Goal: Information Seeking & Learning: Learn about a topic

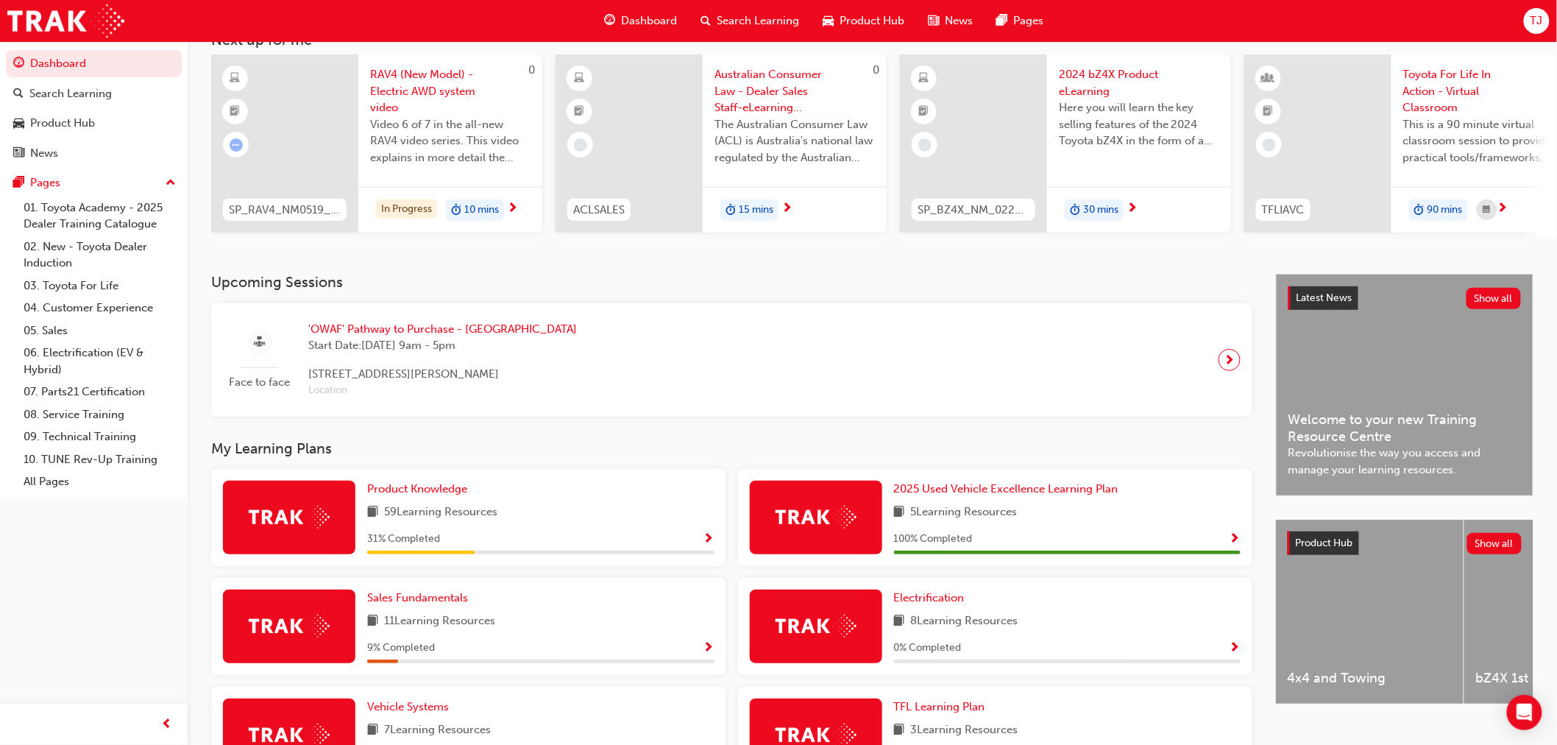
scroll to position [245, 0]
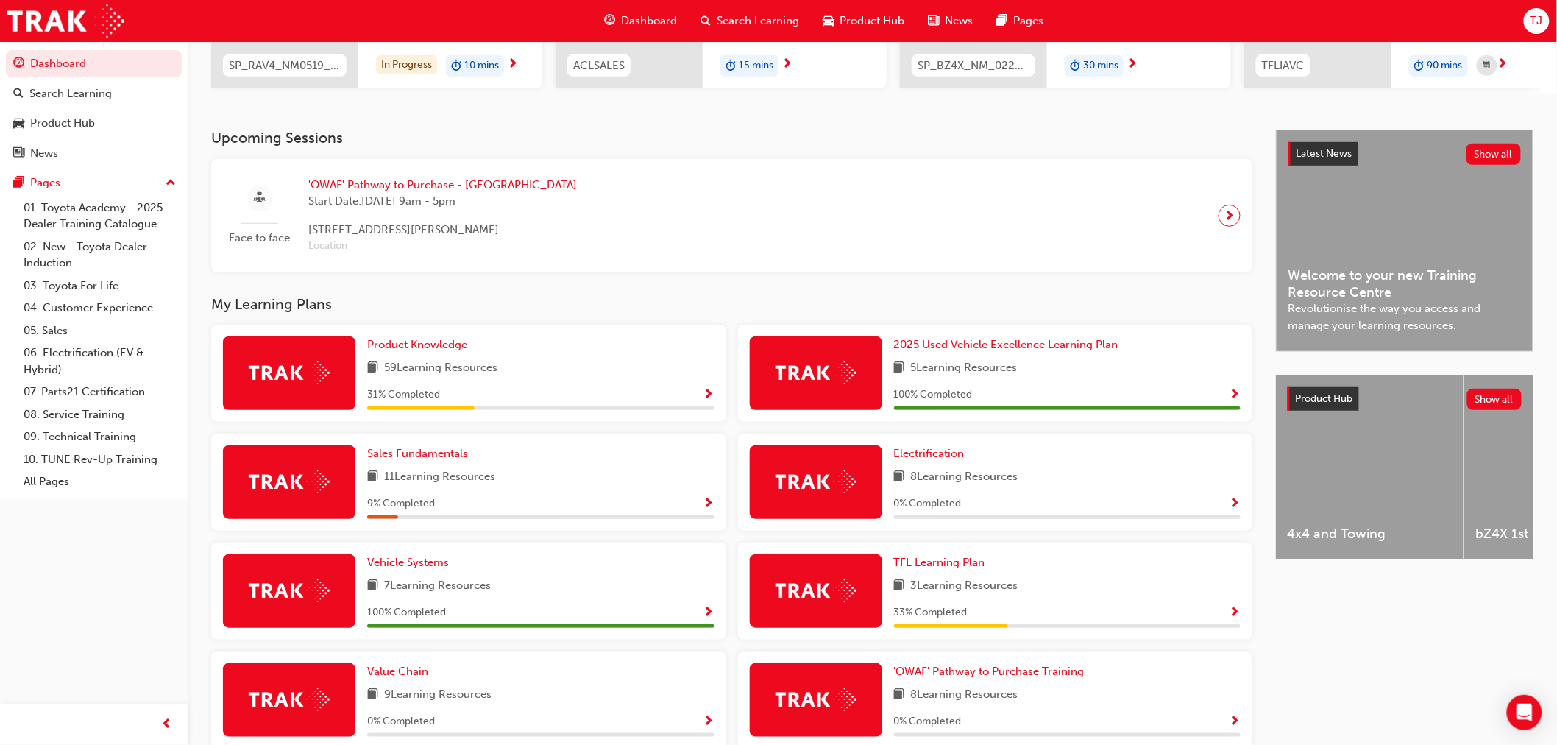
click at [620, 396] on div "31 % Completed" at bounding box center [540, 395] width 347 height 18
click at [704, 395] on span "Show Progress" at bounding box center [709, 395] width 11 height 13
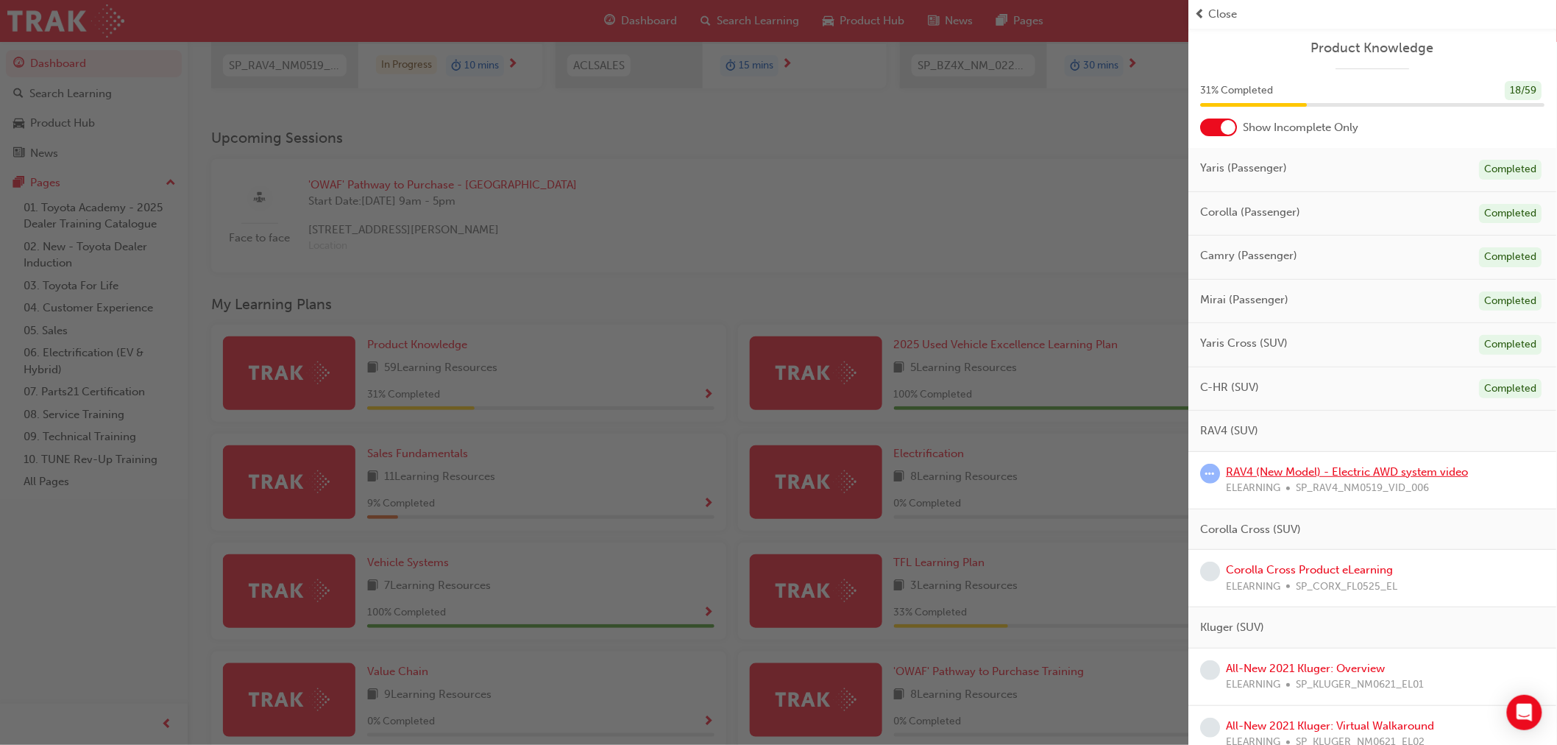
click at [1348, 472] on link "RAV4 (New Model) - Electric AWD system video" at bounding box center [1348, 471] width 242 height 13
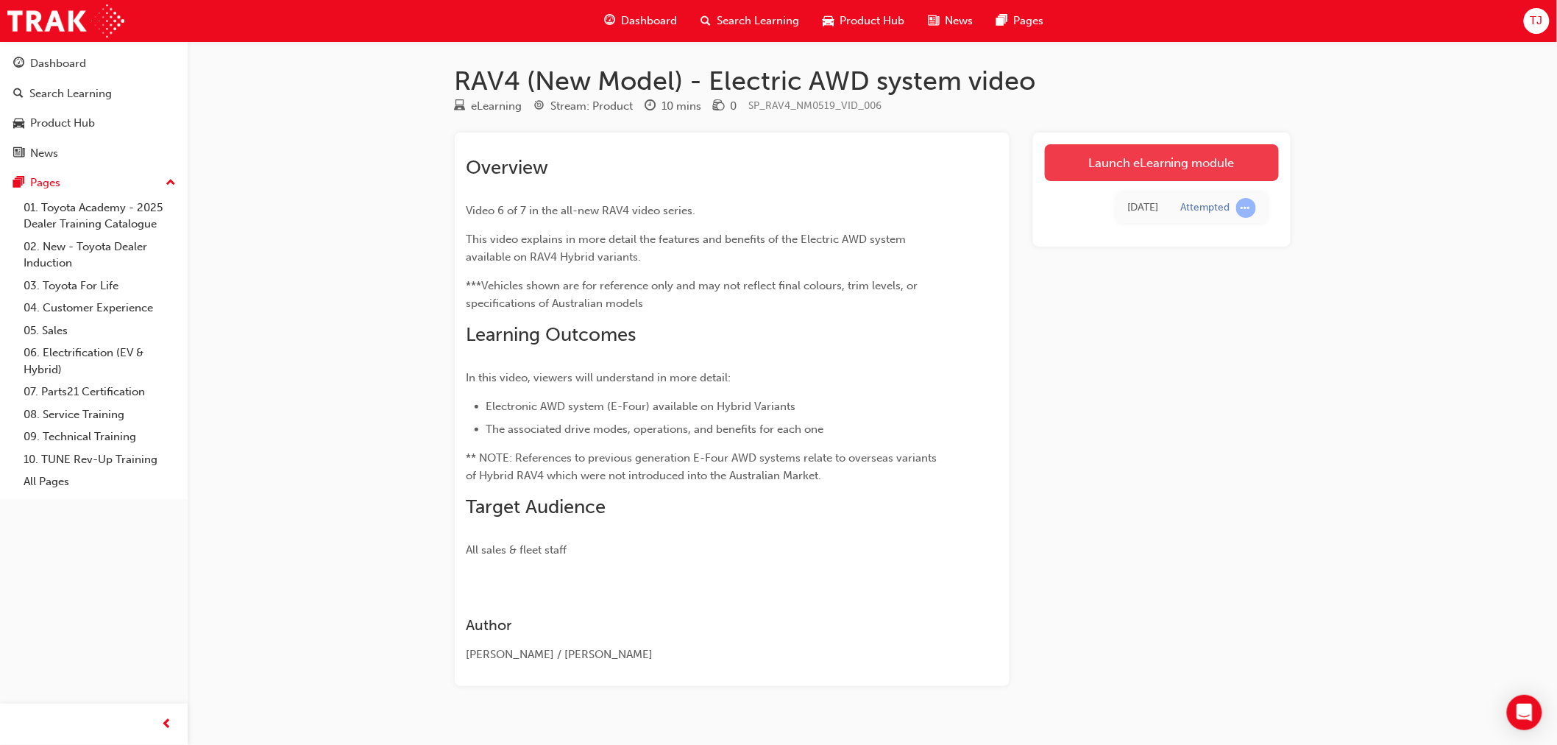
click at [1209, 174] on link "Launch eLearning module" at bounding box center [1162, 162] width 234 height 37
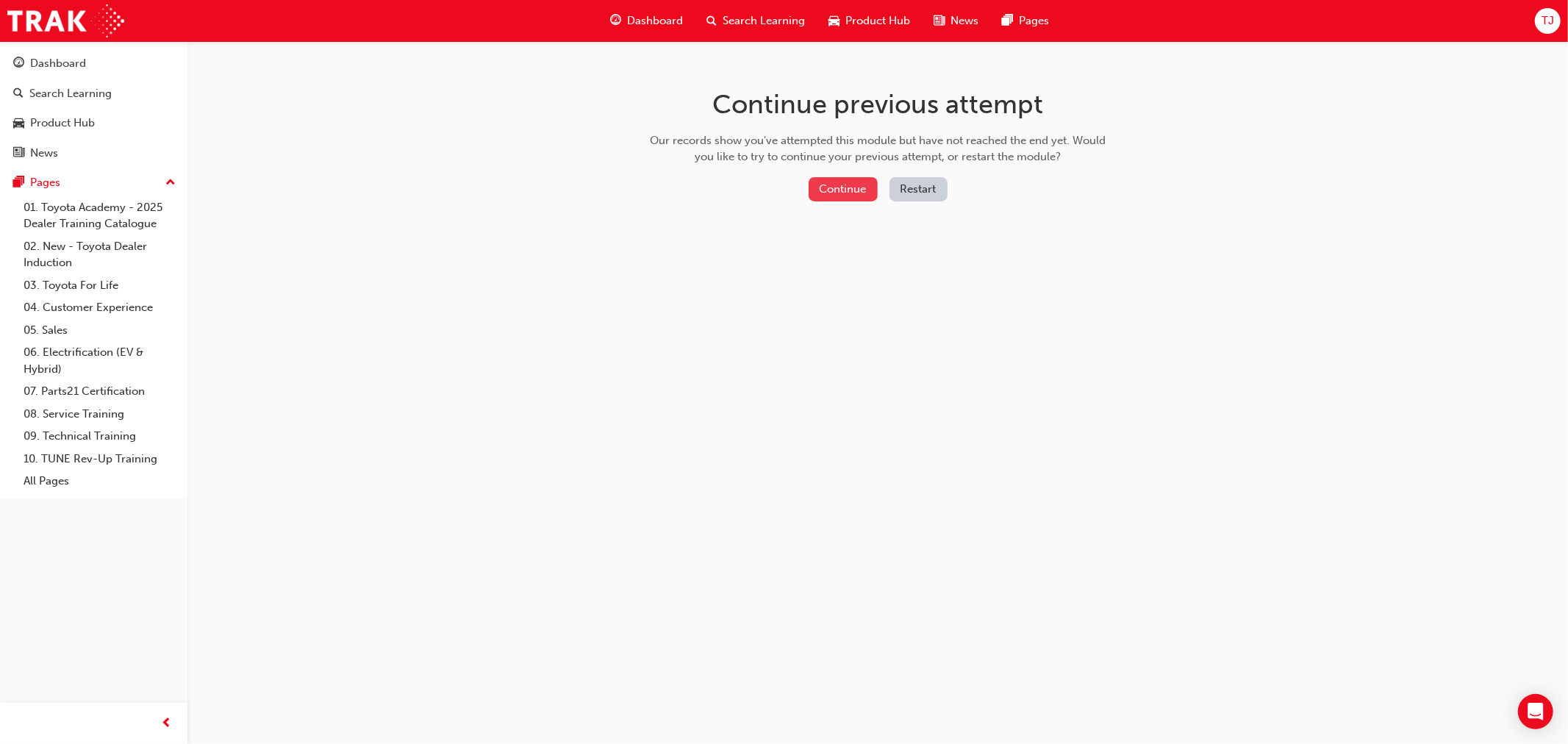
click at [853, 190] on button "Continue" at bounding box center [843, 189] width 69 height 24
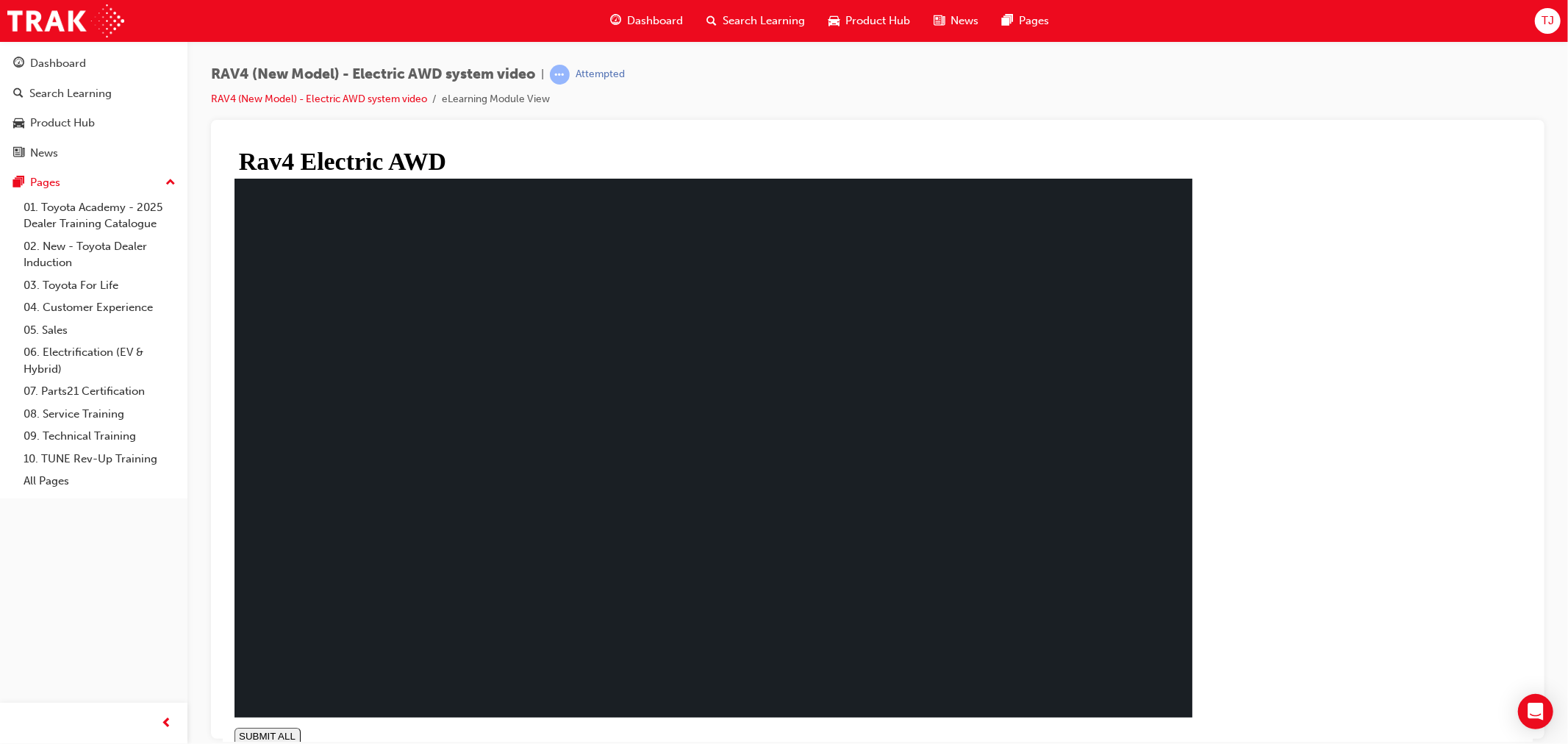
click at [244, 743] on polygon at bounding box center [241, 751] width 5 height 9
drag, startPoint x: 409, startPoint y: 681, endPoint x: 408, endPoint y: 697, distance: 16.0
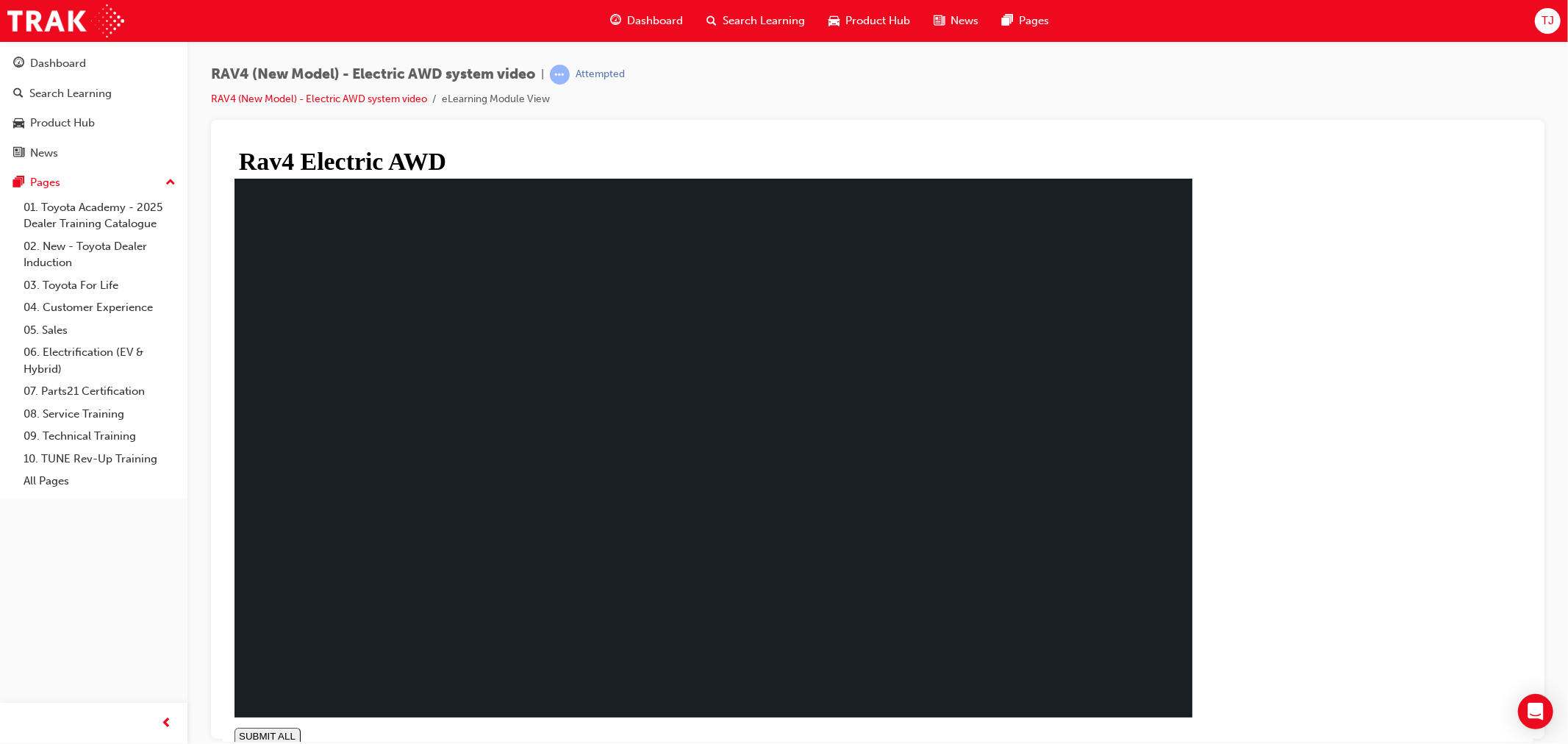
click at [248, 743] on icon at bounding box center [243, 751] width 9 height 9
type input "0.083"
type input "0.7"
type input "0.084"
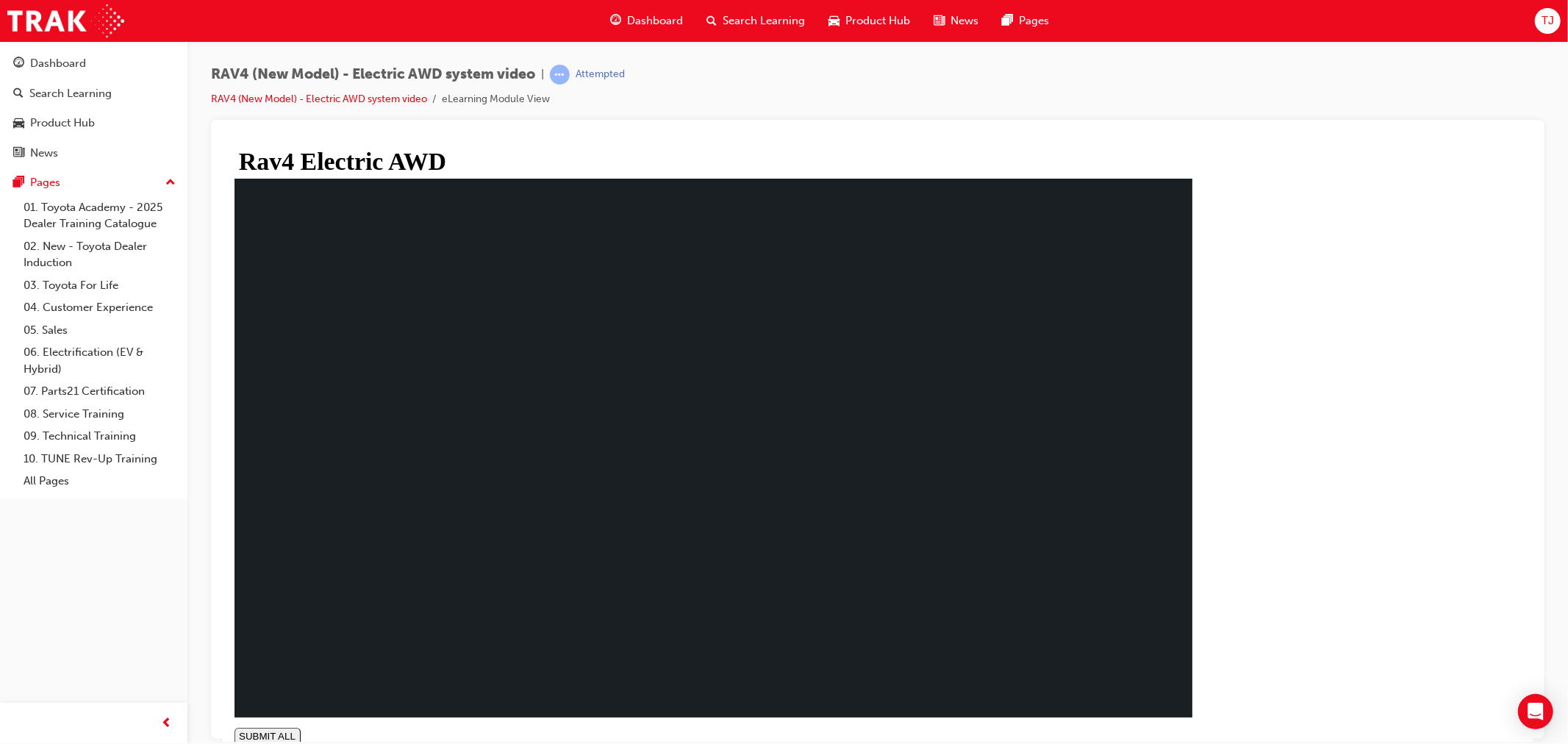
type input "0.6"
type input "0.084"
type input "0.5"
type input "0.085"
type input "0.4"
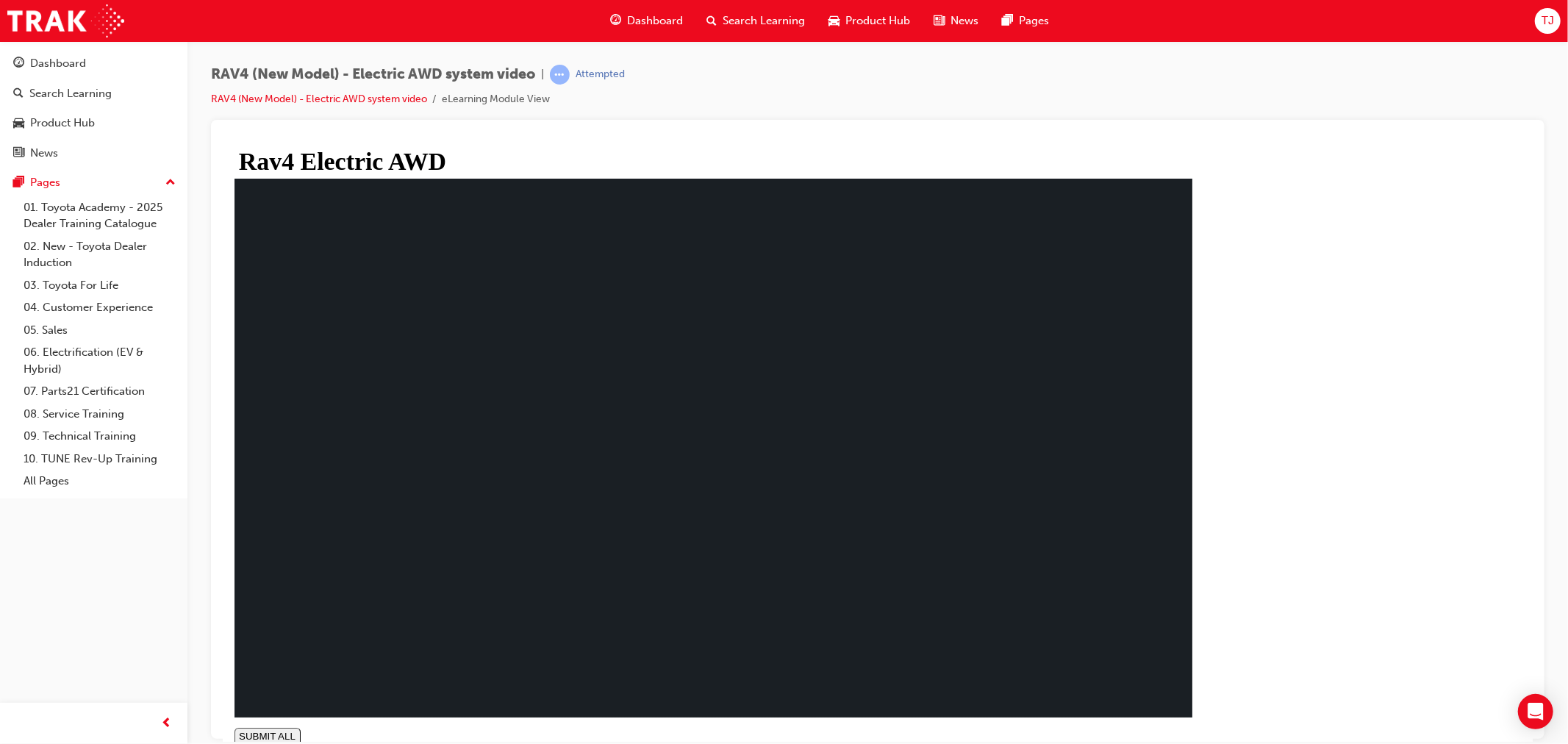
type input "0.087"
type input "0.3"
type input "0.089"
type input "0.2"
drag, startPoint x: 405, startPoint y: 687, endPoint x: 405, endPoint y: 700, distance: 13.0
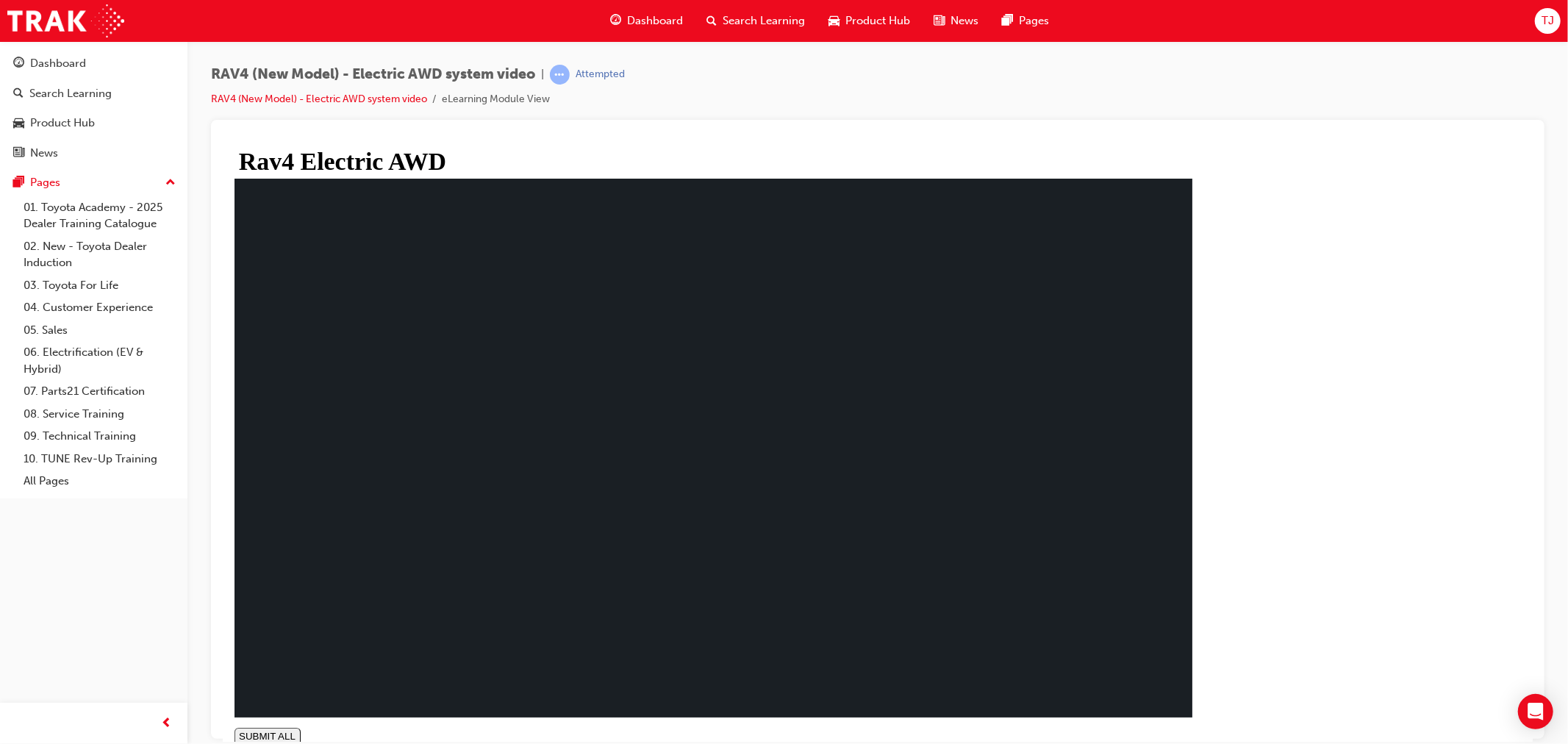
type input "1"
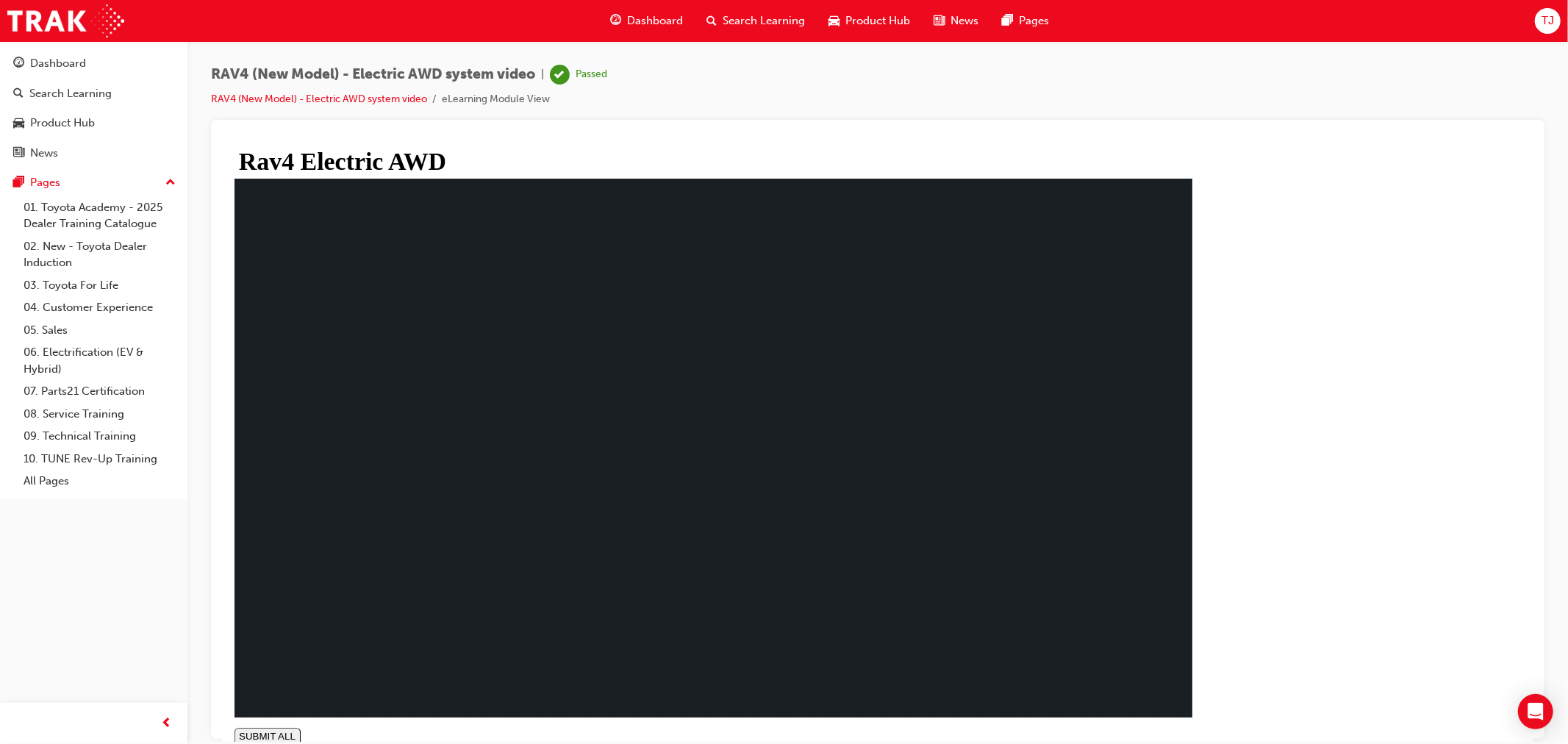
click at [350, 57] on div "RAV4 (New Model) - Electric AWD system video | Passed RAV4 (New Model) - Electr…" at bounding box center [878, 373] width 1380 height 666
click at [660, 16] on span "Dashboard" at bounding box center [655, 21] width 56 height 17
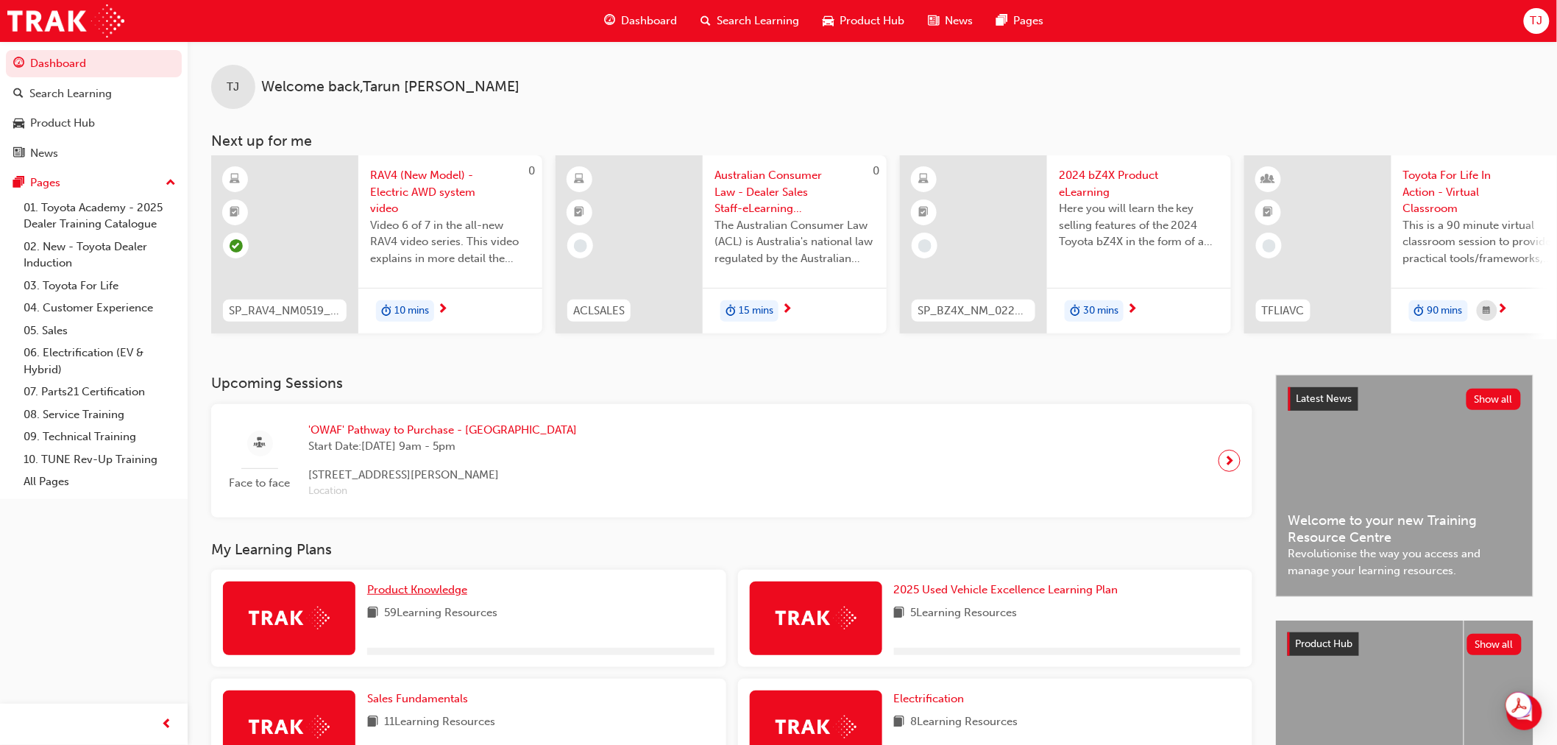
click at [392, 594] on span "Product Knowledge" at bounding box center [417, 589] width 100 height 13
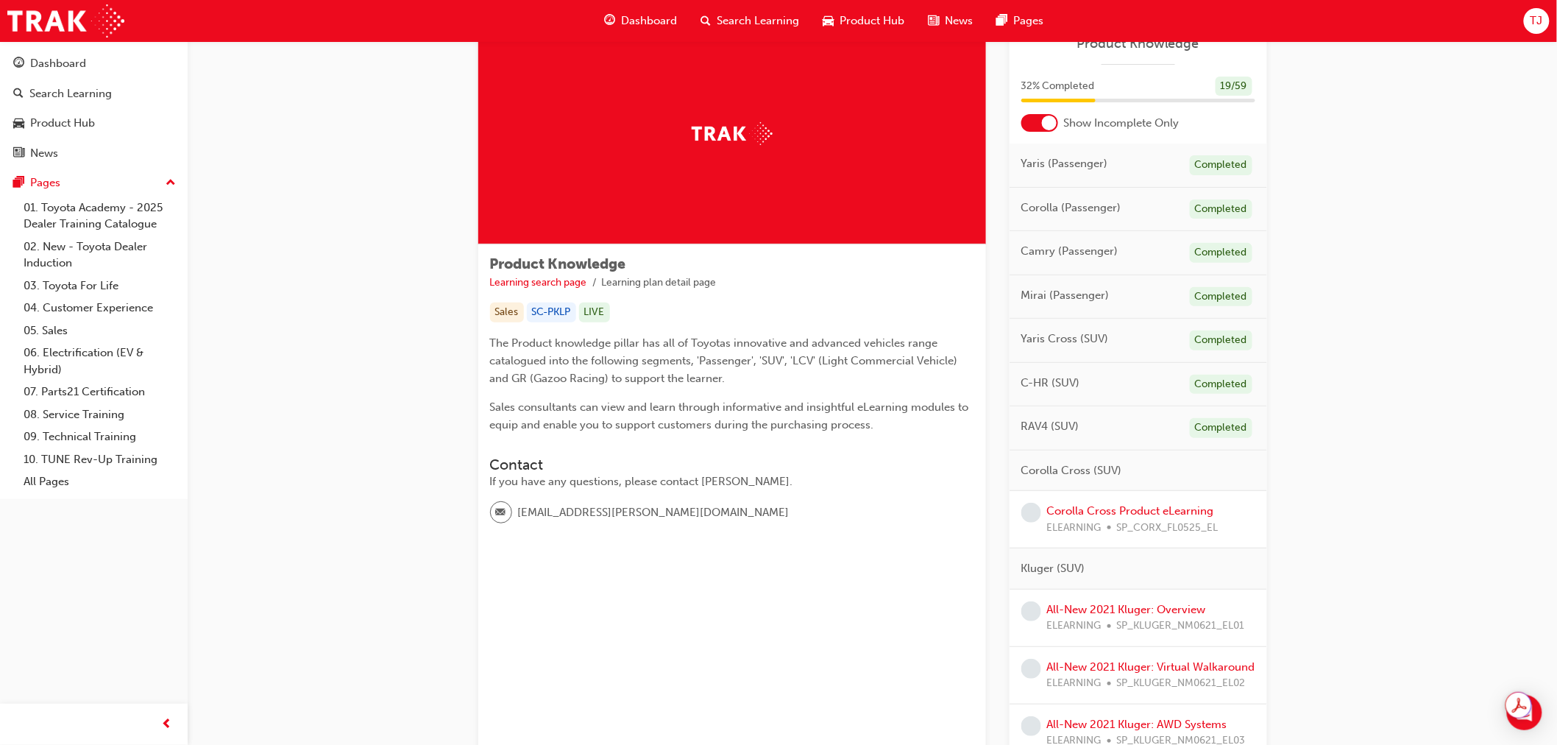
scroll to position [82, 0]
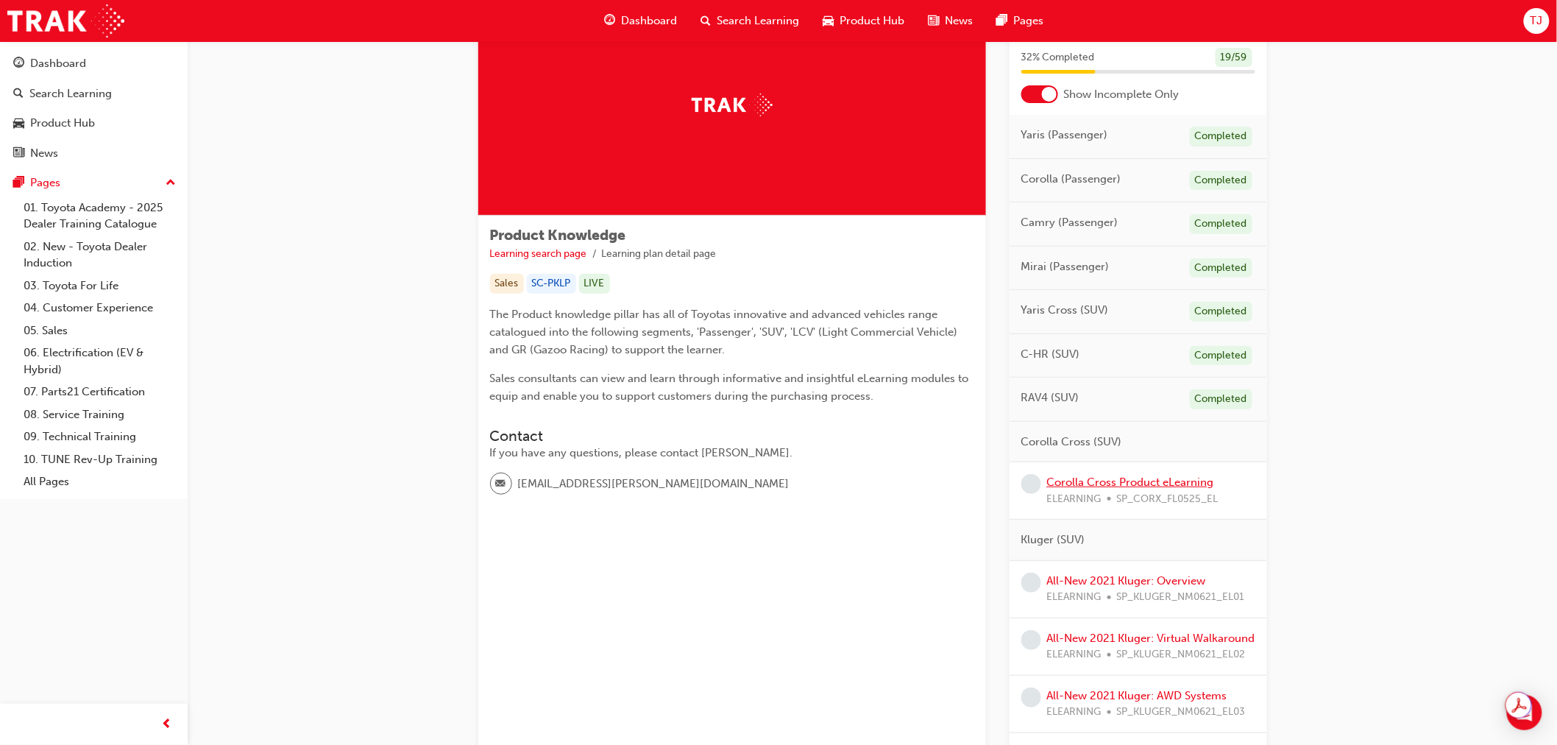
click at [1128, 480] on link "Corolla Cross Product eLearning" at bounding box center [1130, 481] width 167 height 13
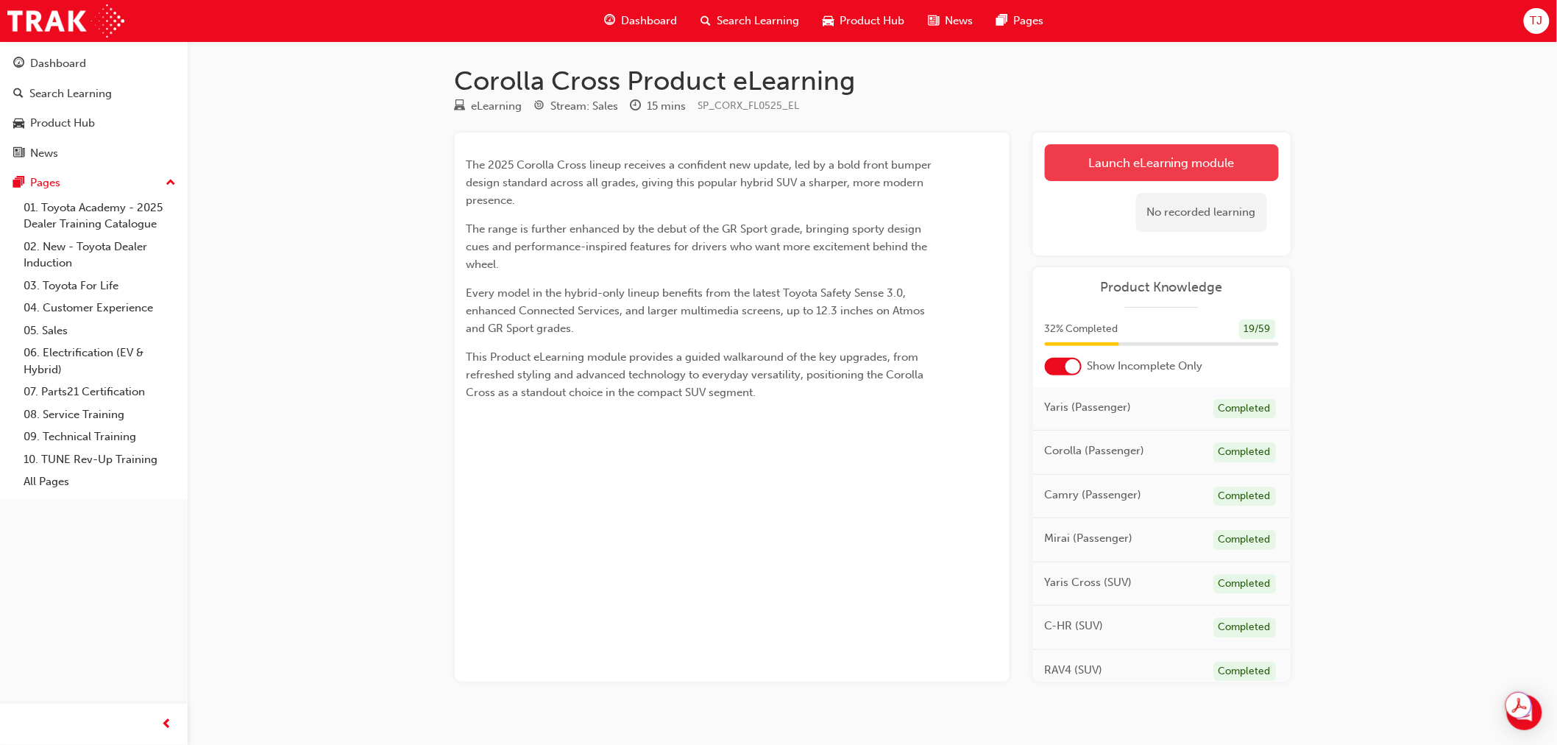
click at [1076, 173] on link "Launch eLearning module" at bounding box center [1162, 162] width 234 height 37
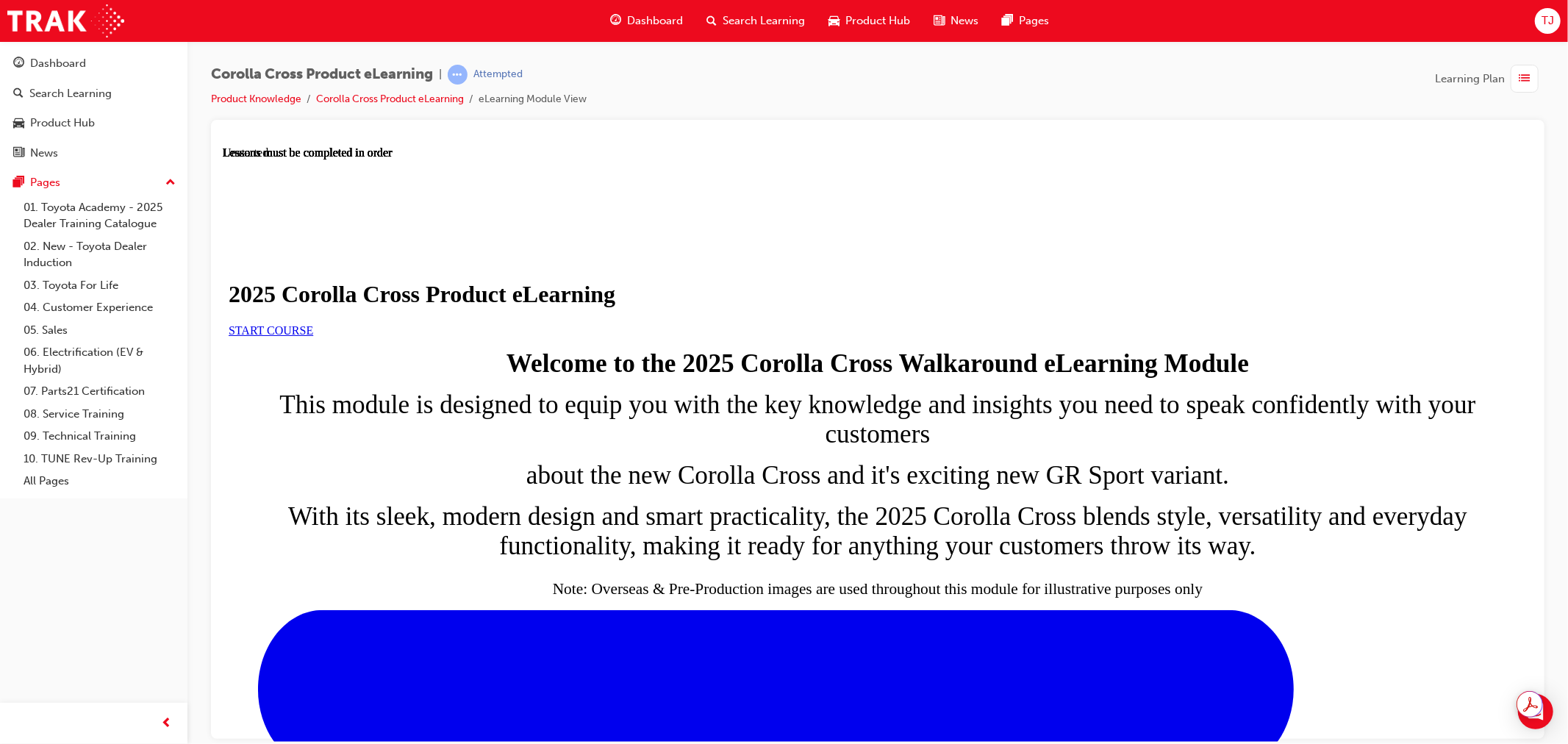
scroll to position [82, 0]
click at [313, 336] on span "START COURSE" at bounding box center [270, 330] width 85 height 13
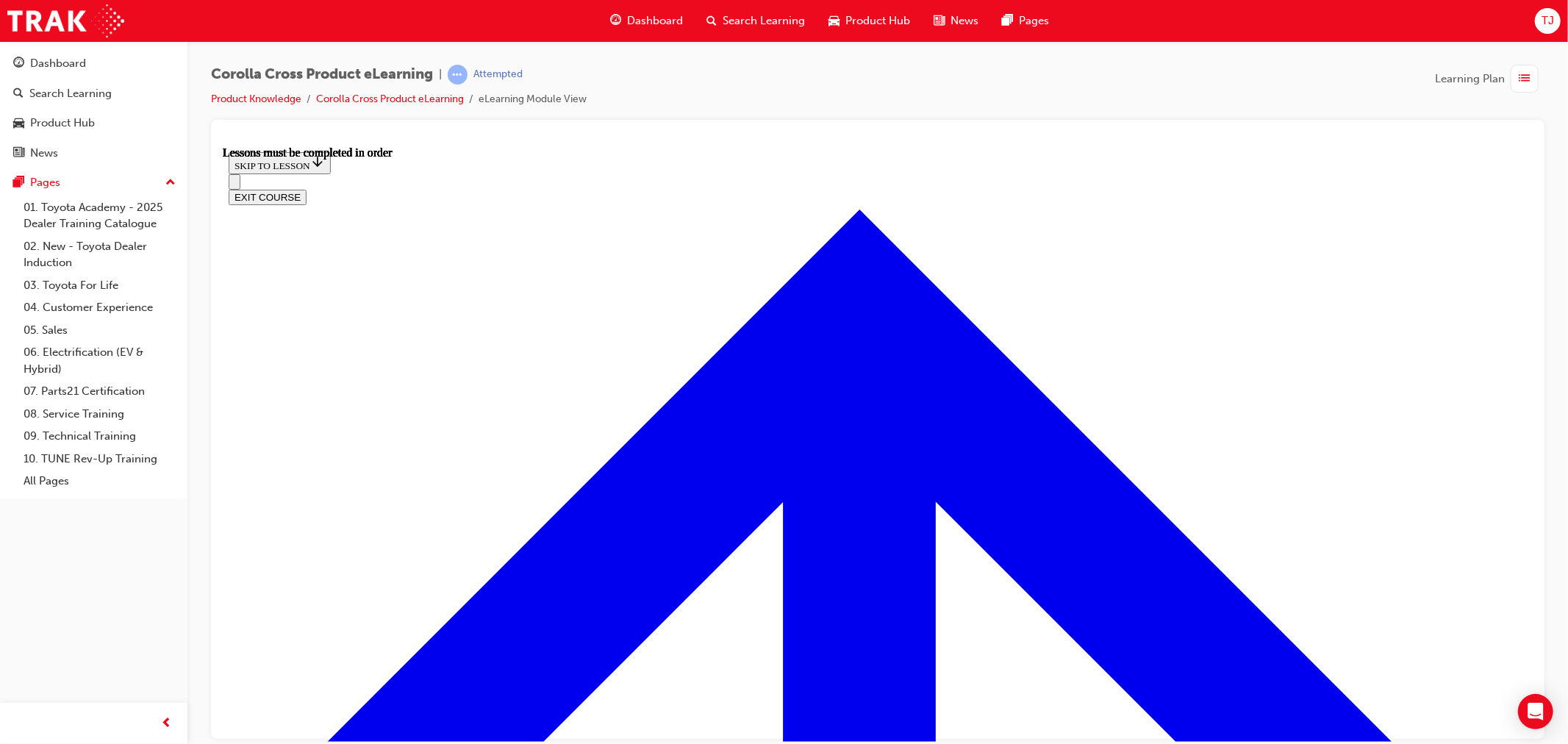
scroll to position [768, 0]
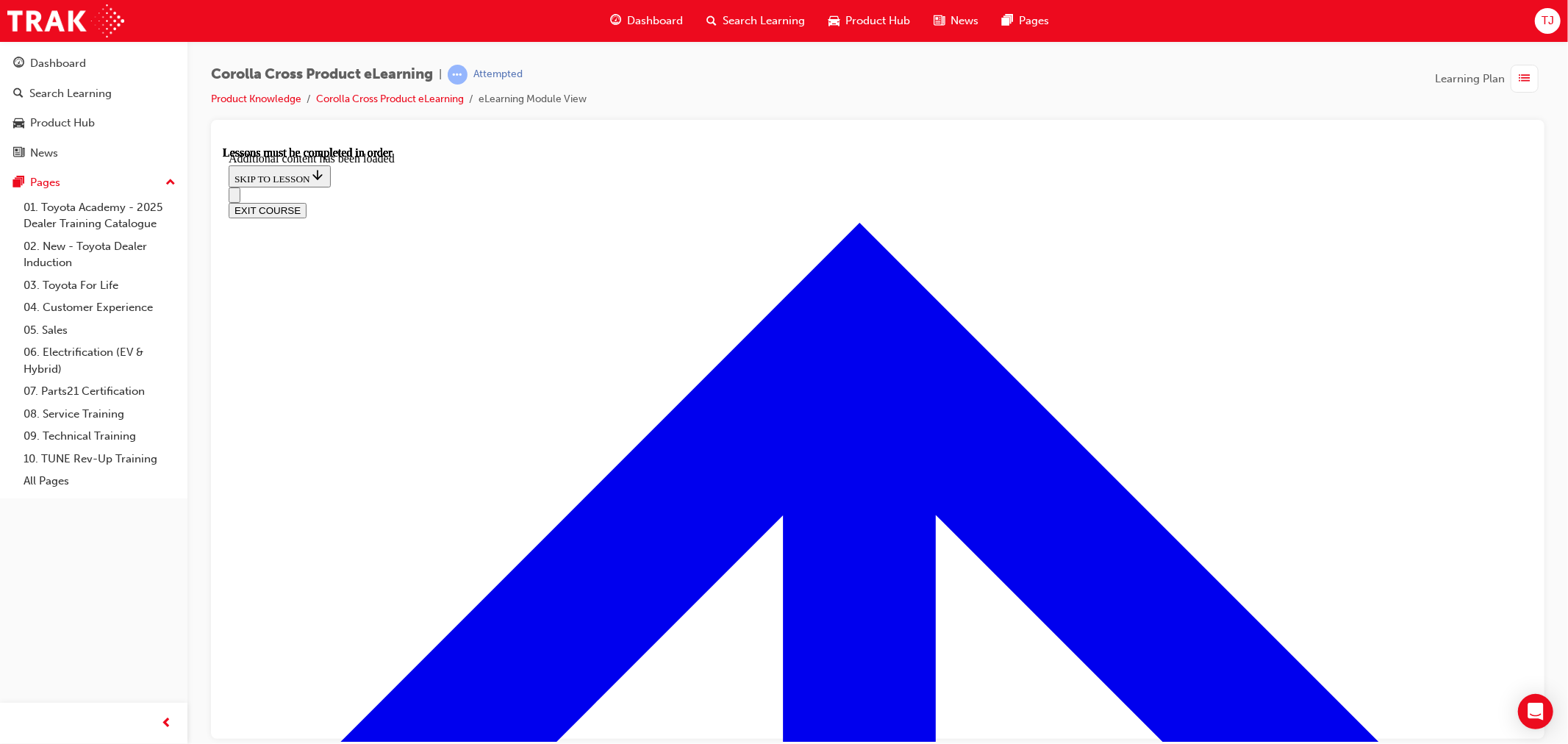
scroll to position [2399, 0]
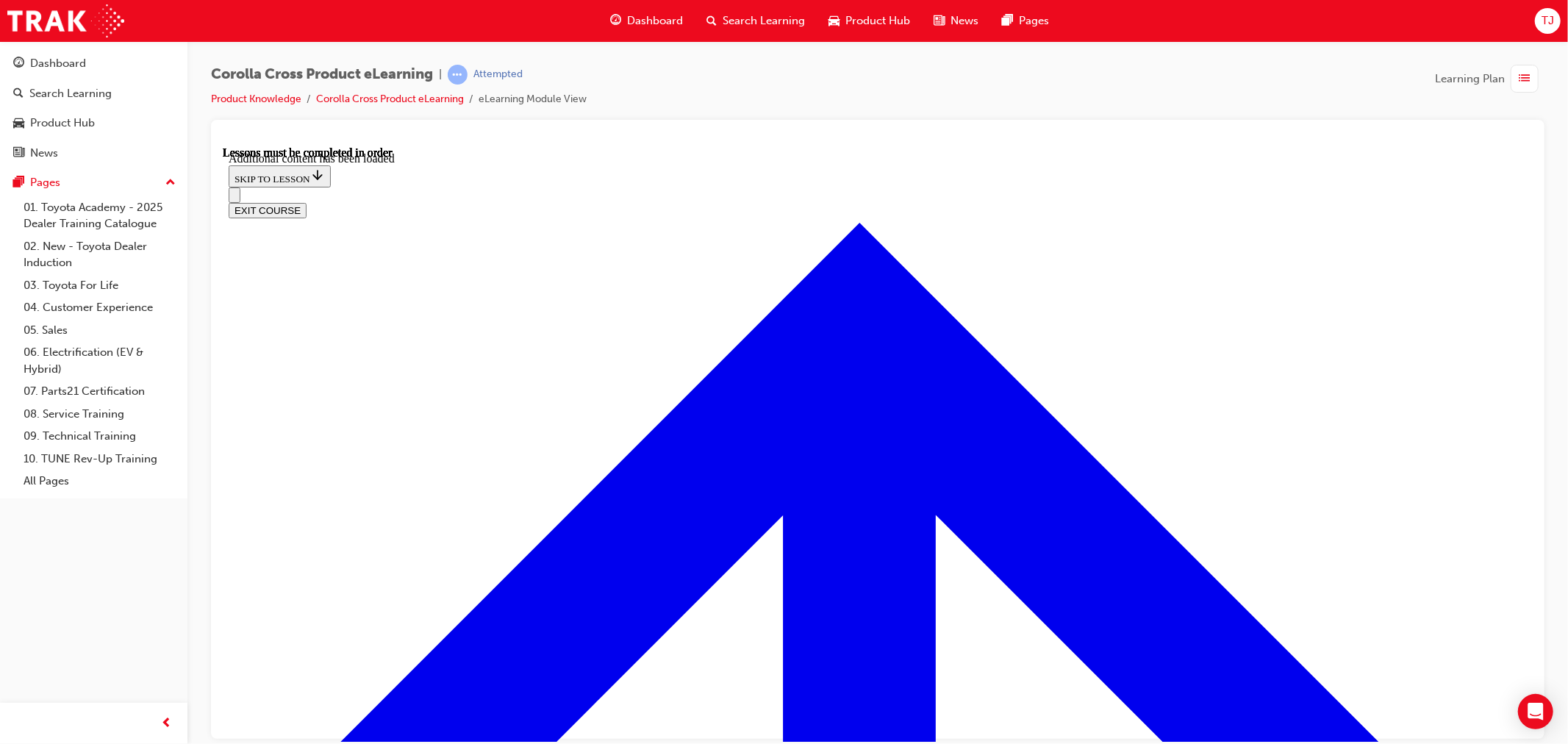
radio input "true"
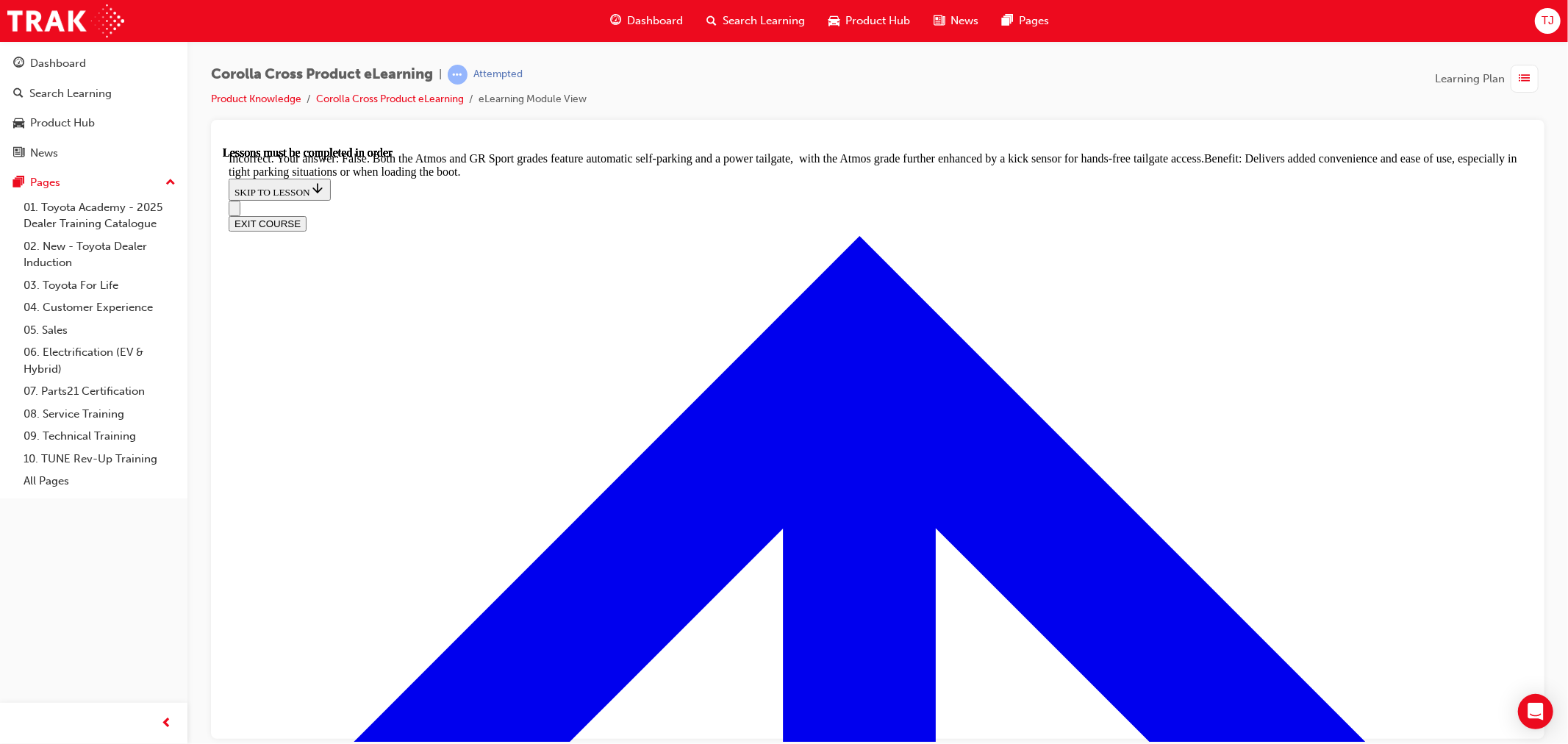
scroll to position [3083, 0]
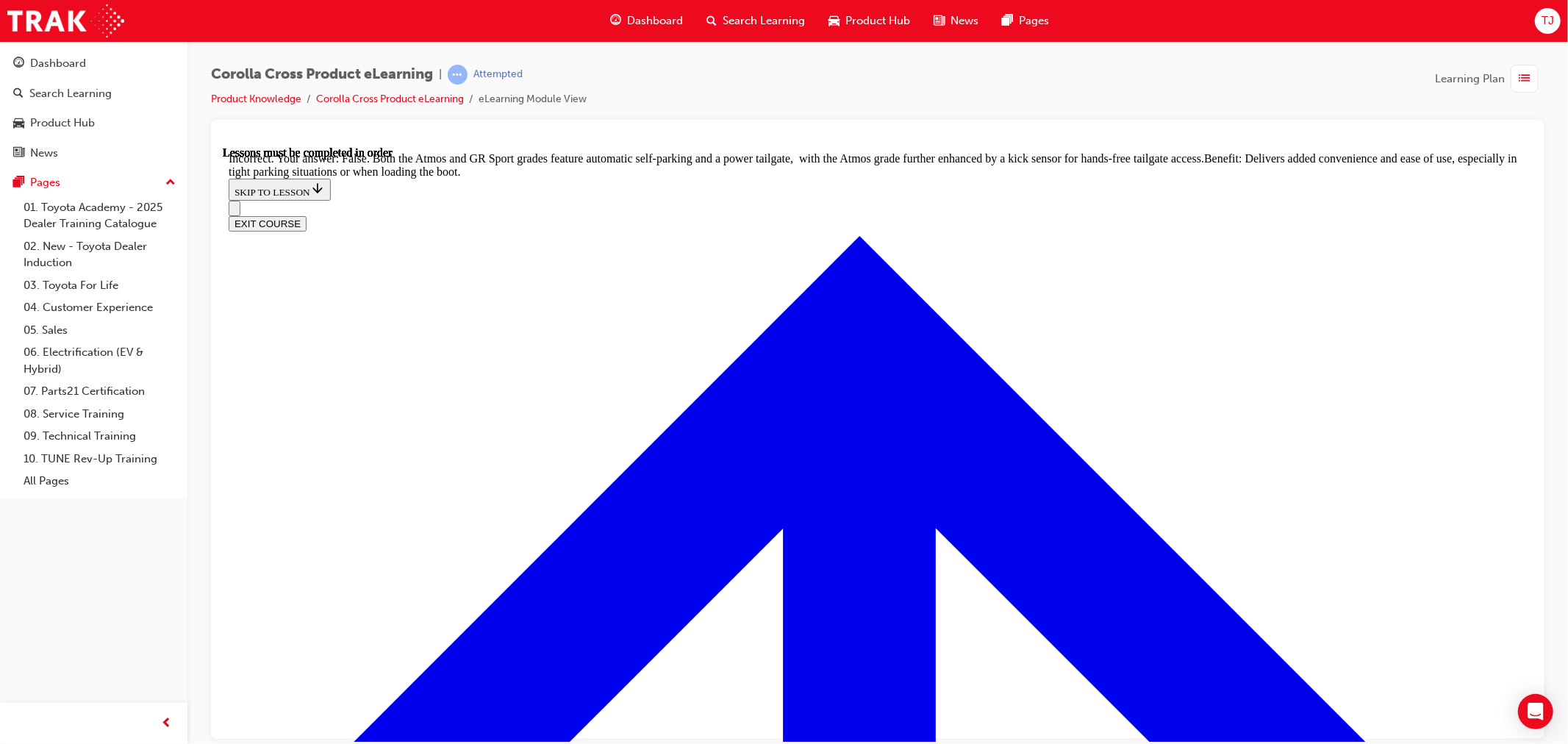
radio input "true"
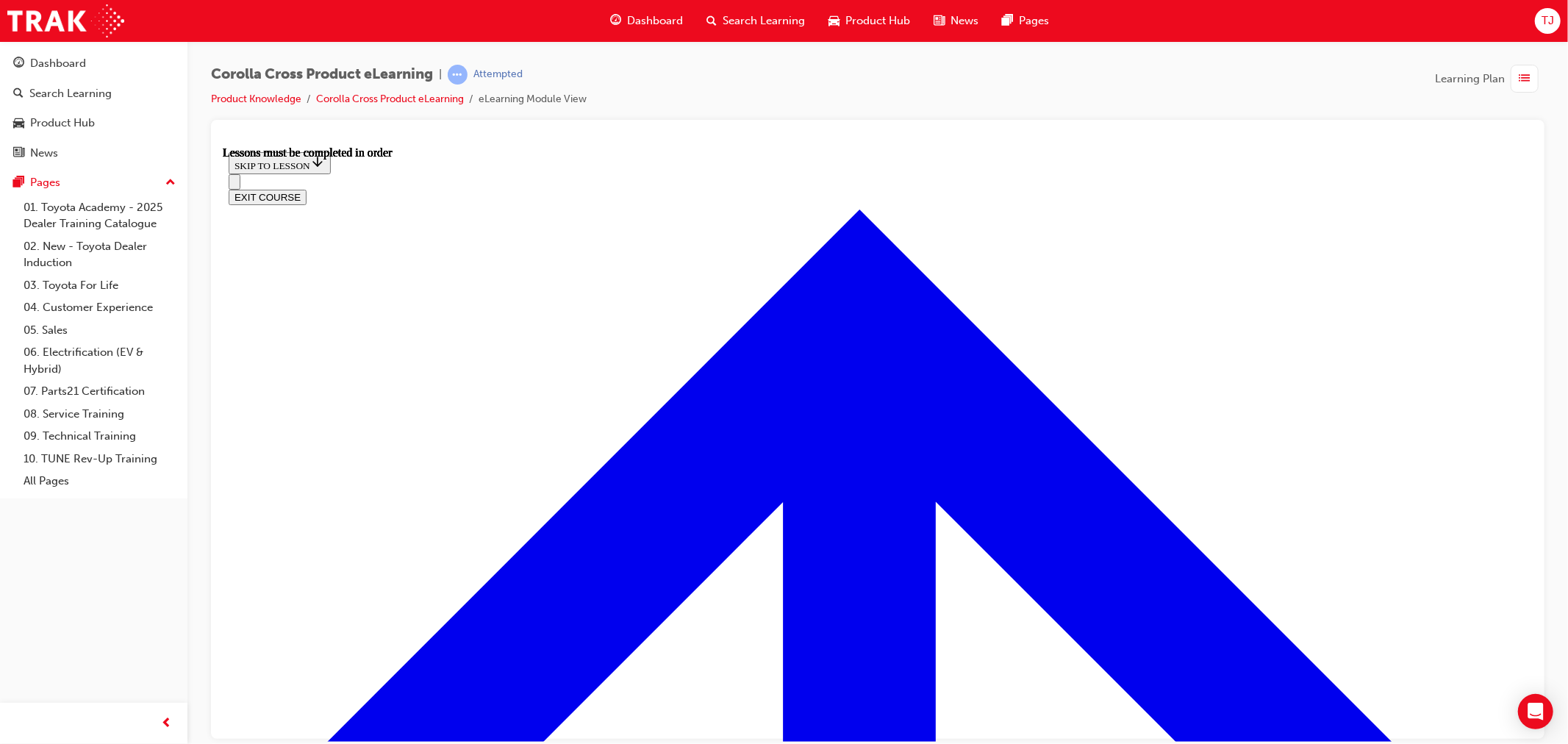
scroll to position [1194, 0]
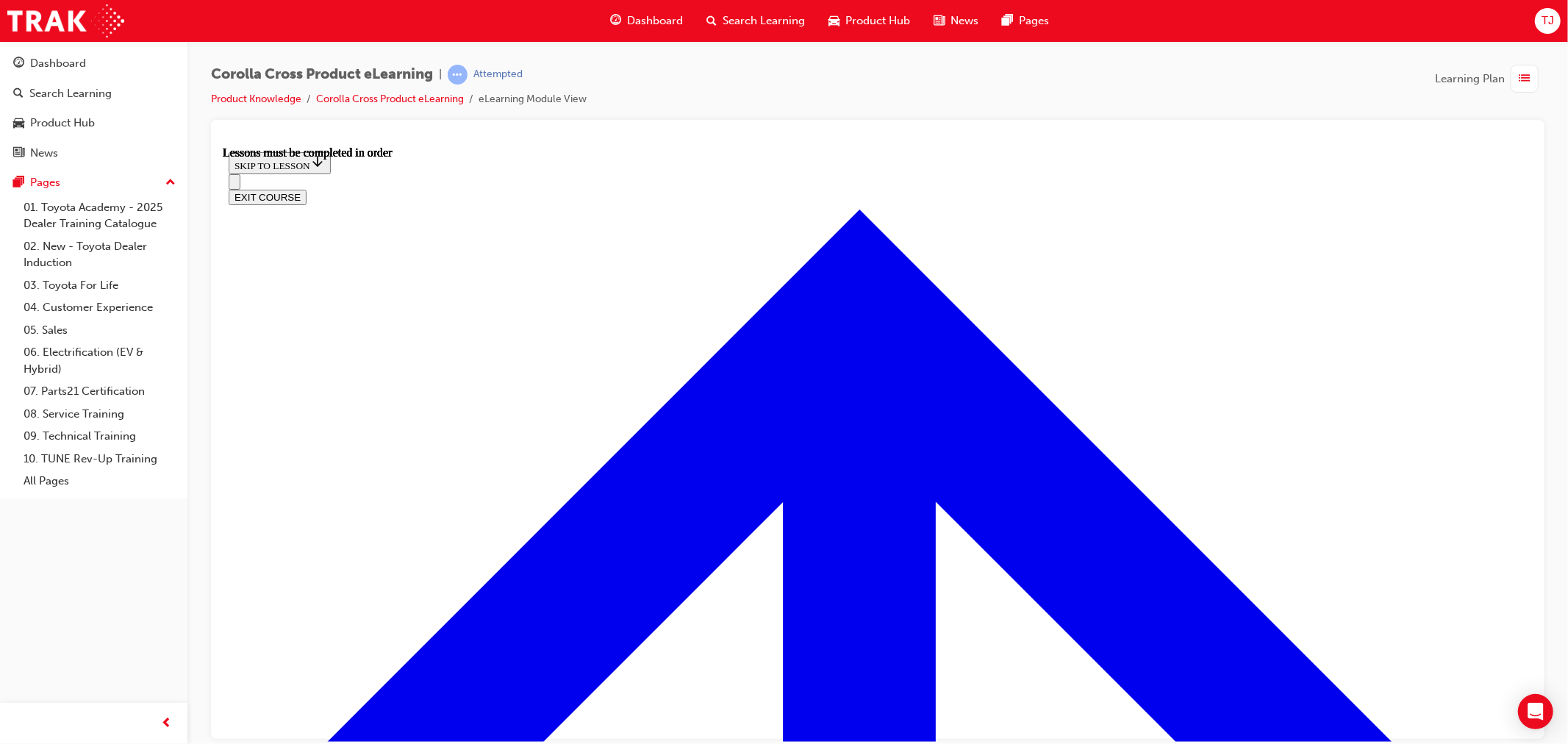
scroll to position [1205, 0]
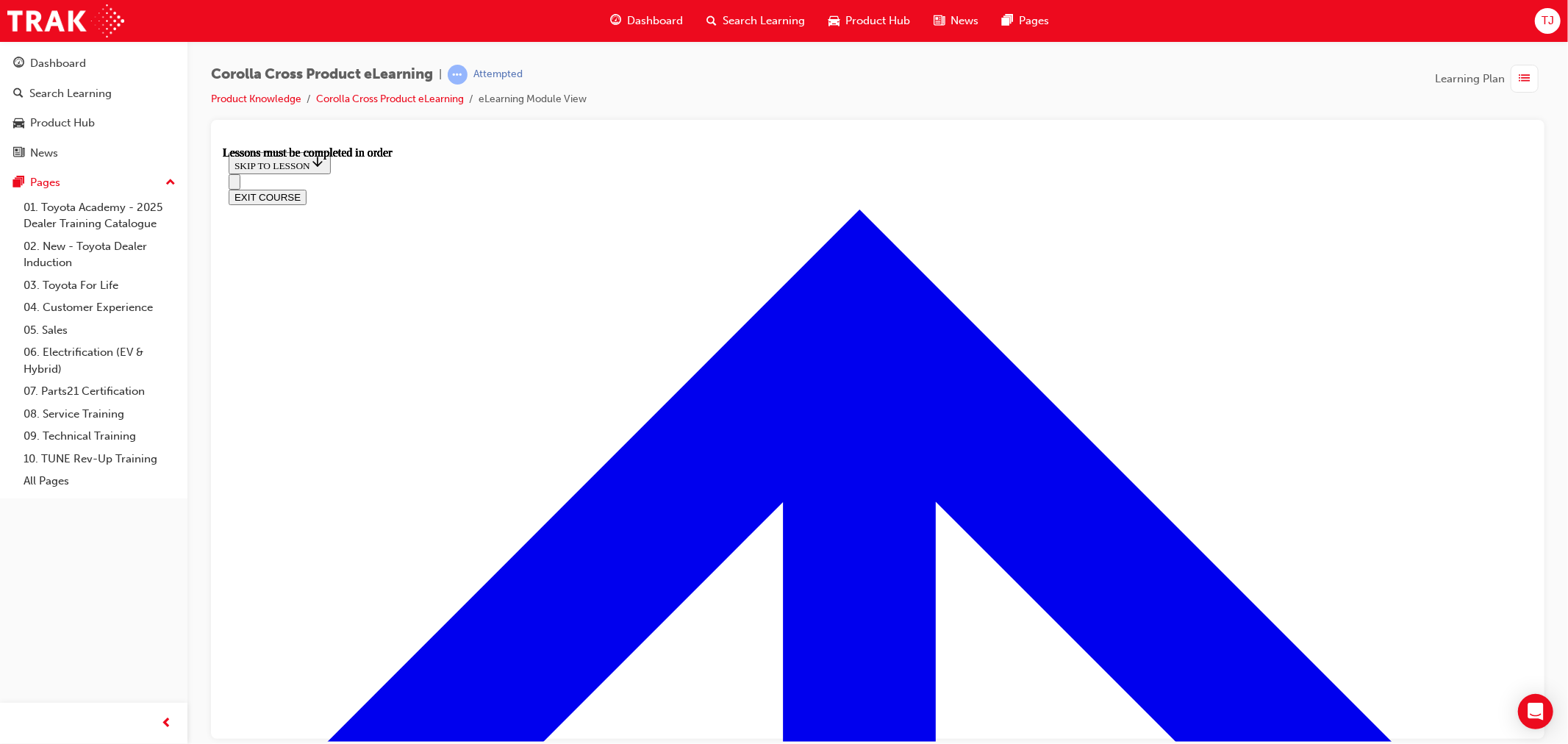
drag, startPoint x: 1192, startPoint y: 619, endPoint x: 1192, endPoint y: 611, distance: 8.0
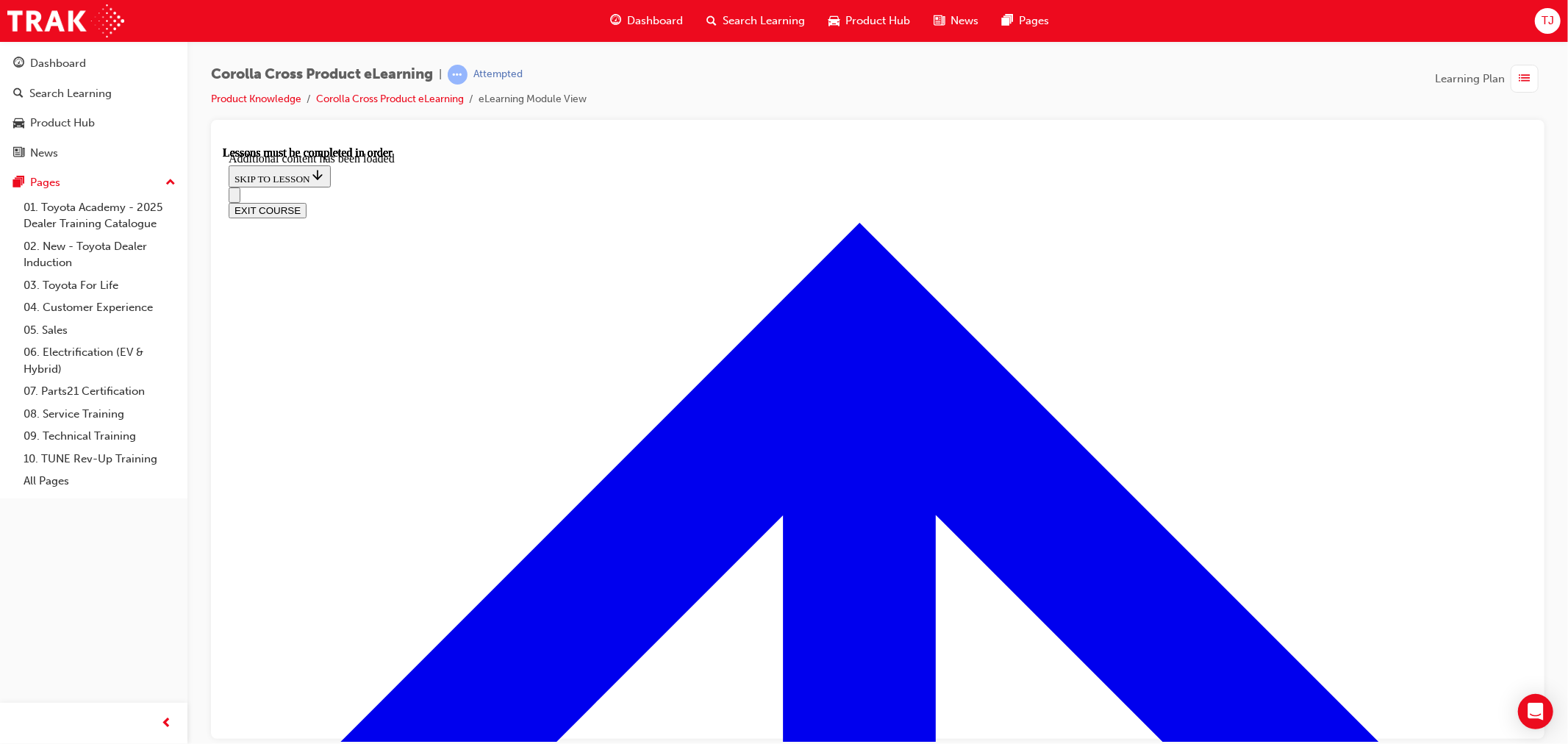
scroll to position [2134, 0]
radio input "true"
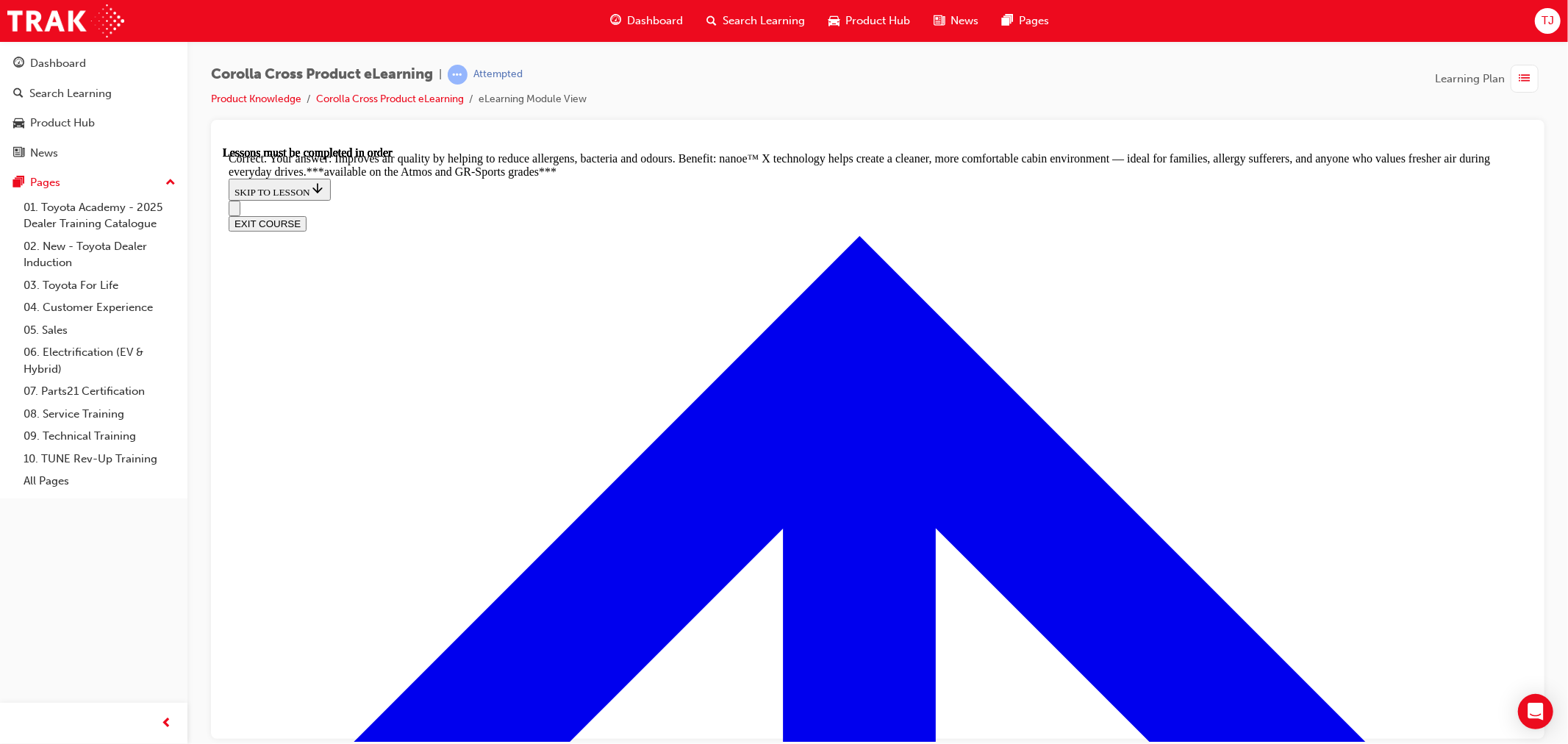
scroll to position [2951, 0]
radio input "true"
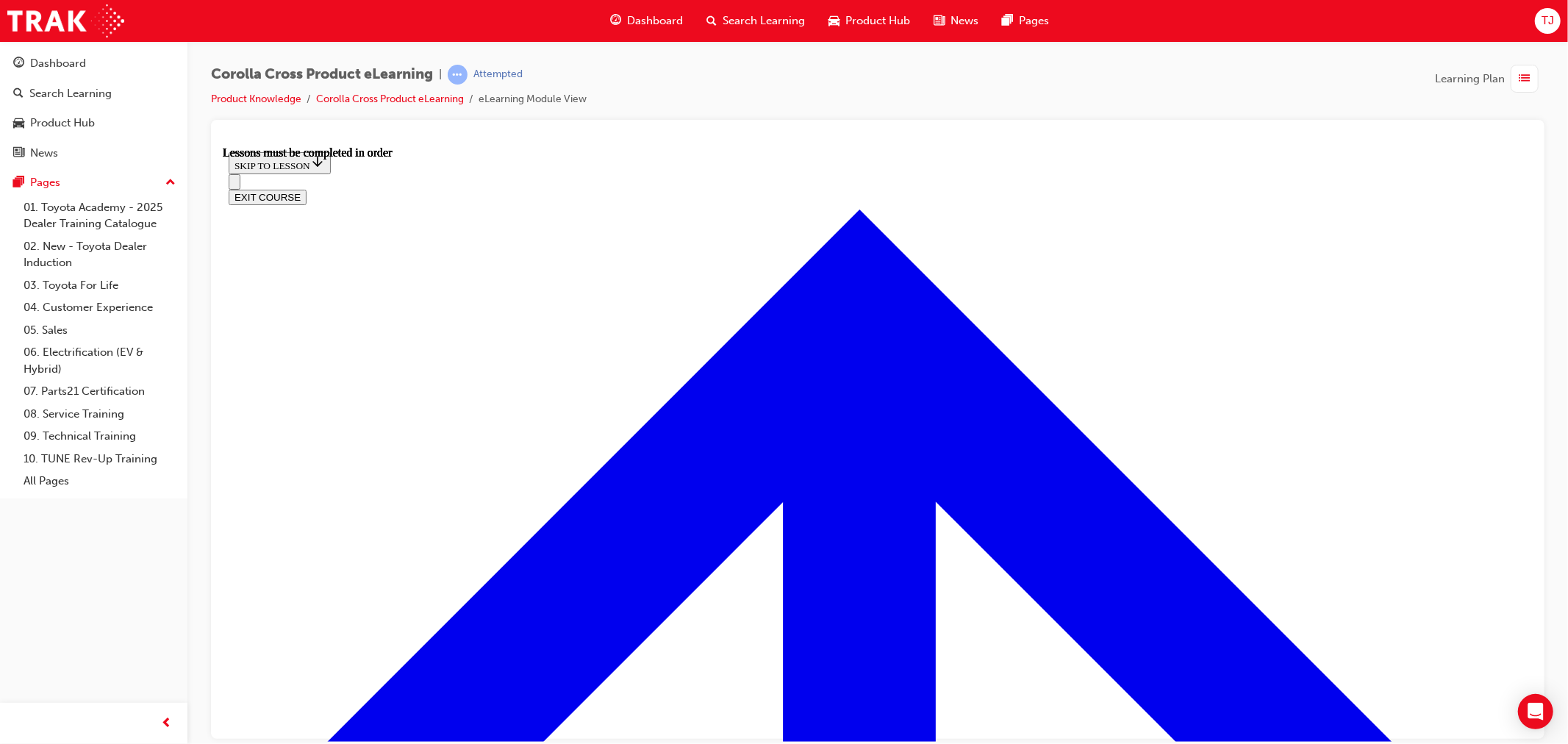
scroll to position [1357, 0]
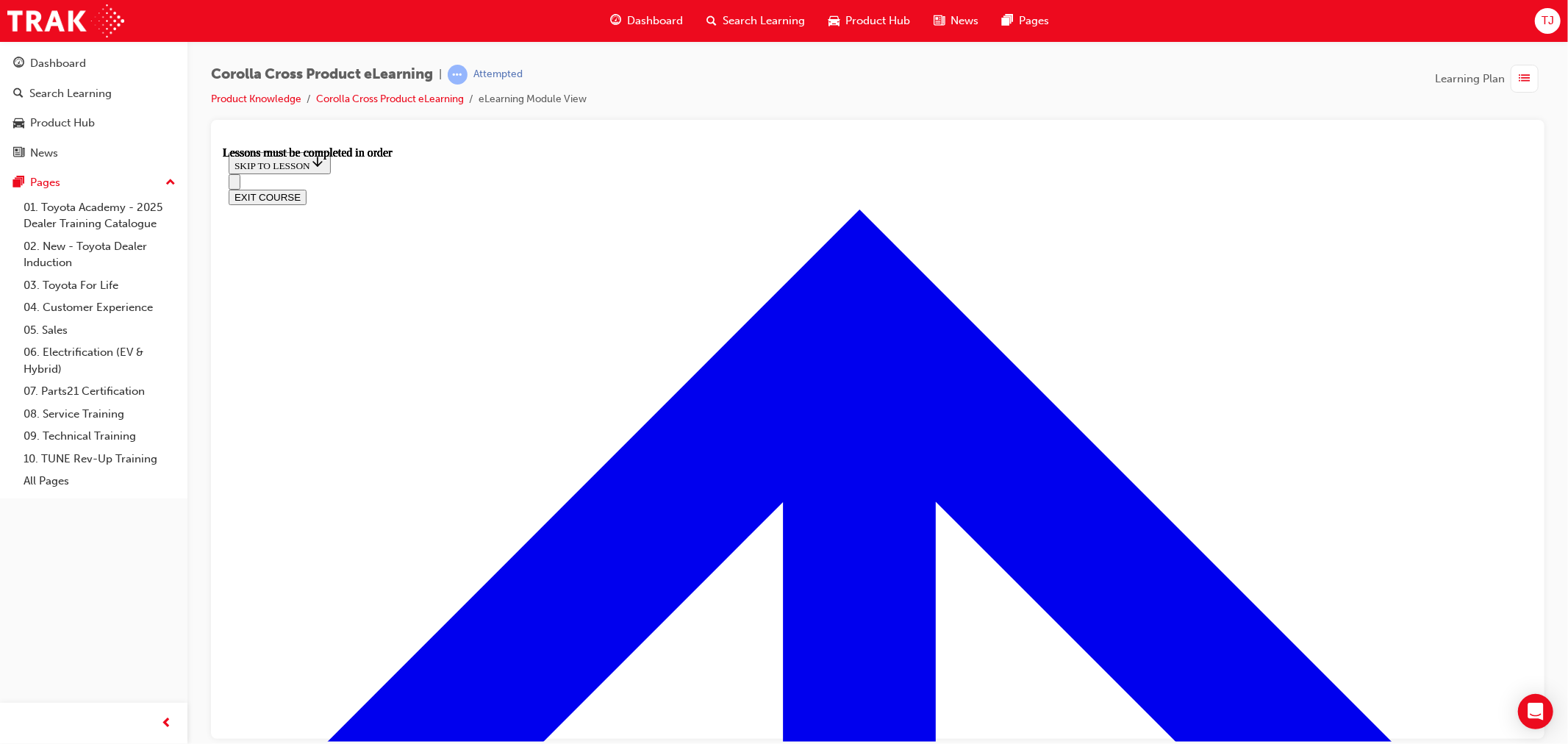
scroll to position [1848, 0]
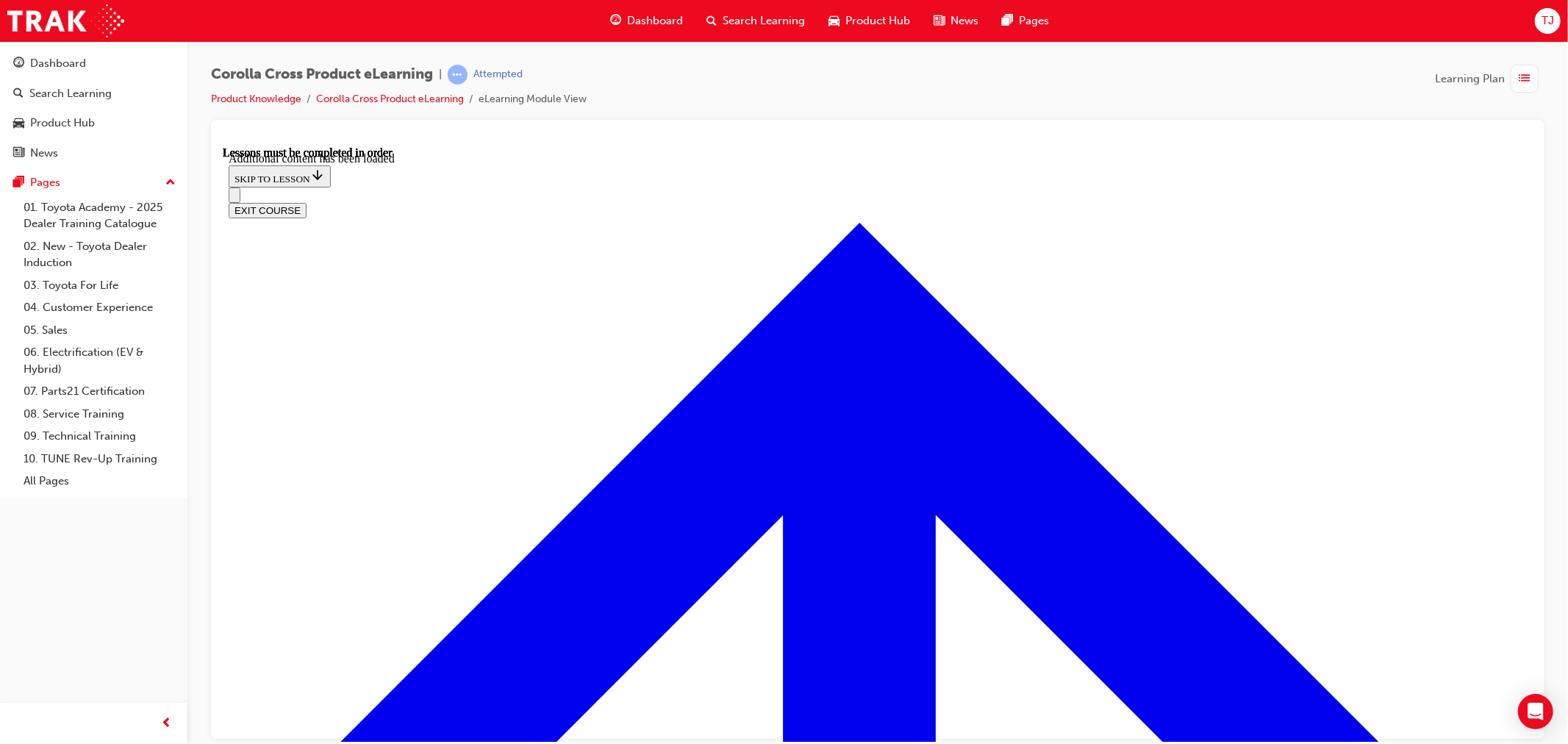
scroll to position [2239, 0]
radio input "true"
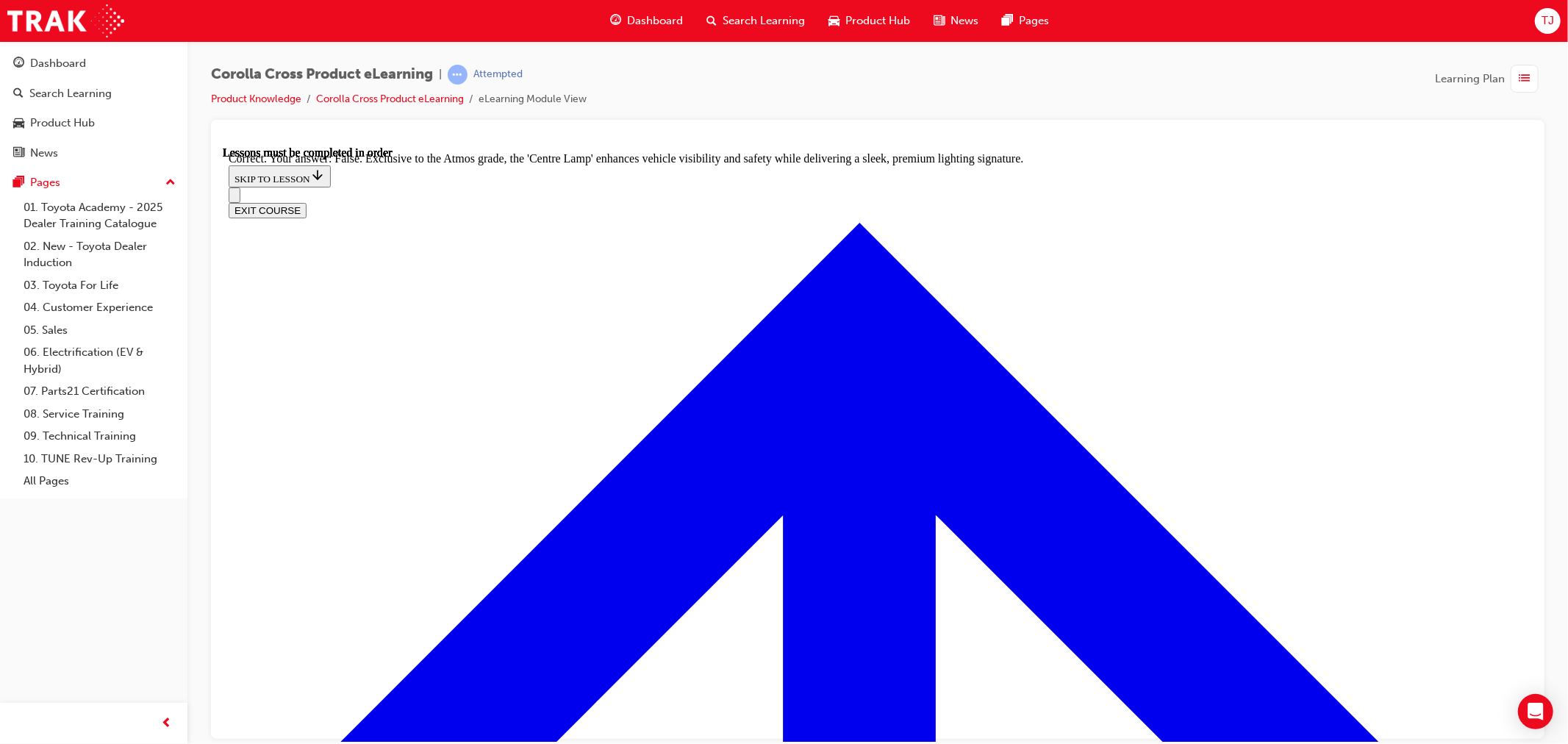
scroll to position [2629, 0]
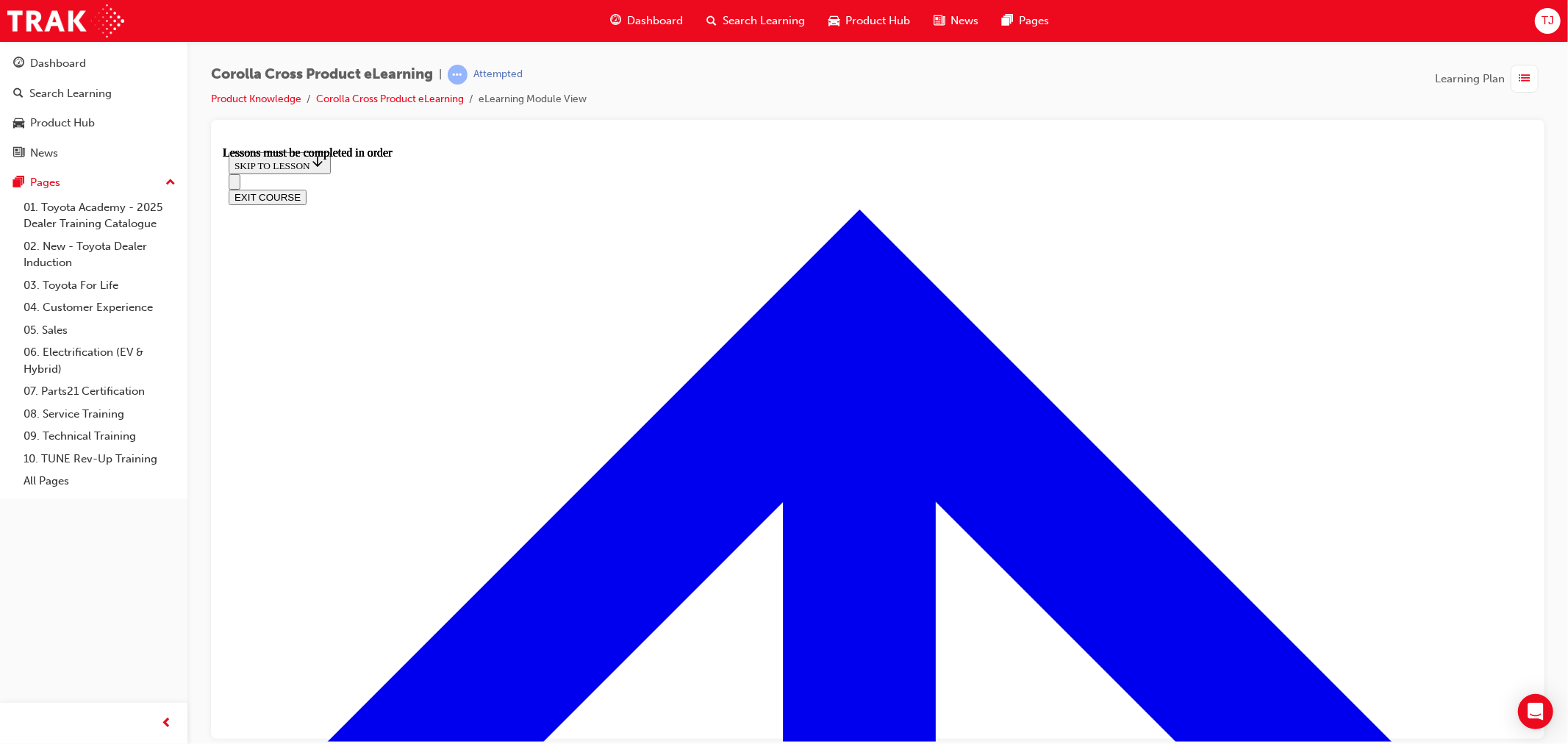
scroll to position [1113, 0]
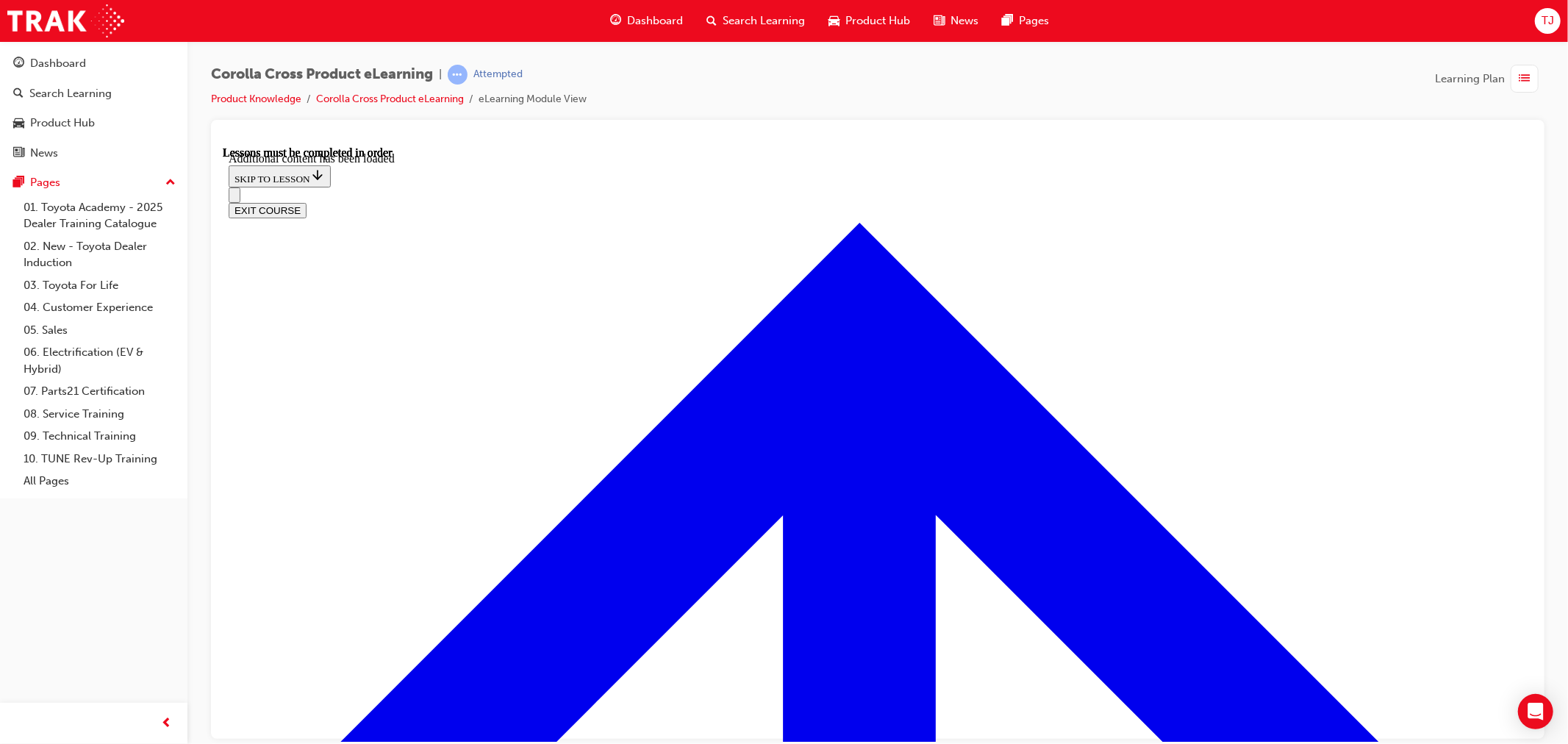
scroll to position [1341, 0]
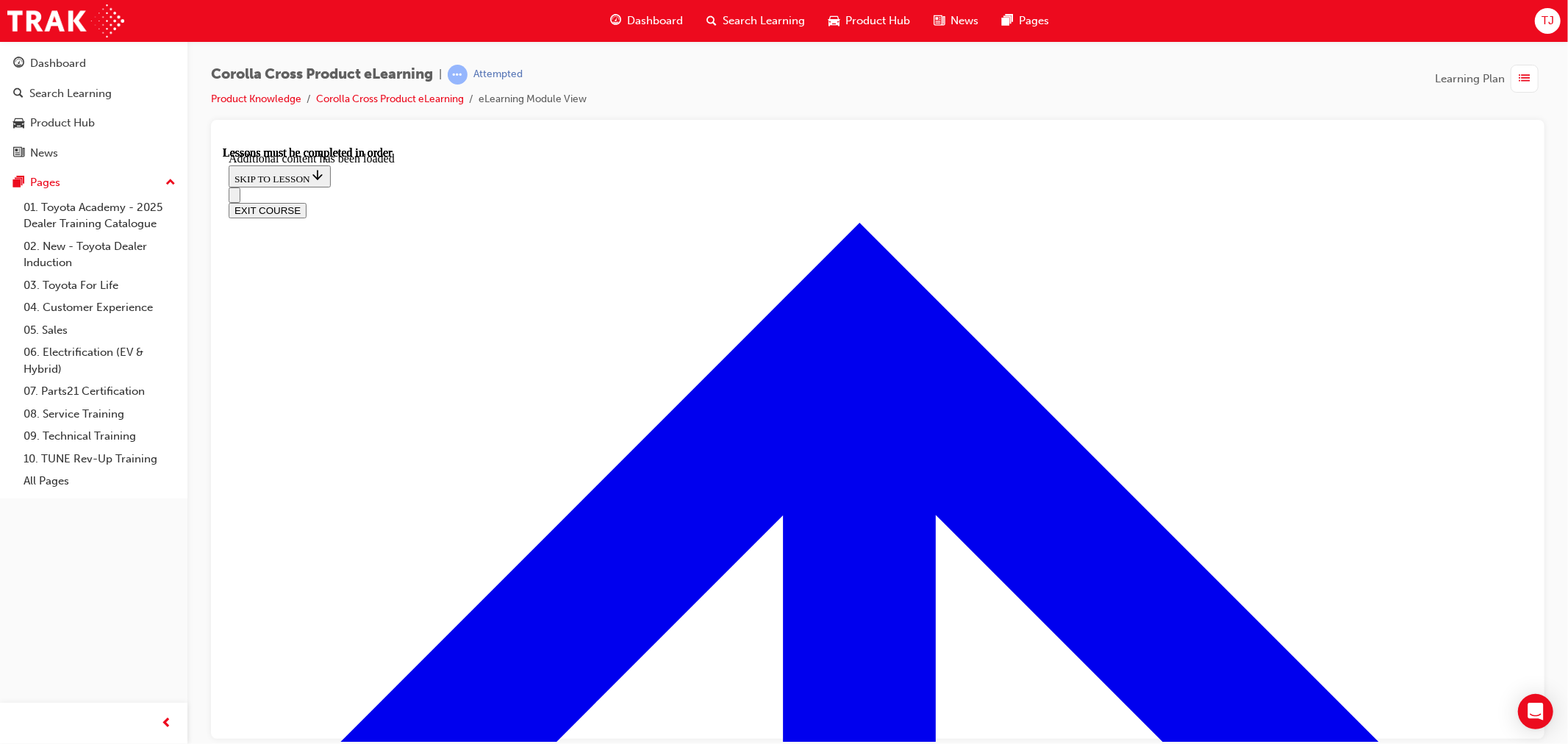
radio input "true"
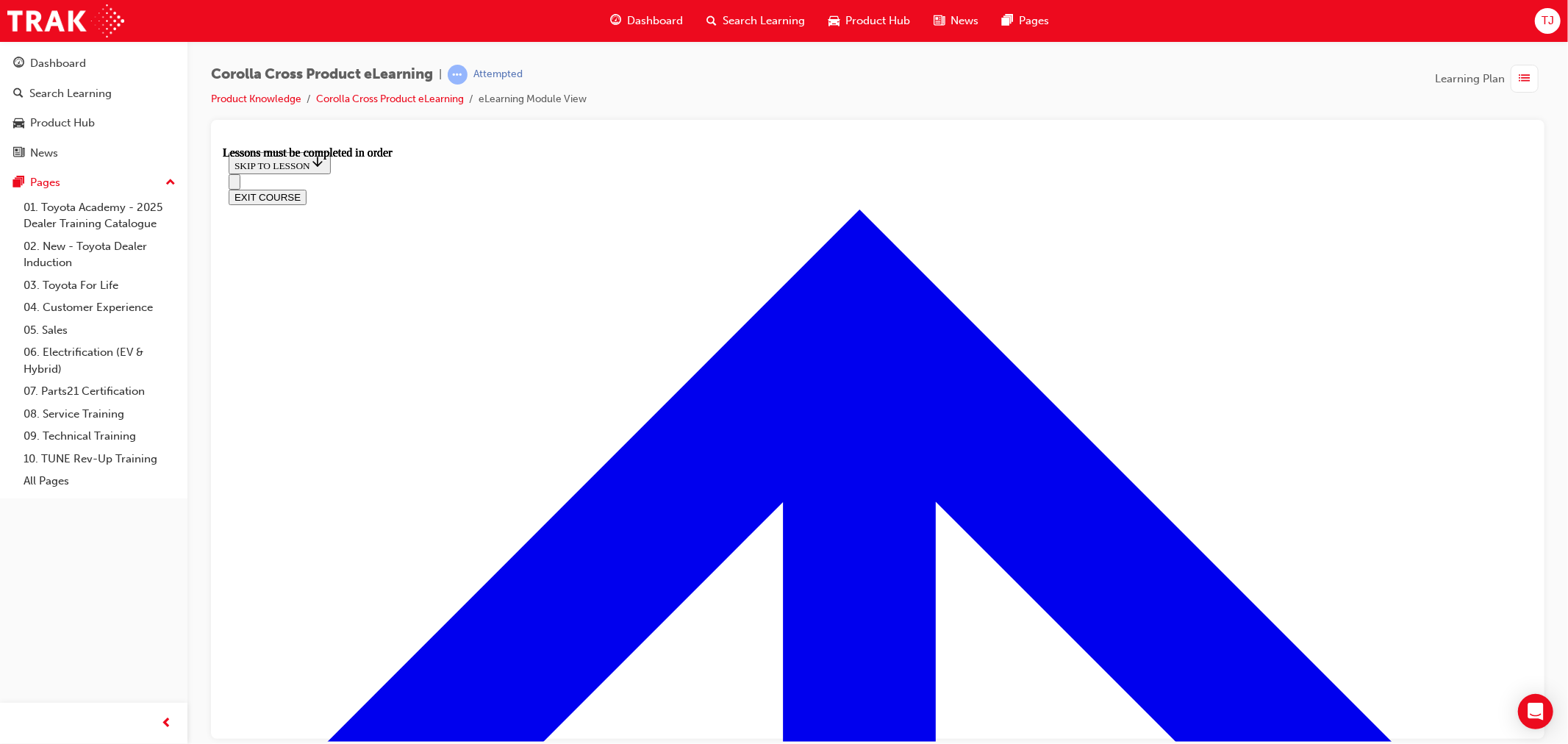
scroll to position [1194, 0]
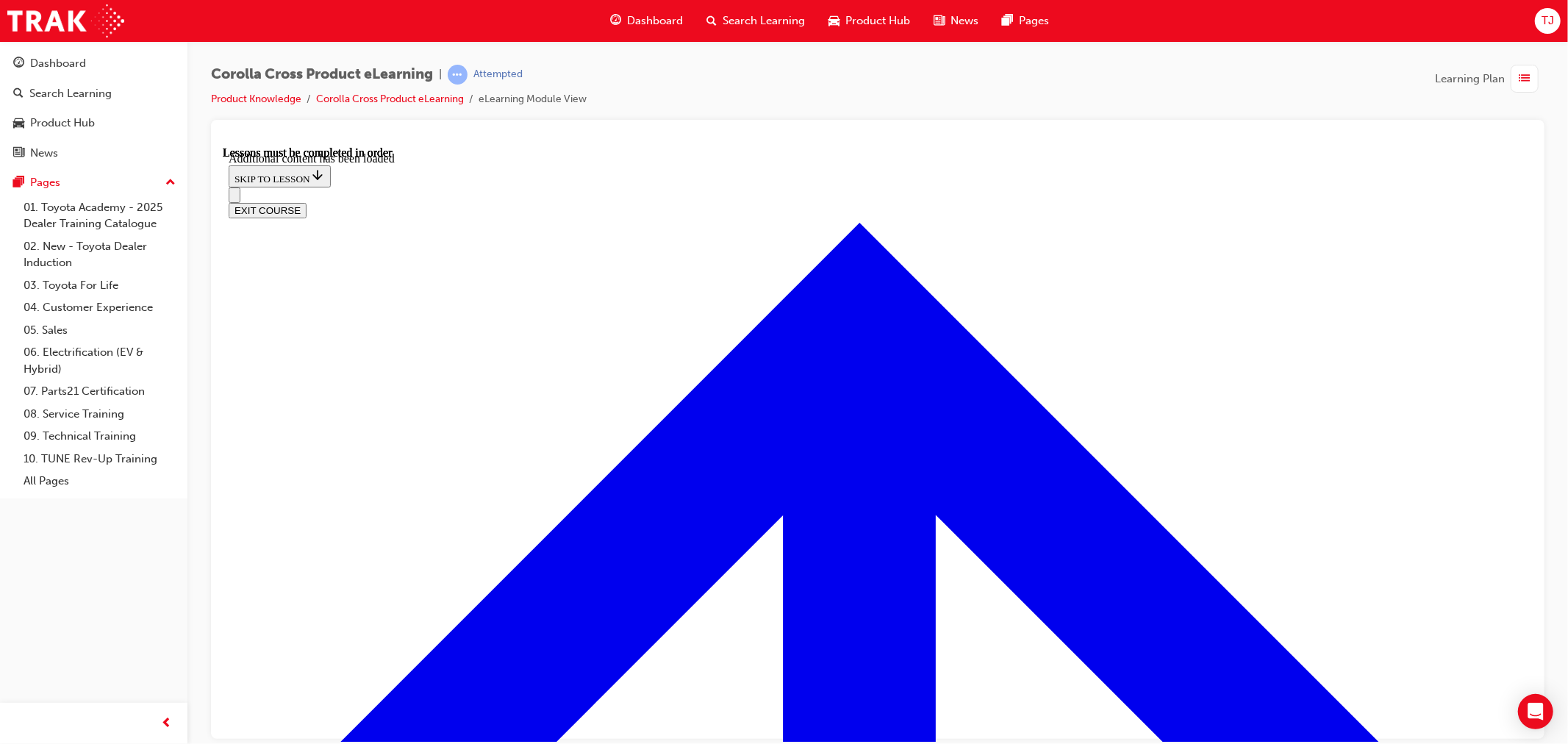
scroll to position [1863, 0]
radio input "true"
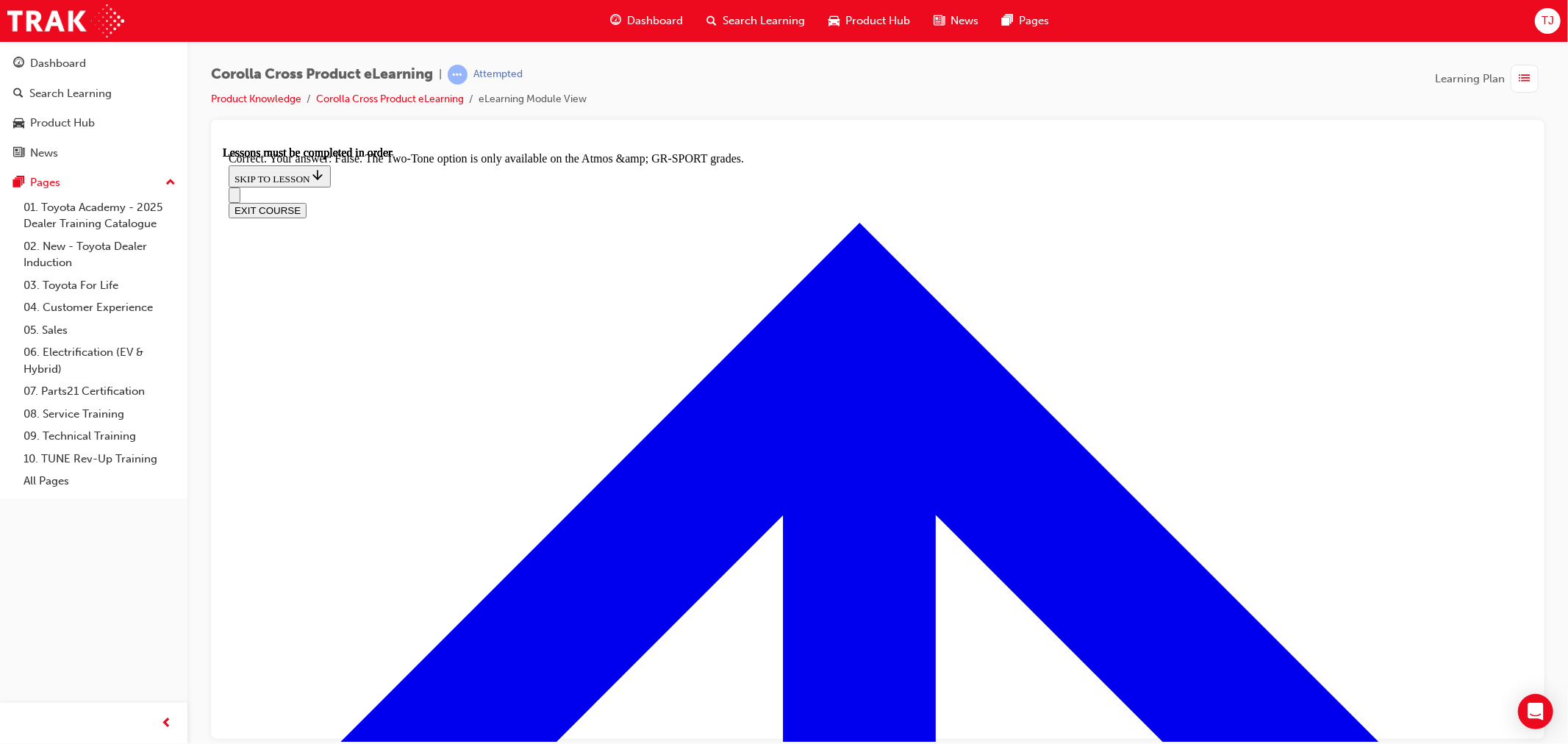
scroll to position [2100, 0]
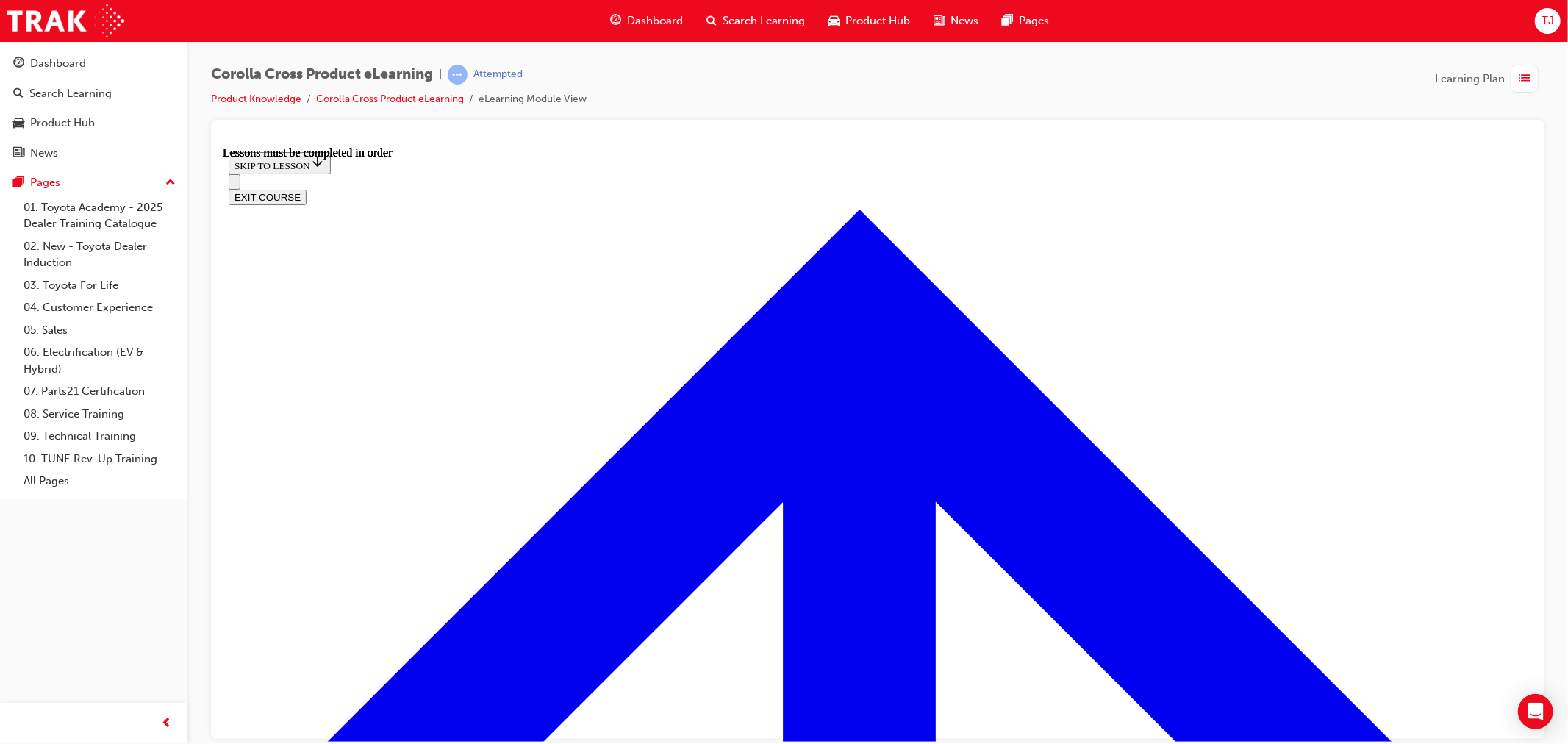
scroll to position [1276, 0]
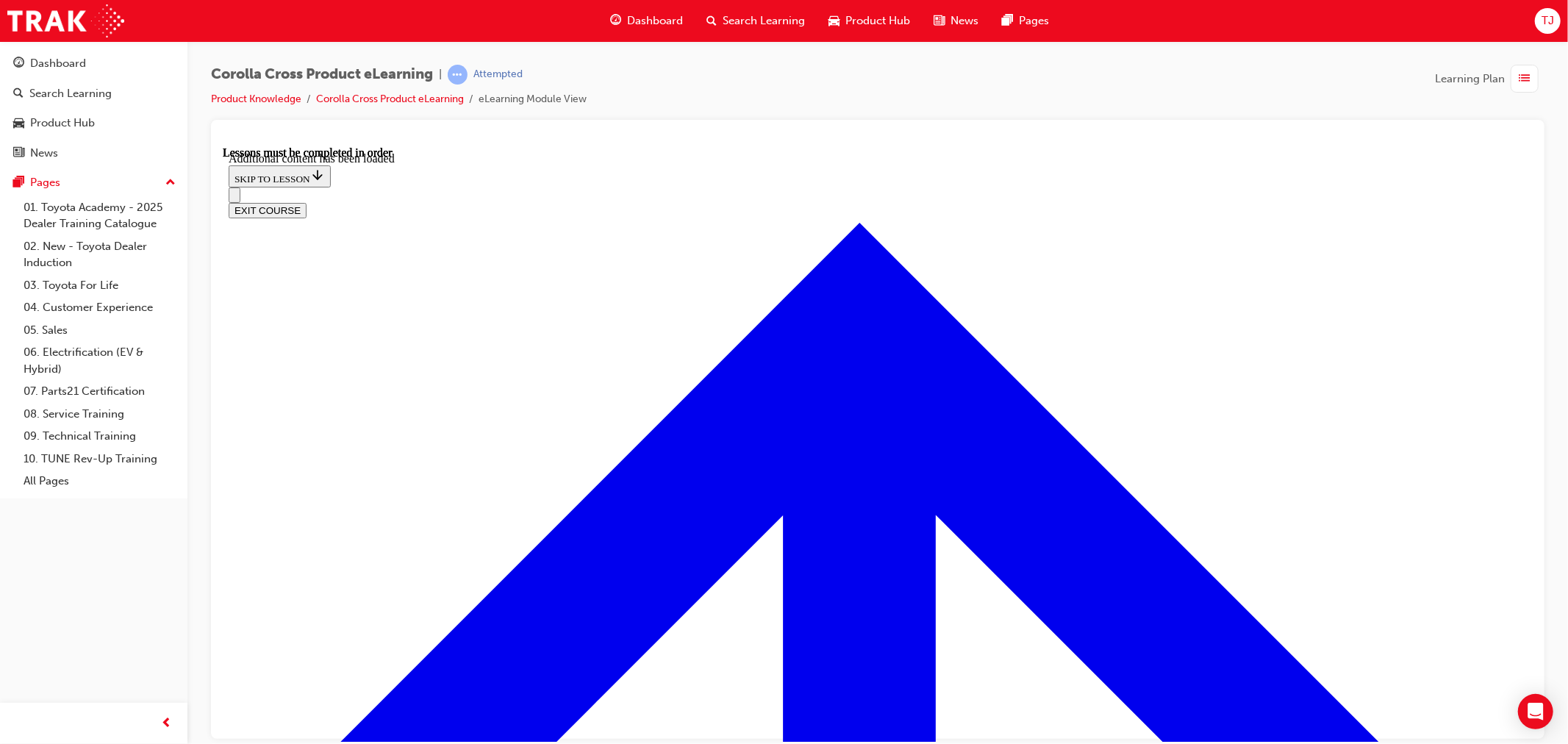
scroll to position [2316, 0]
drag, startPoint x: 731, startPoint y: 516, endPoint x: 755, endPoint y: 530, distance: 27.8
radio input "true"
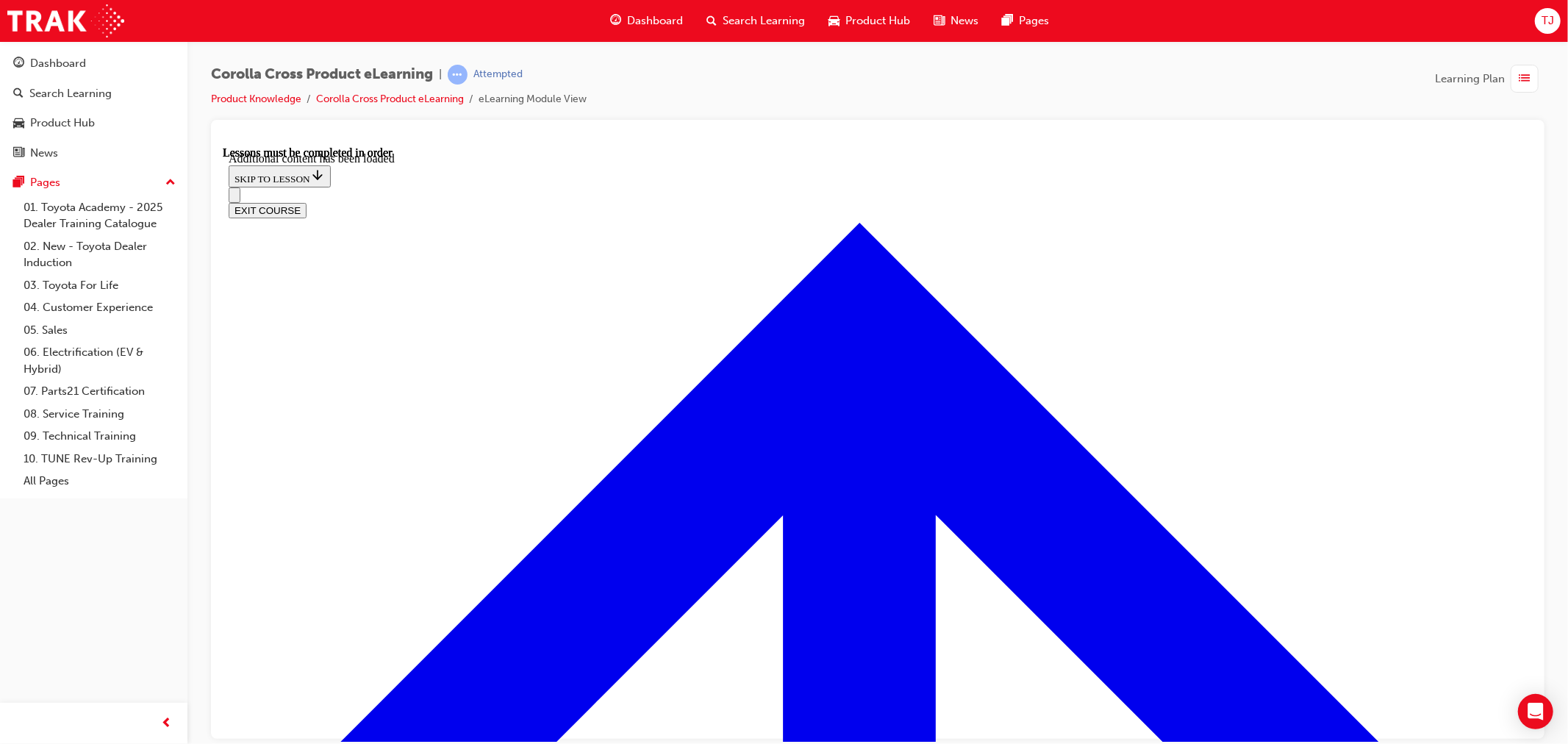
scroll to position [2507, 0]
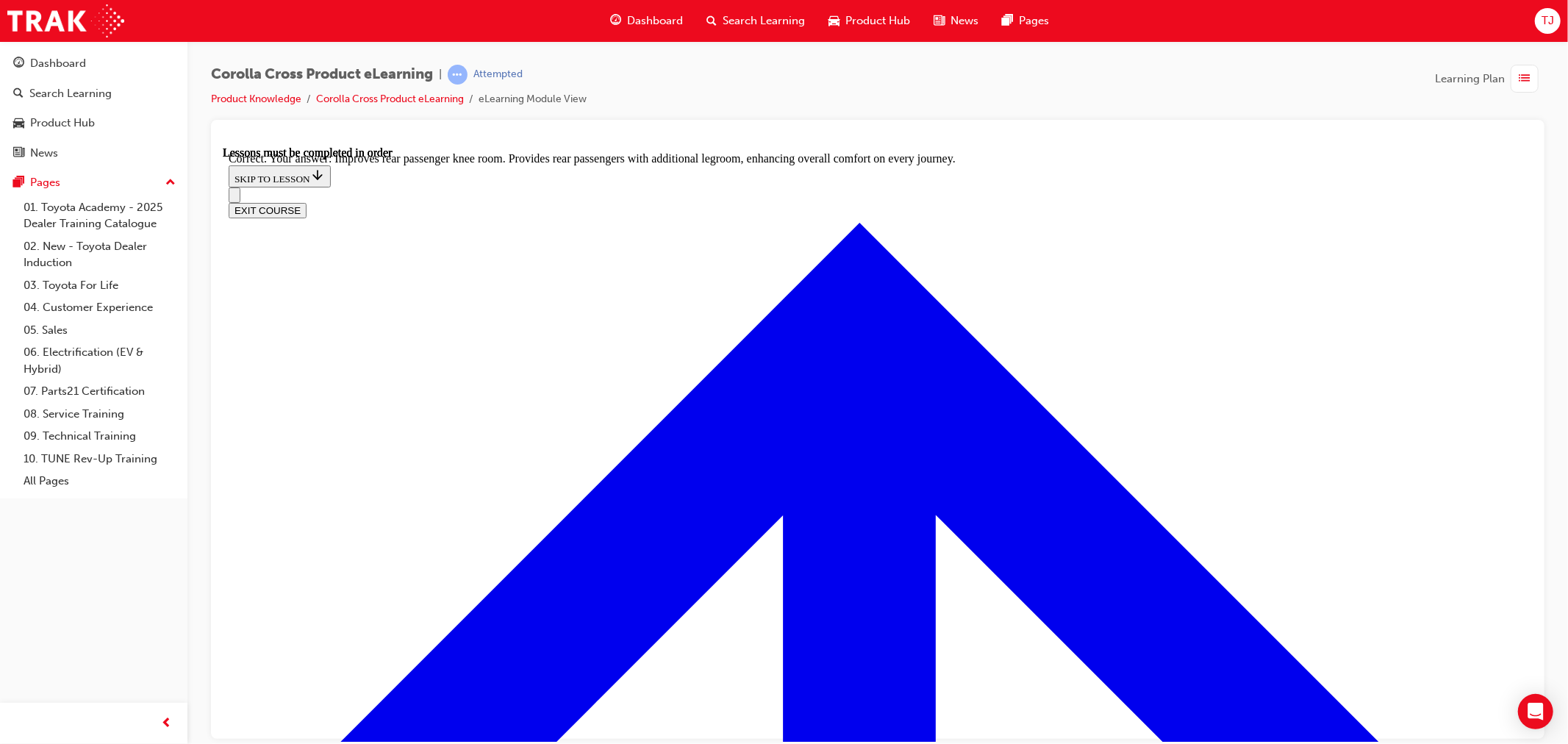
scroll to position [2788, 0]
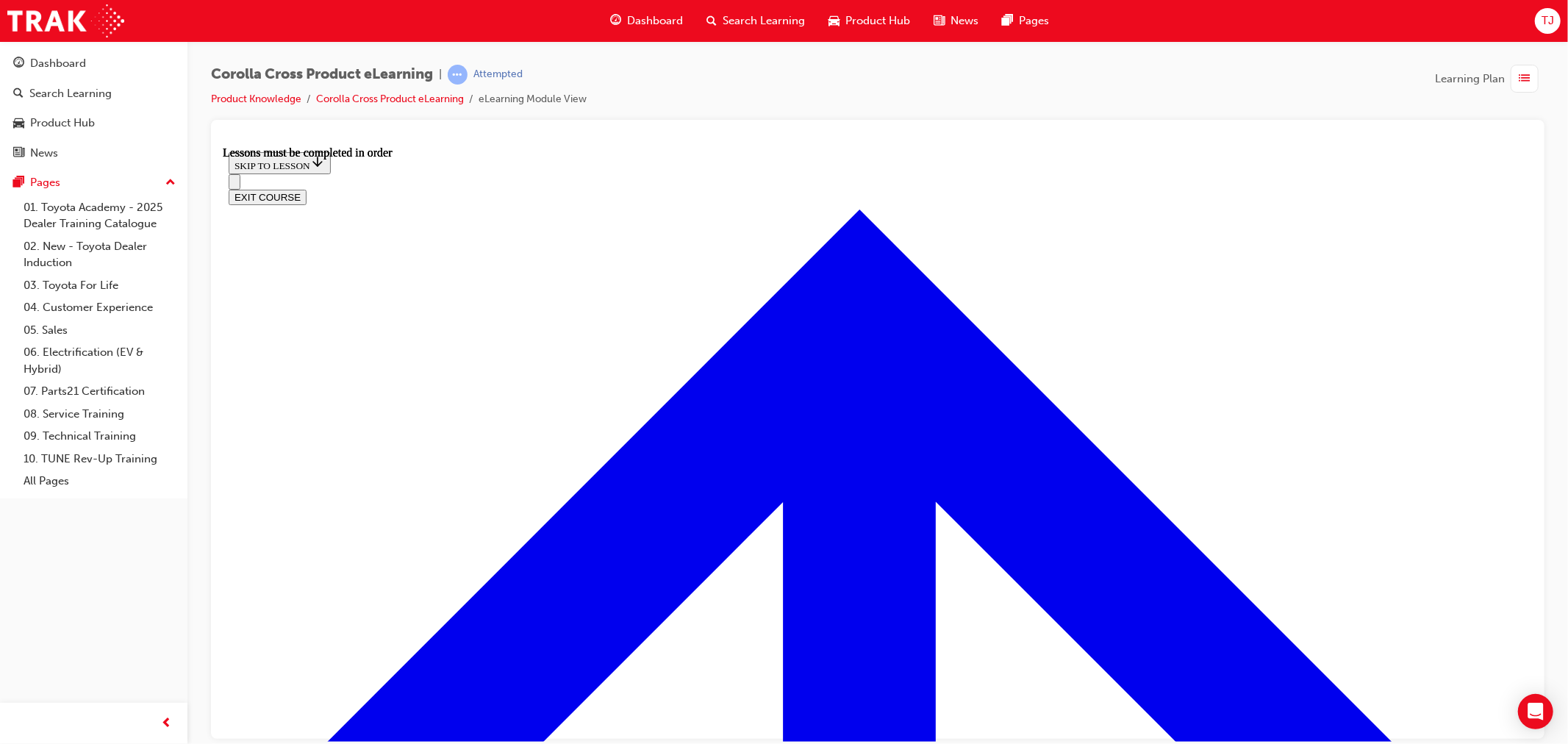
scroll to position [1276, 0]
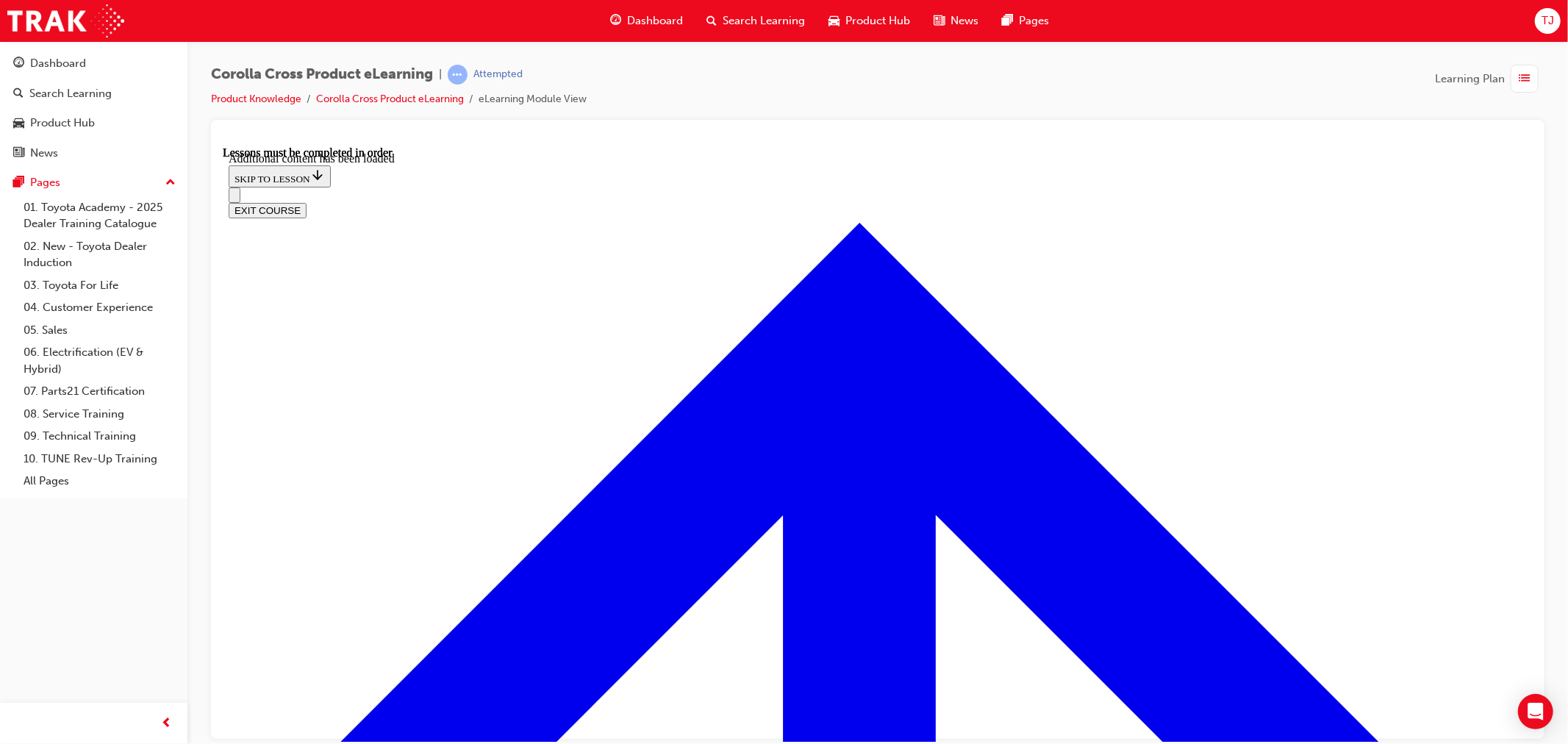
scroll to position [2168, 0]
radio input "true"
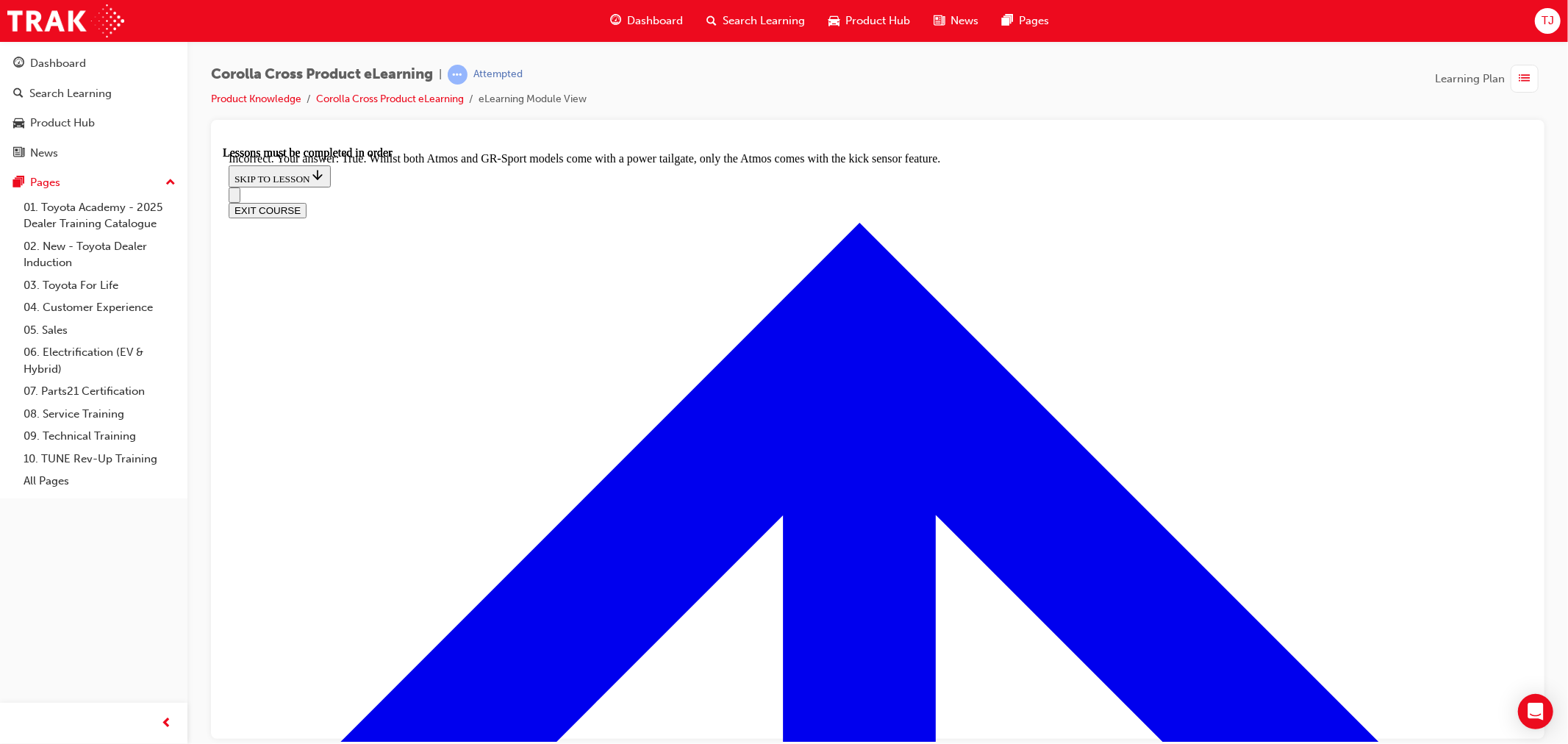
radio input "true"
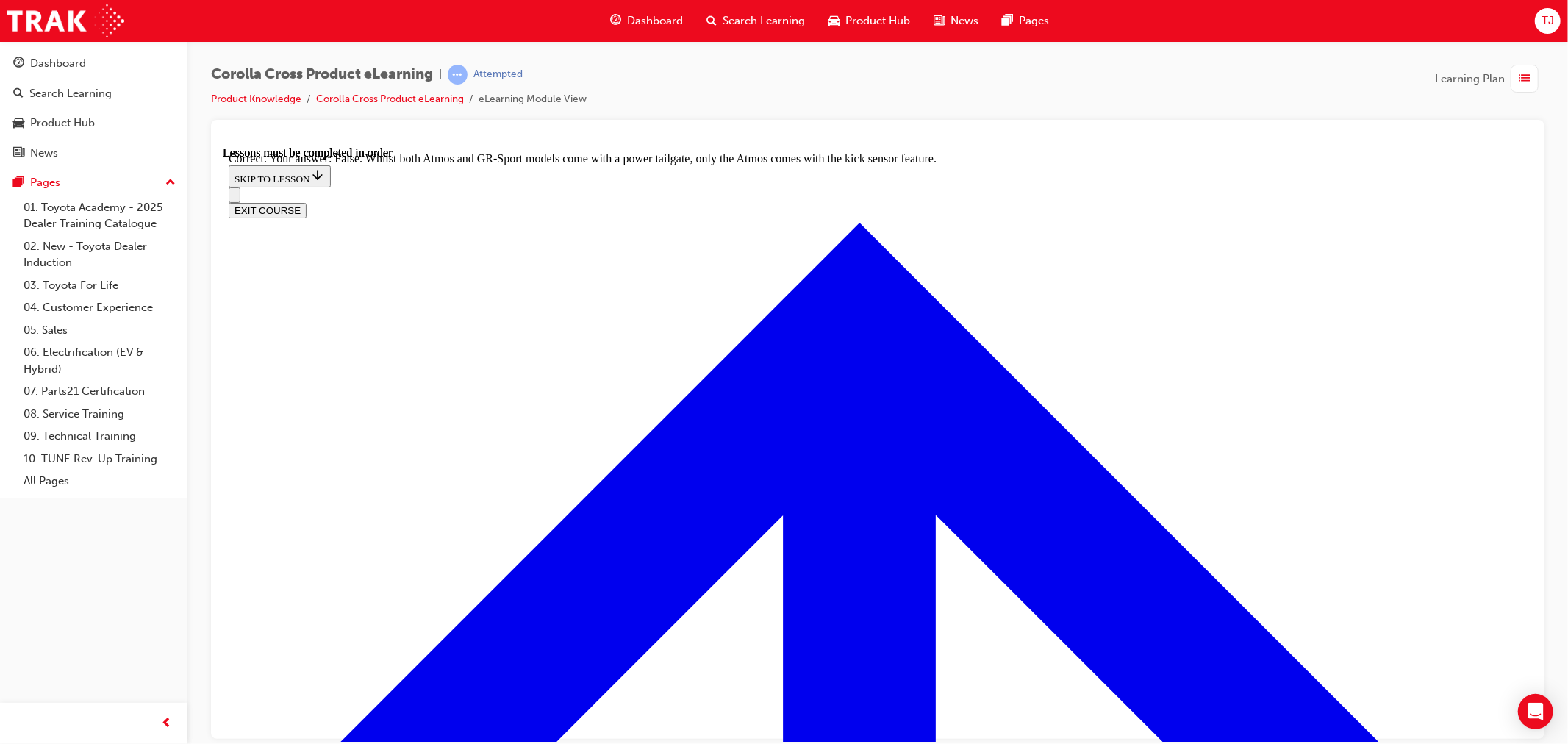
scroll to position [2468, 0]
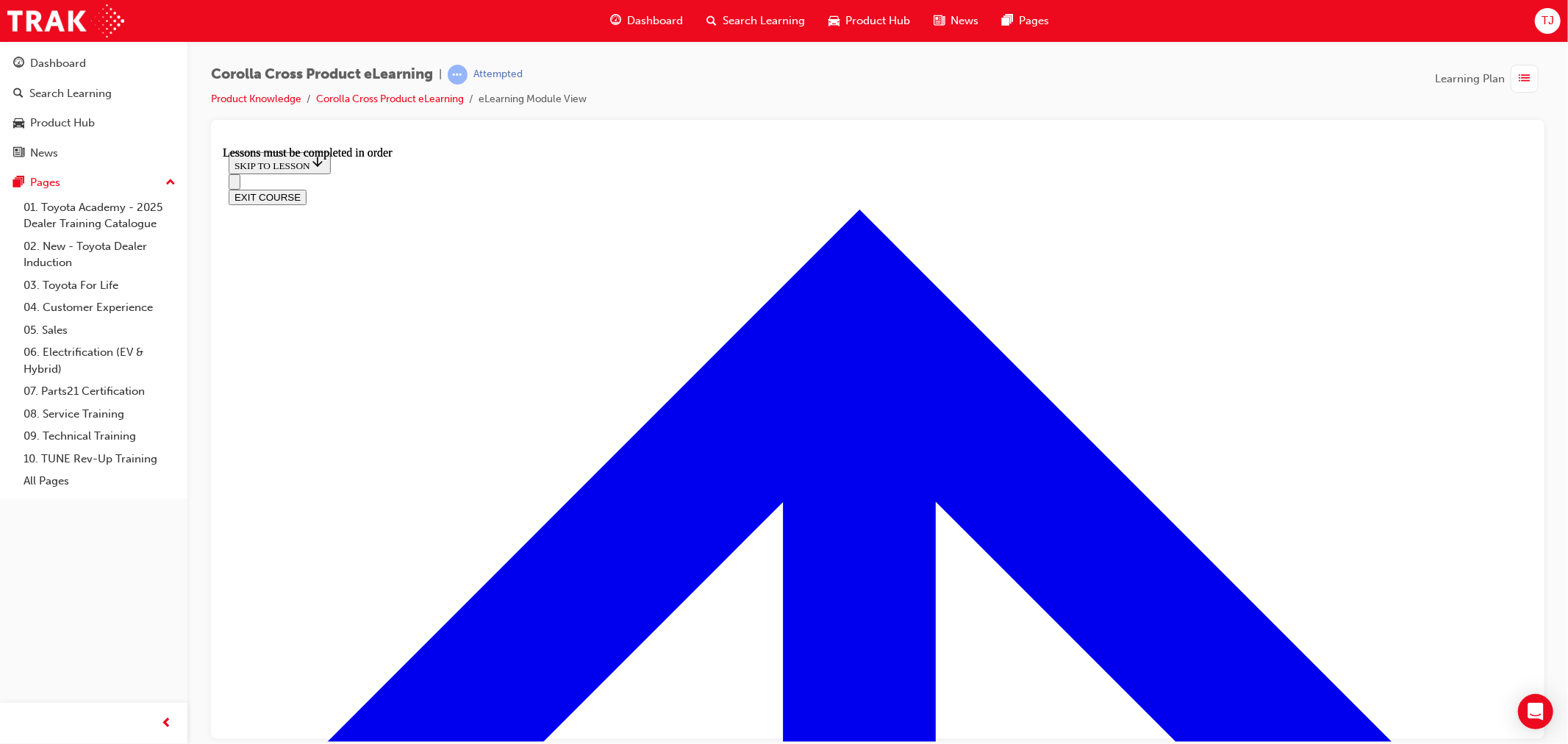
scroll to position [1767, 0]
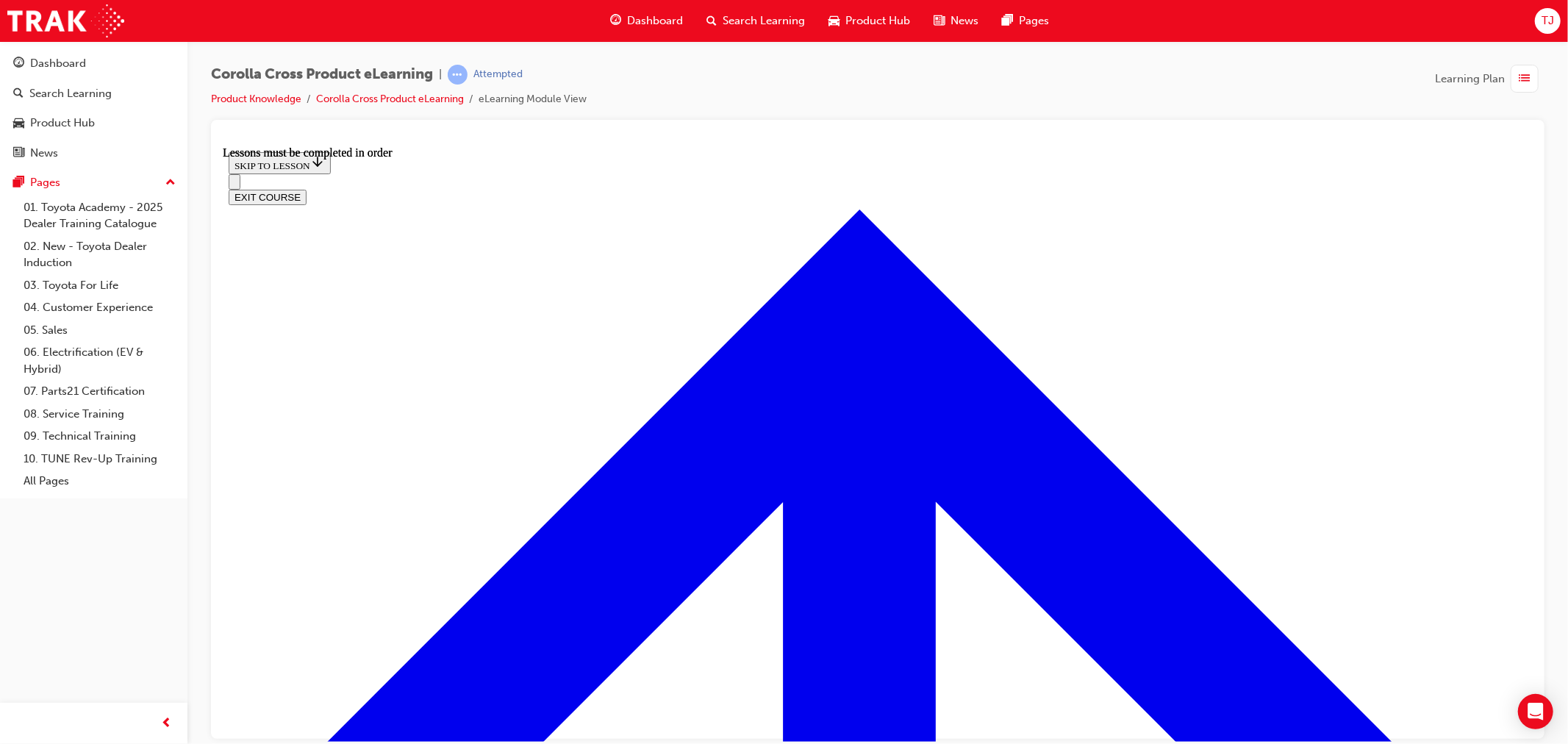
scroll to position [2993, 0]
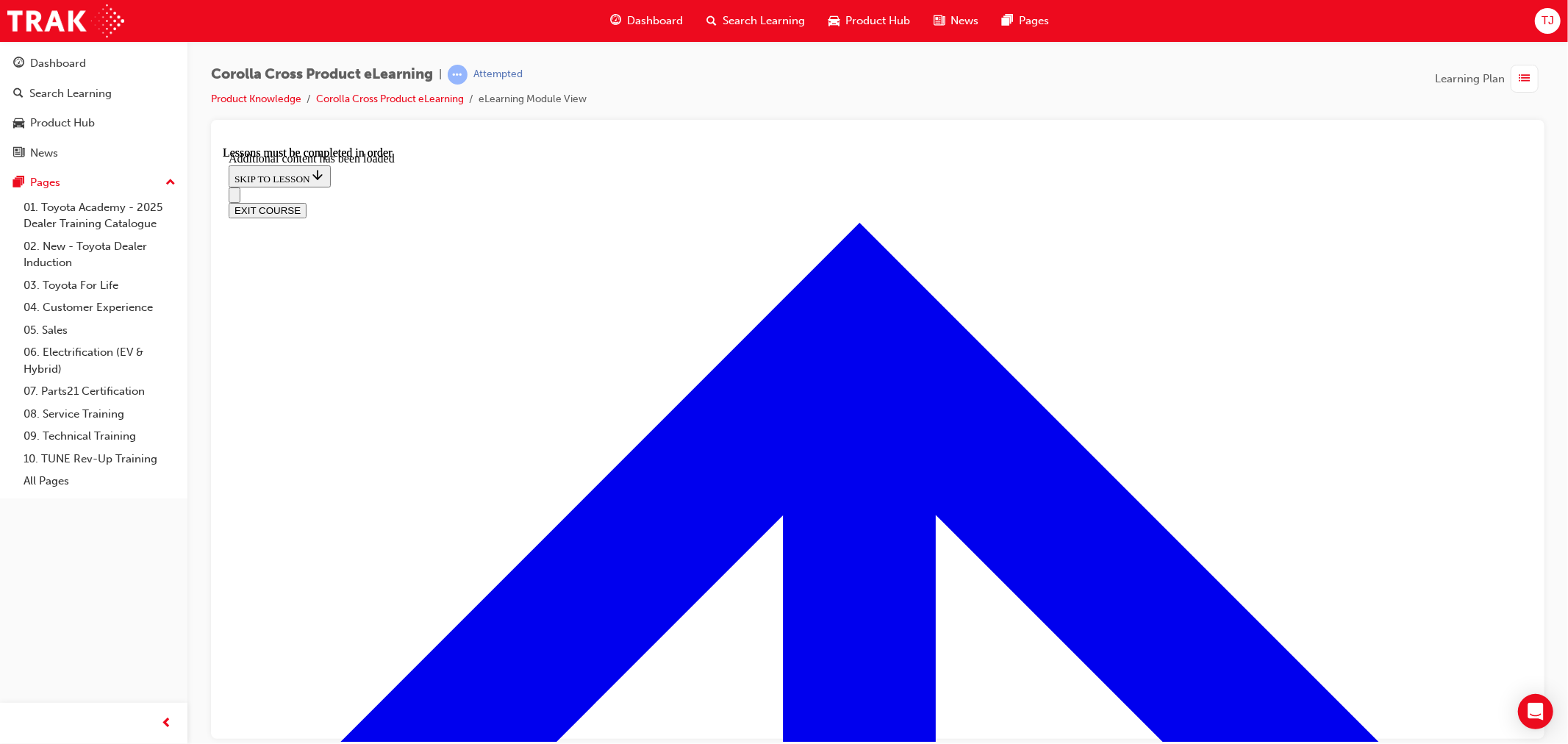
scroll to position [3428, 0]
checkbox input "true"
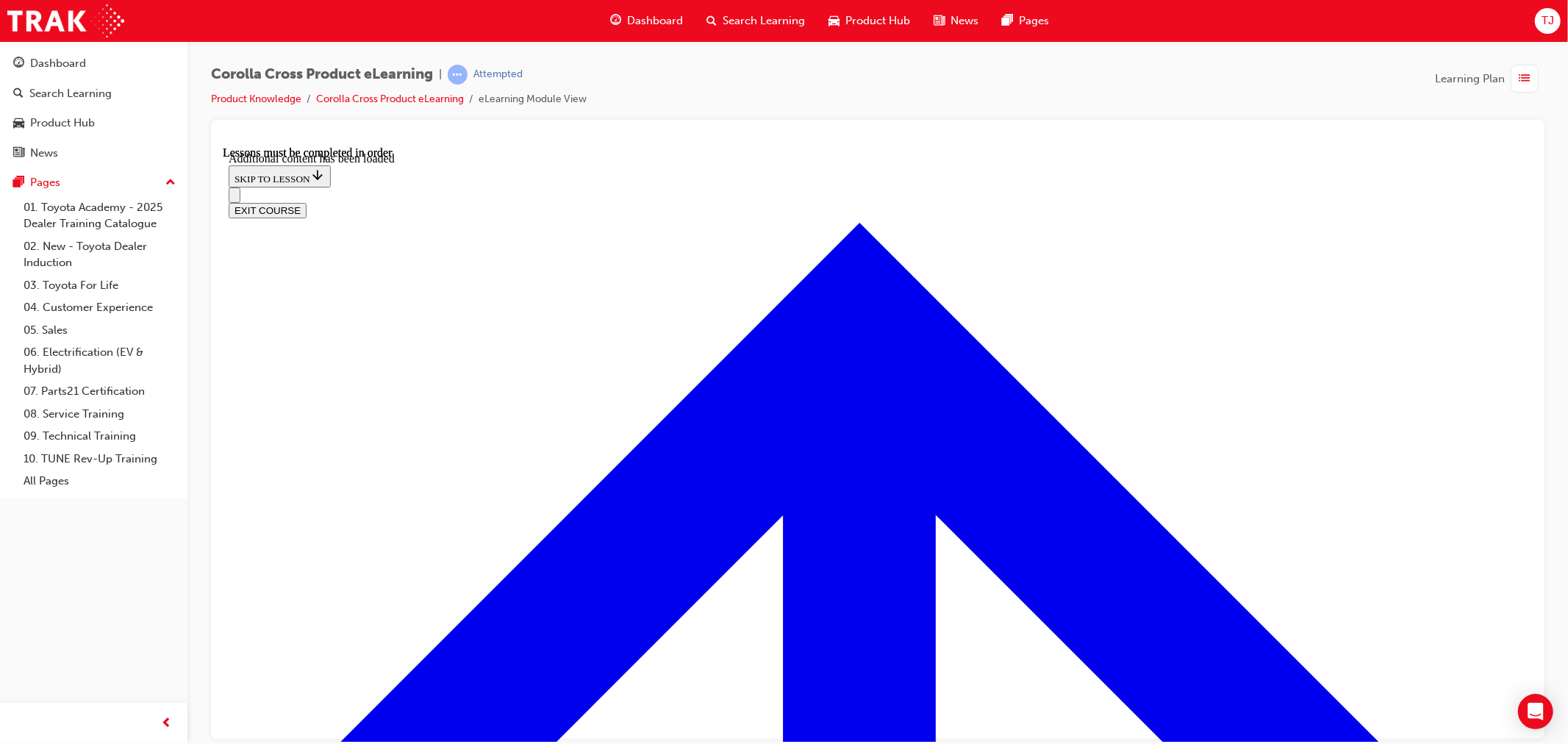
checkbox input "true"
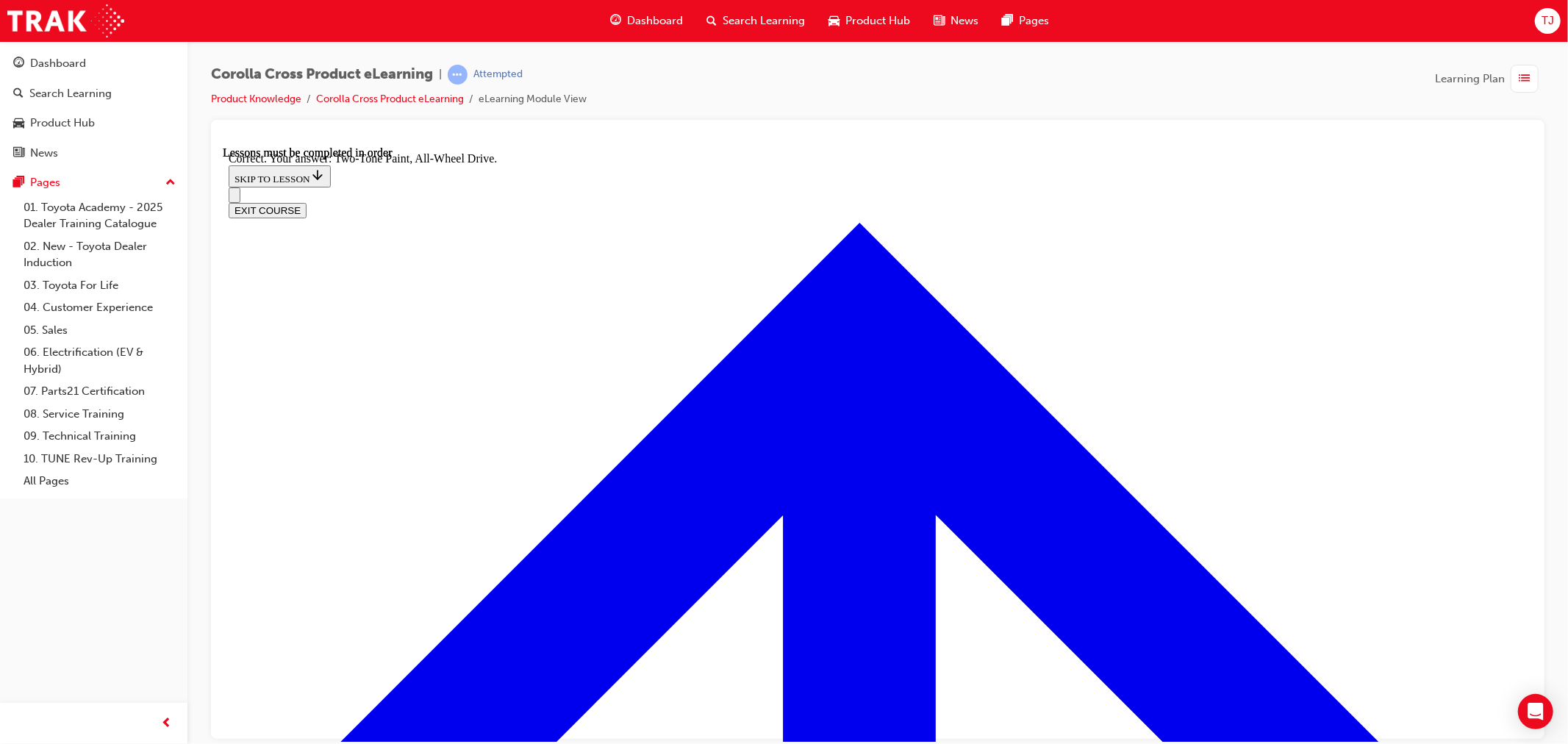
radio input "true"
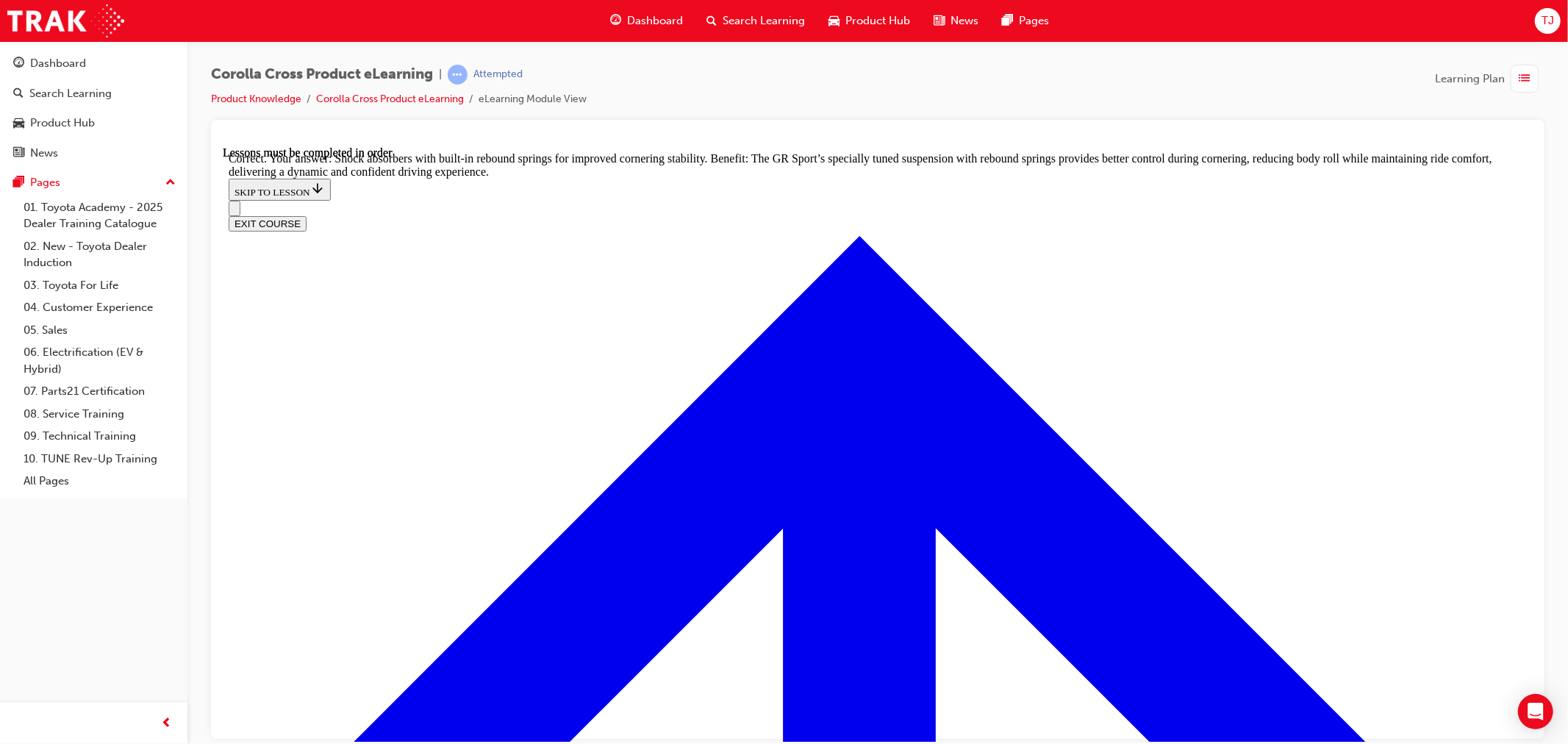
scroll to position [4811, 0]
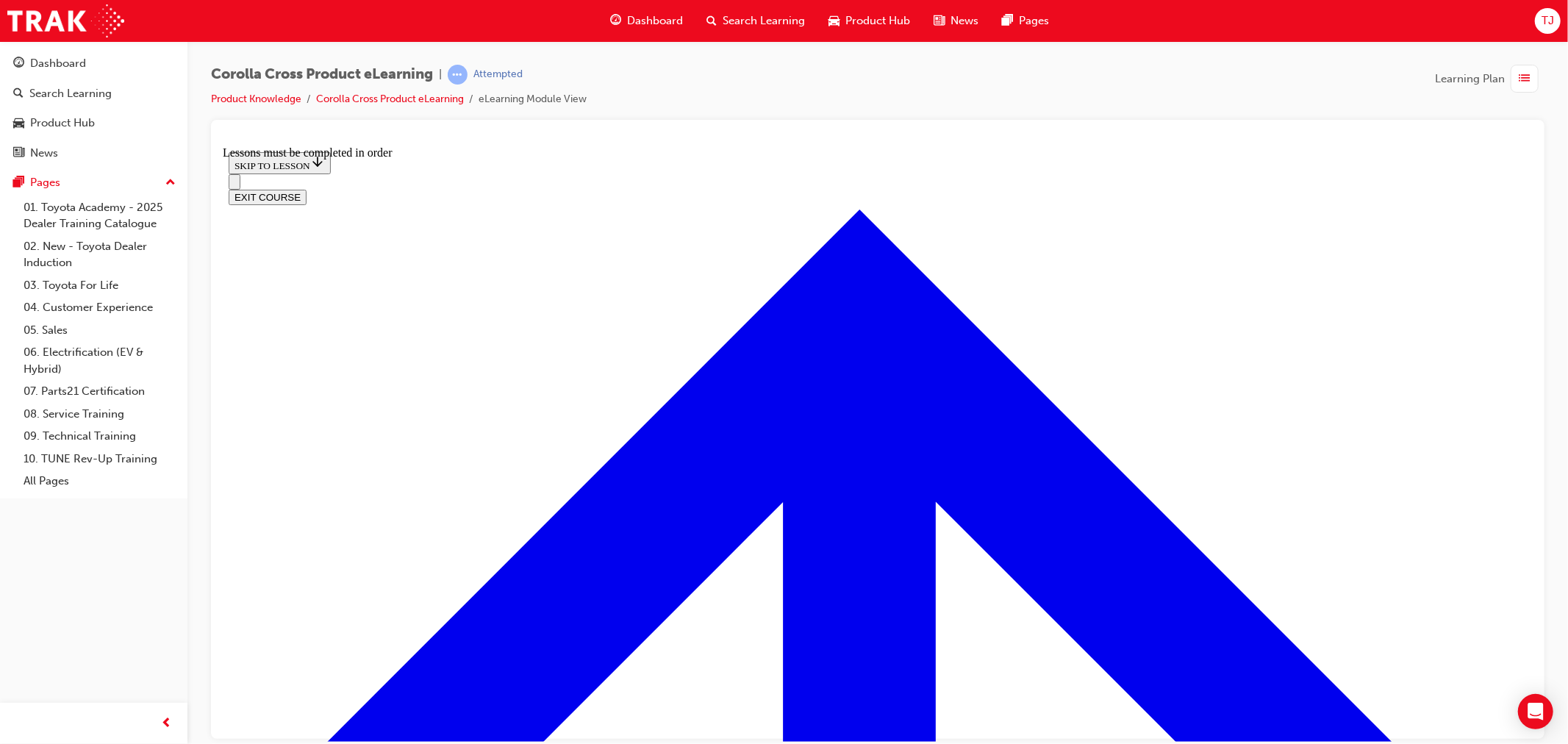
scroll to position [868, 0]
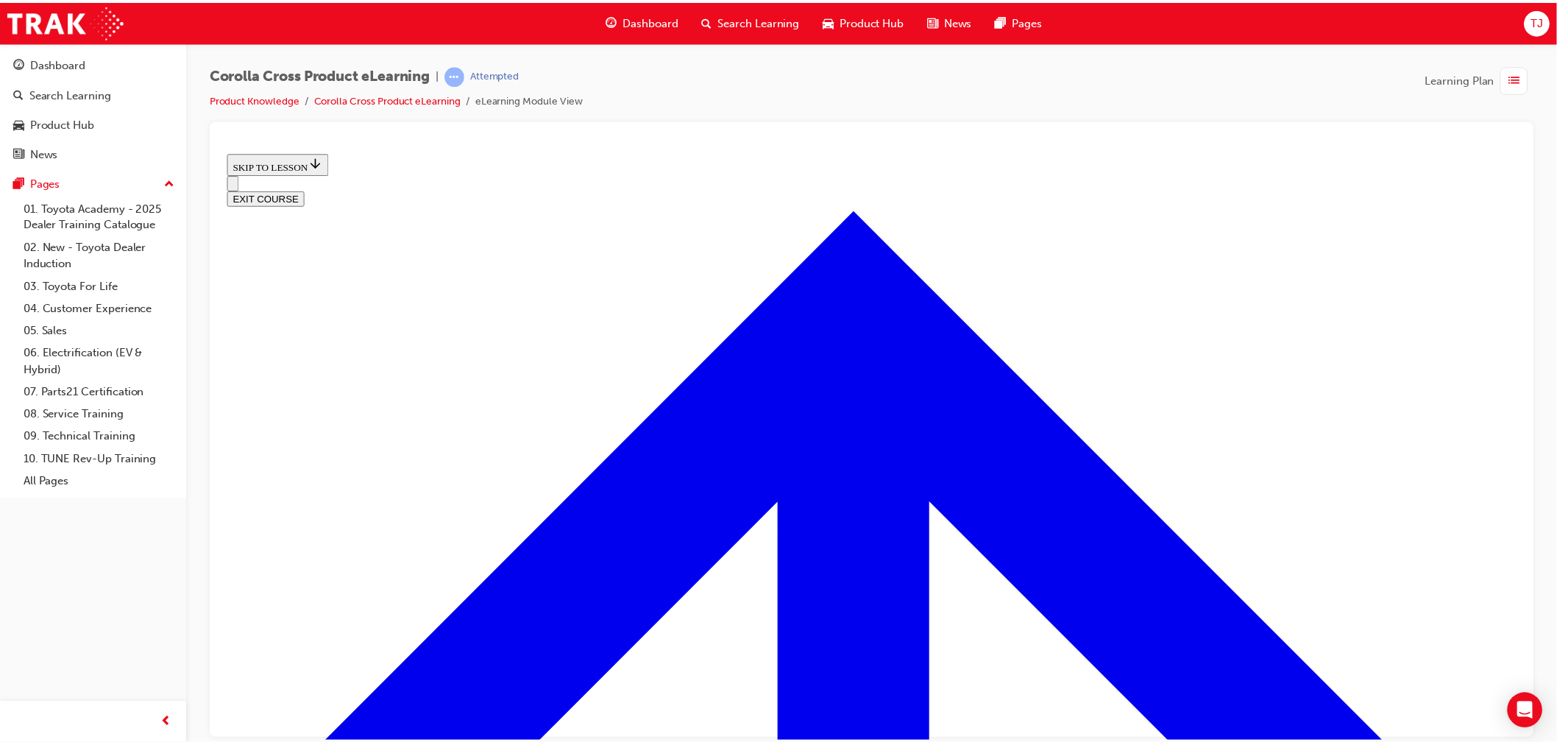
scroll to position [533, 0]
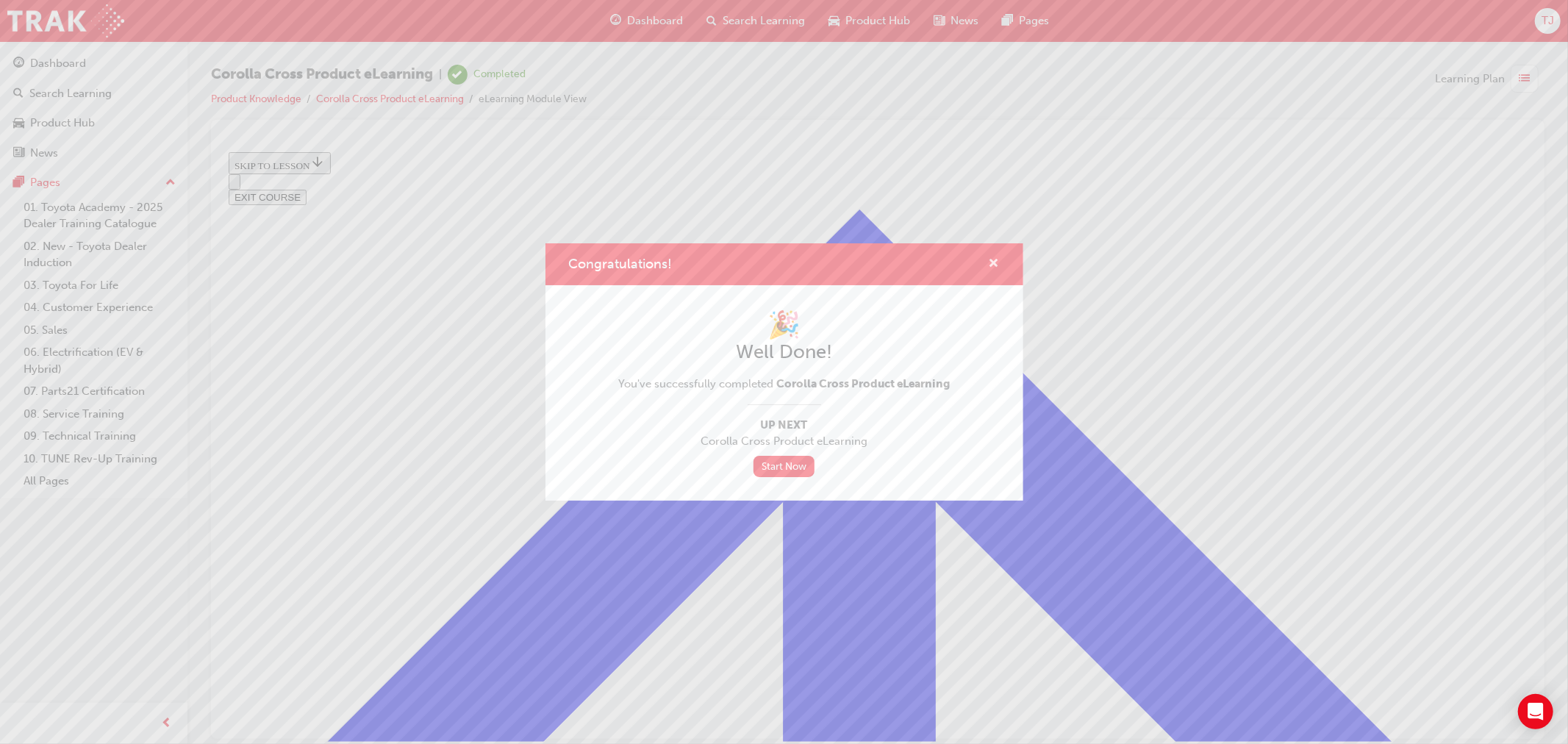
click at [991, 265] on span "cross-icon" at bounding box center [994, 264] width 11 height 13
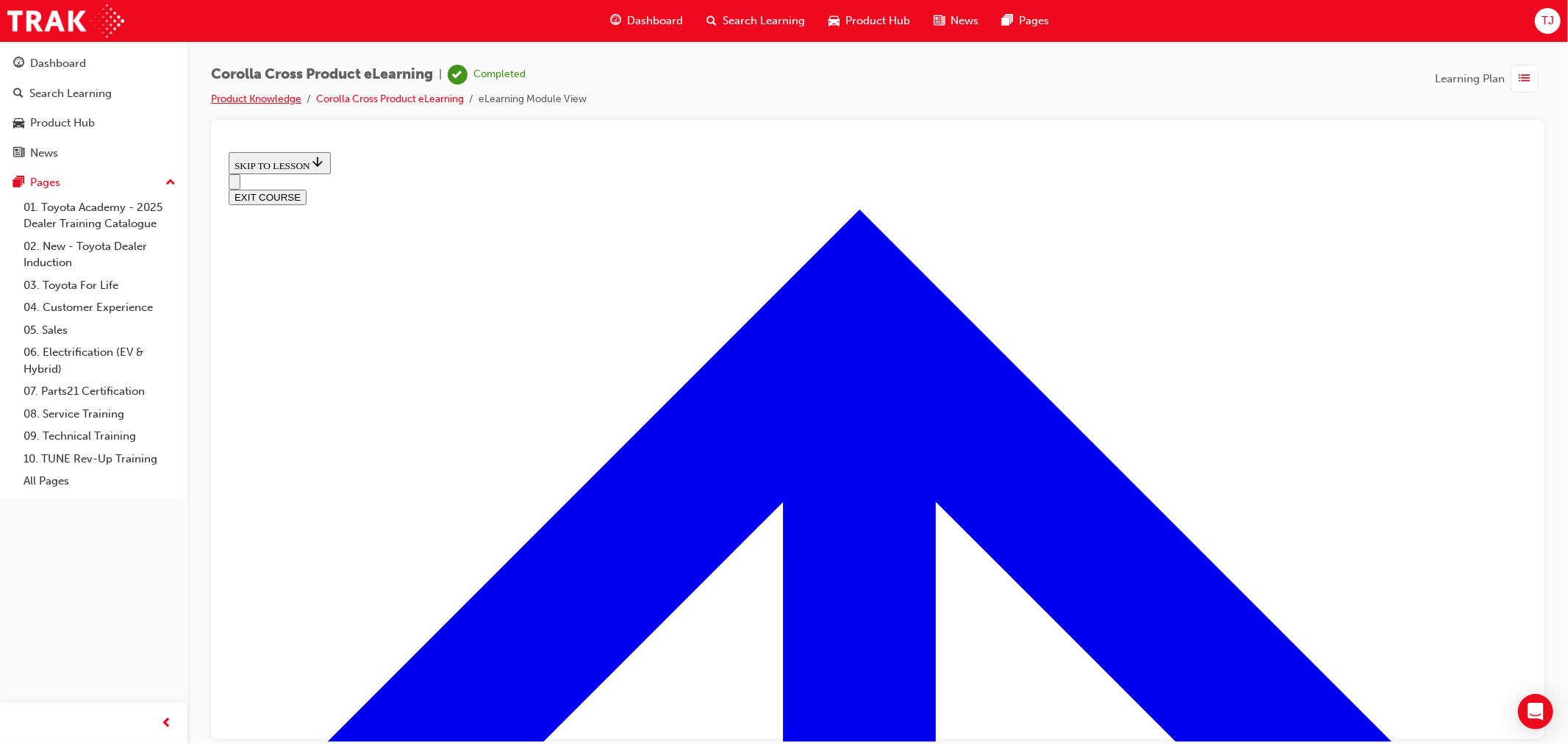
click at [263, 103] on link "Product Knowledge" at bounding box center [256, 99] width 91 height 13
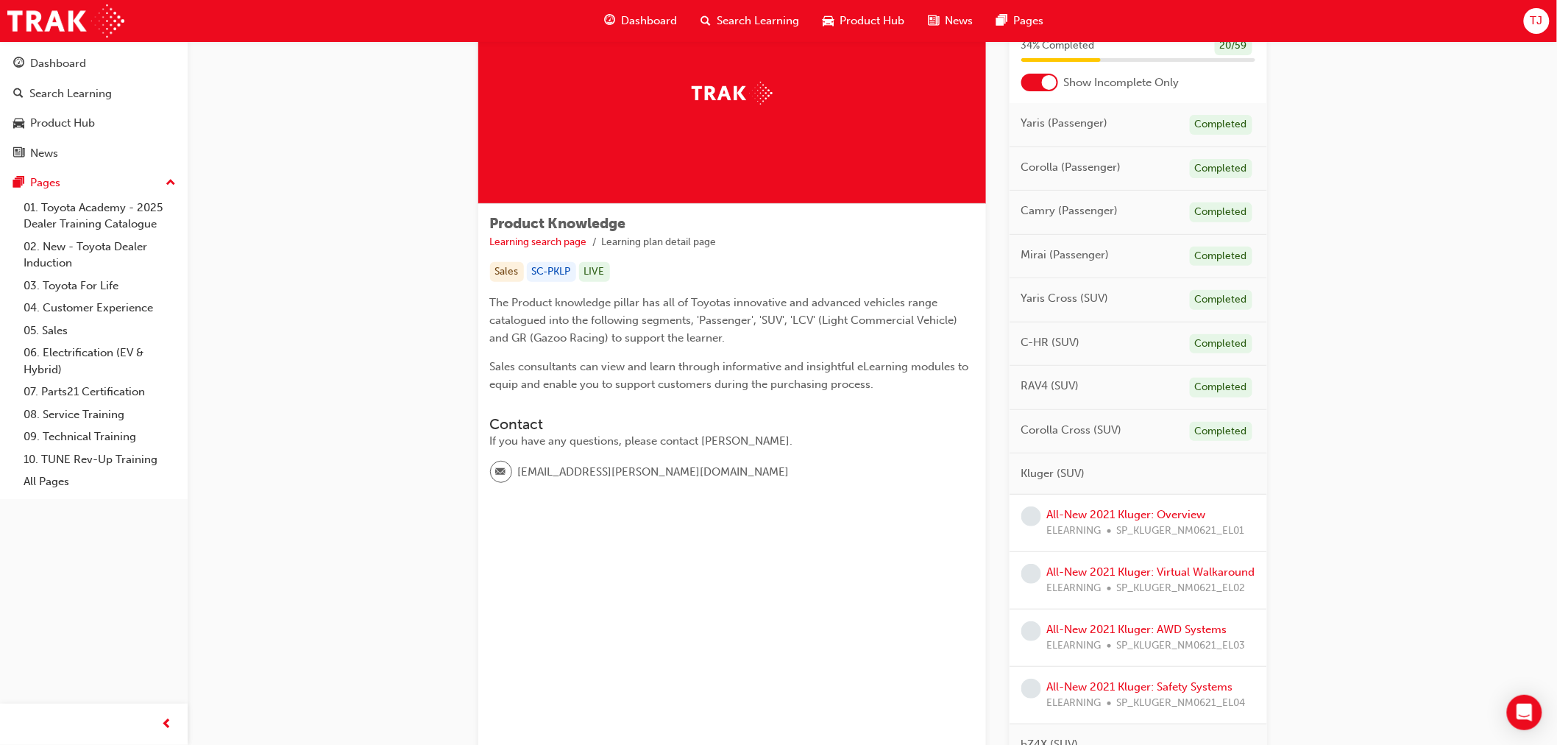
scroll to position [163, 0]
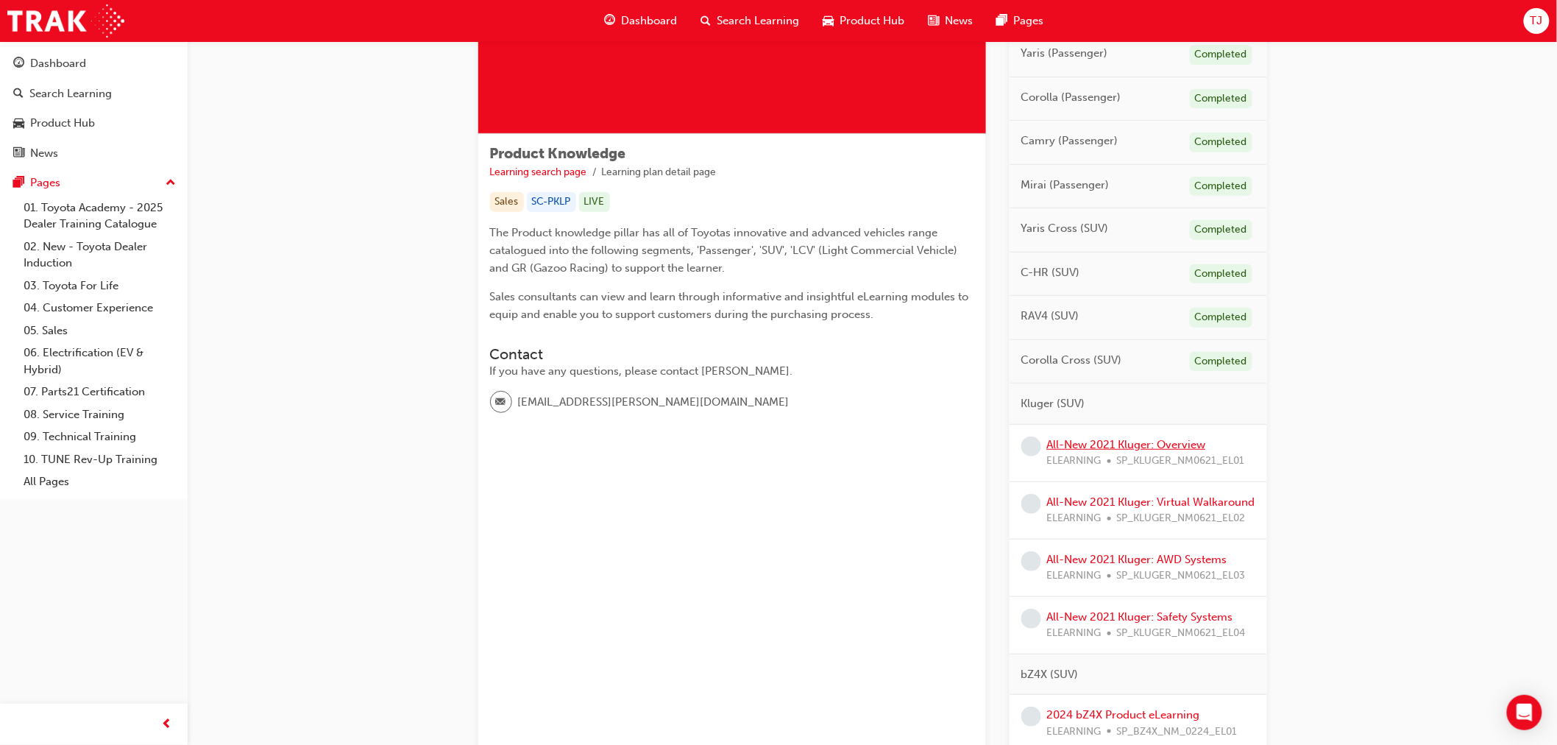
click at [1090, 440] on link "All-New 2021 Kluger: Overview" at bounding box center [1126, 444] width 159 height 13
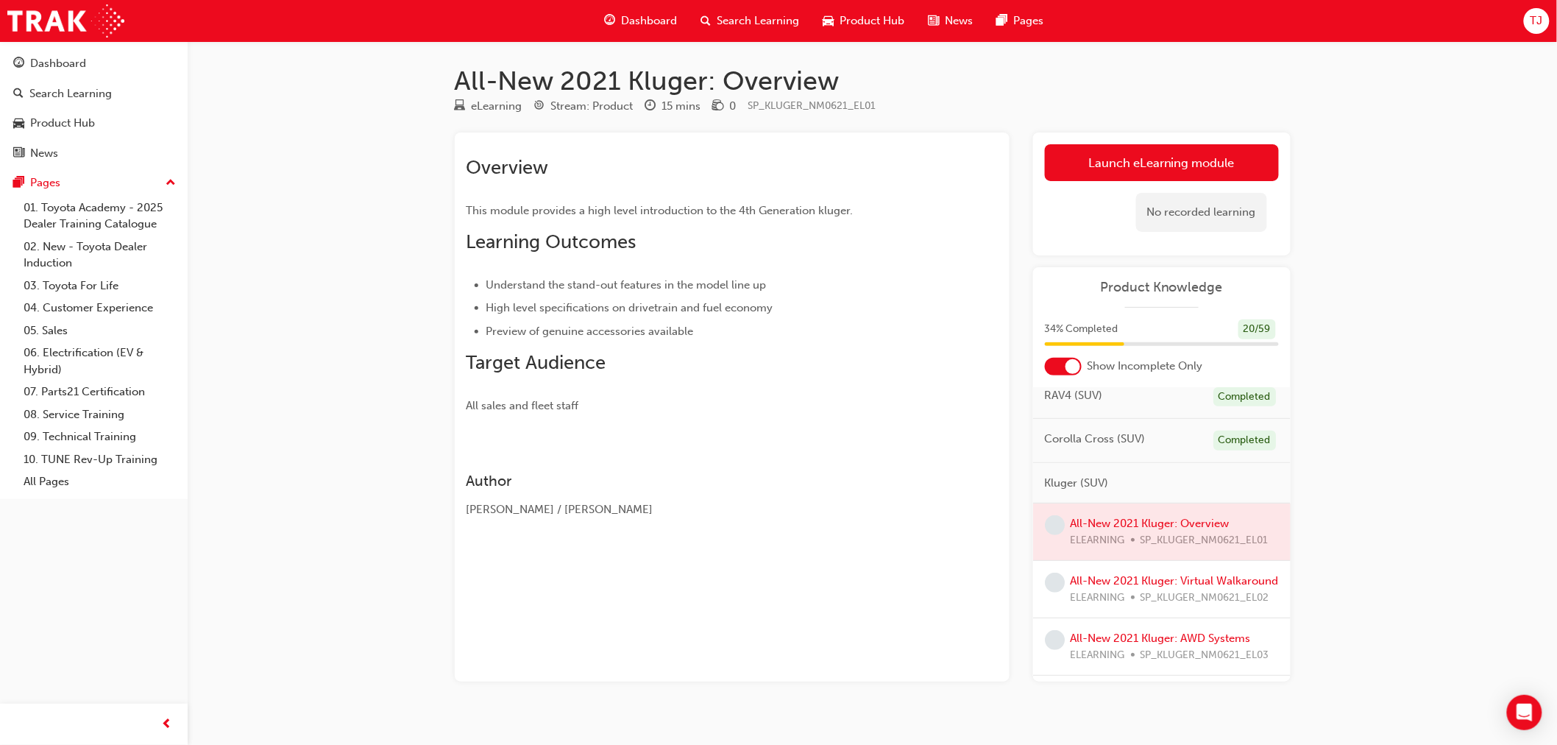
scroll to position [245, 0]
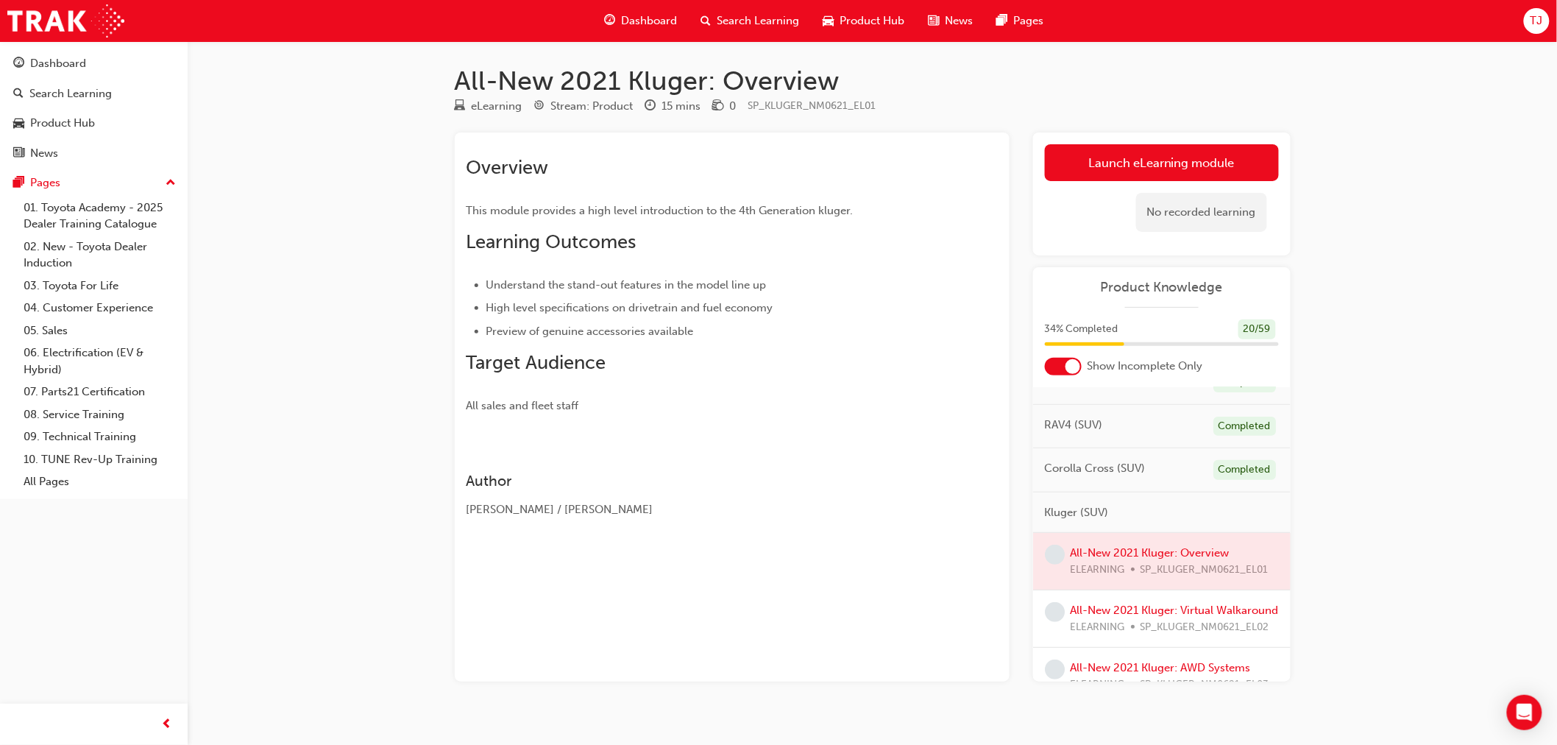
click at [1124, 553] on div at bounding box center [1162, 561] width 258 height 57
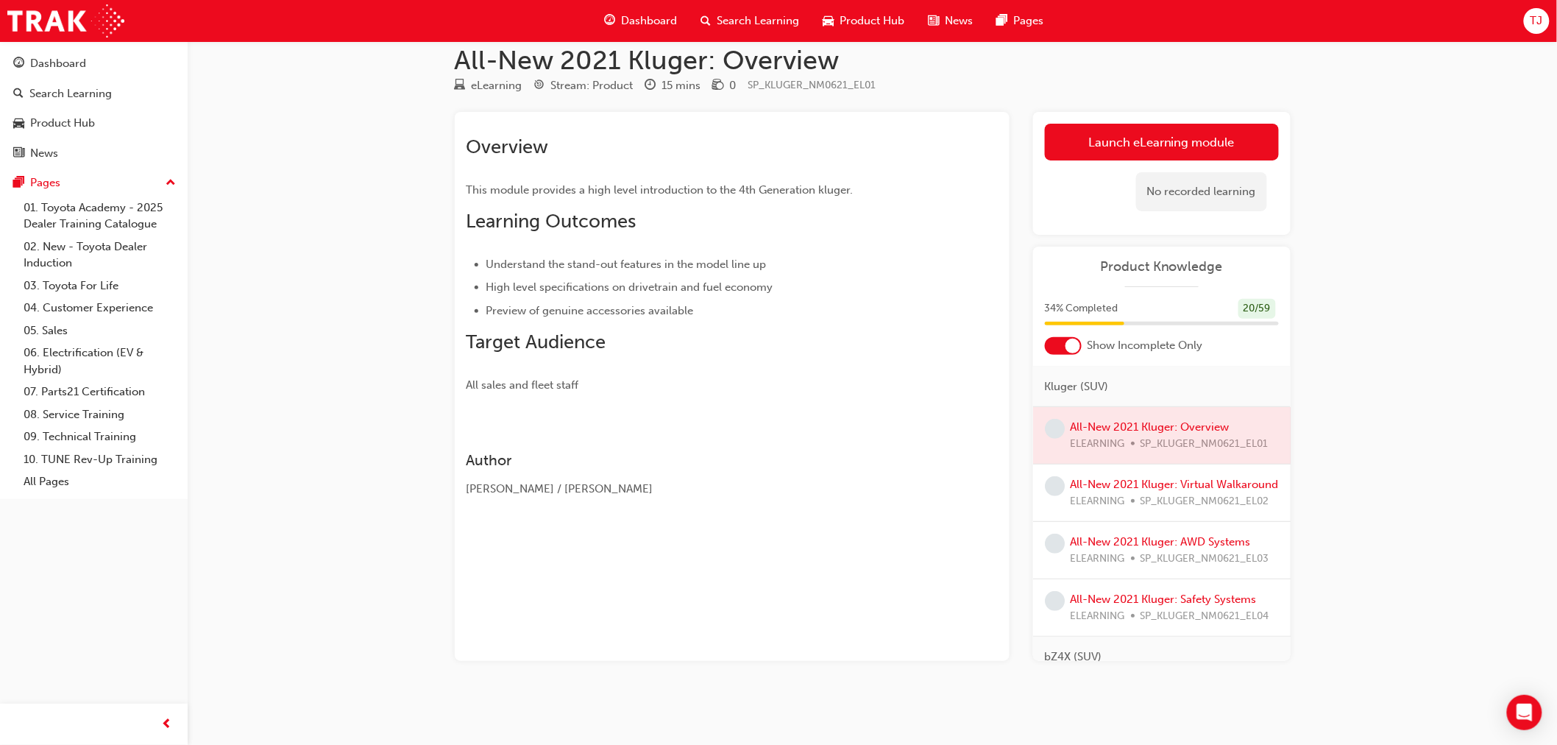
scroll to position [327, 0]
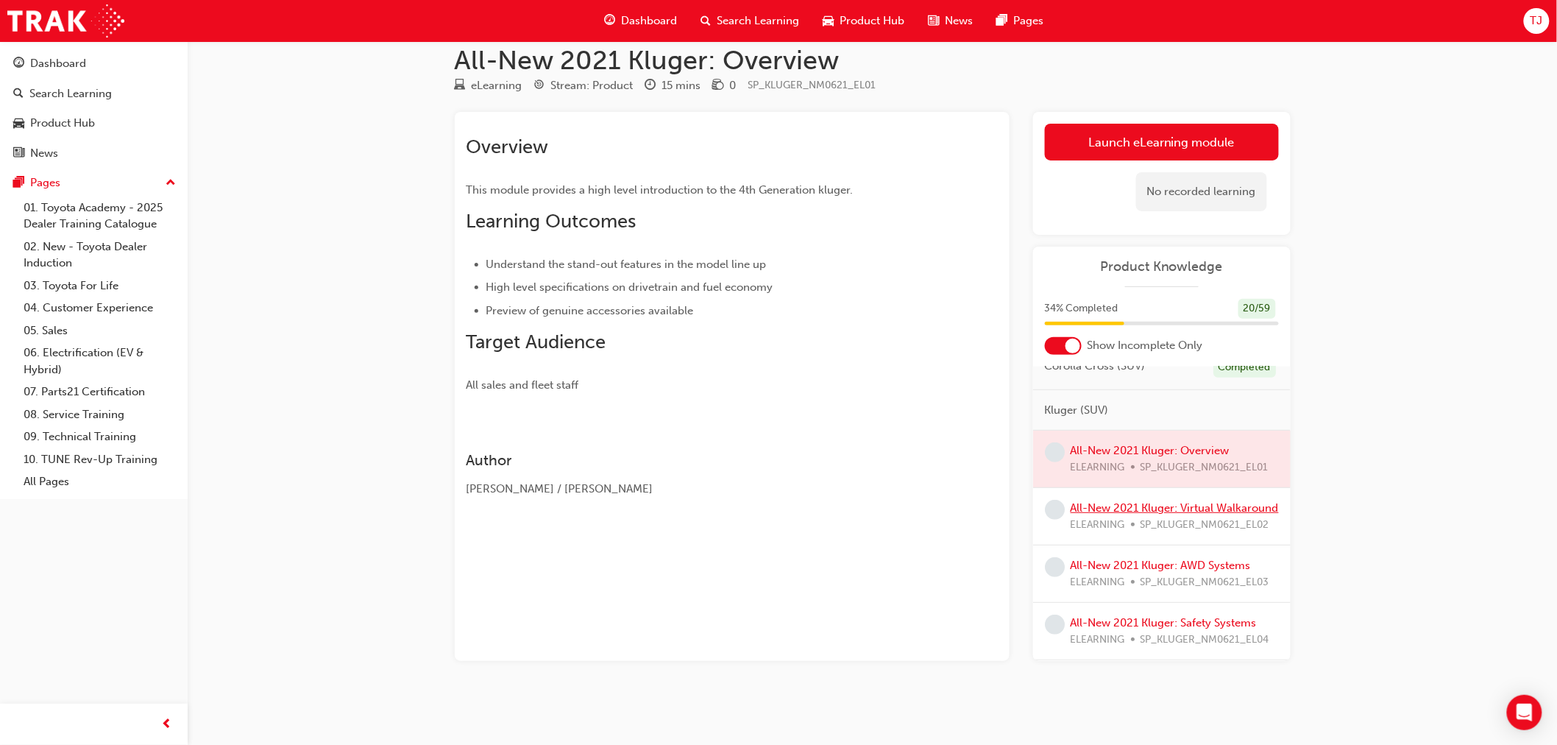
click at [1147, 509] on link "All-New 2021 Kluger: Virtual Walkaround" at bounding box center [1175, 507] width 208 height 13
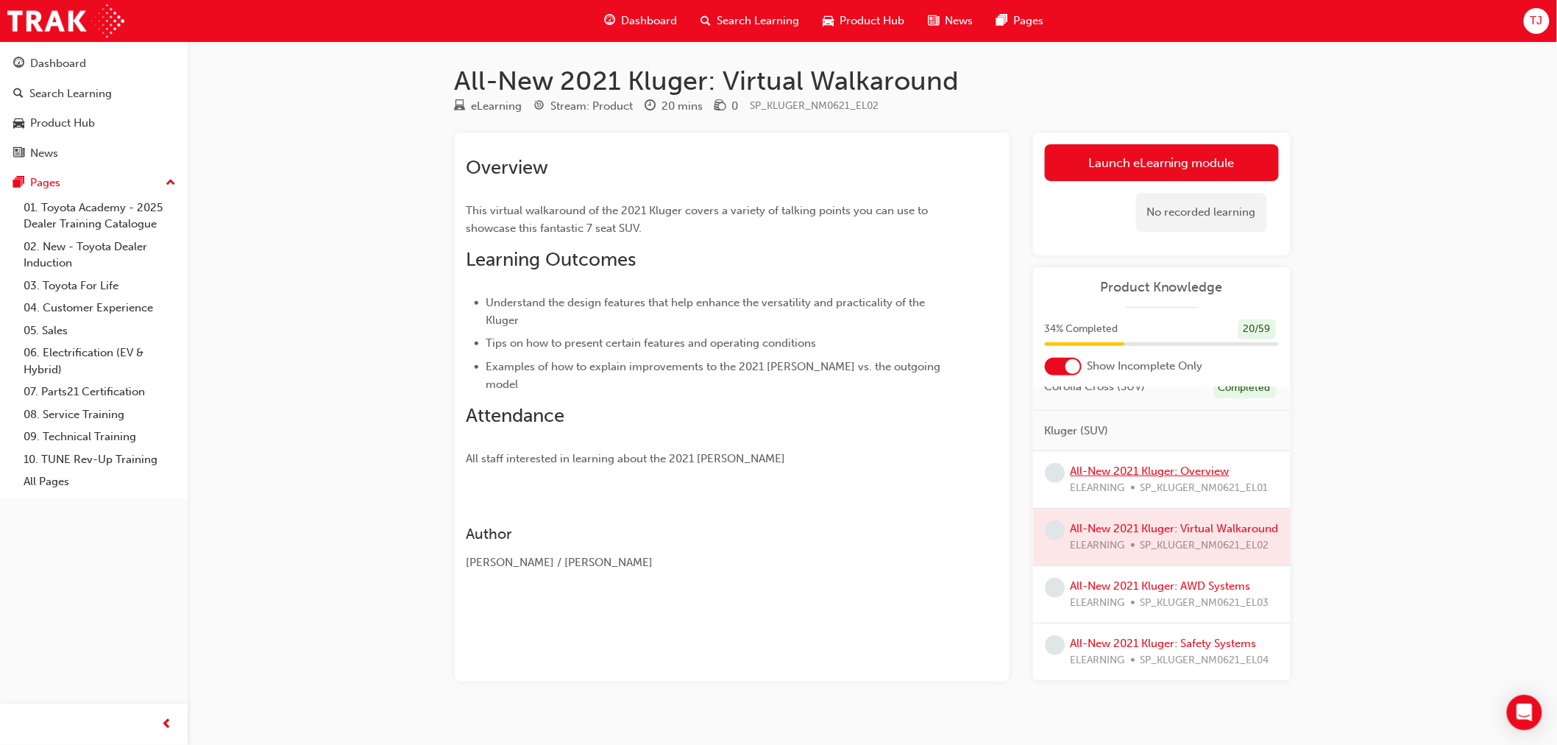
click at [1129, 468] on link "All-New 2021 Kluger: Overview" at bounding box center [1150, 470] width 159 height 13
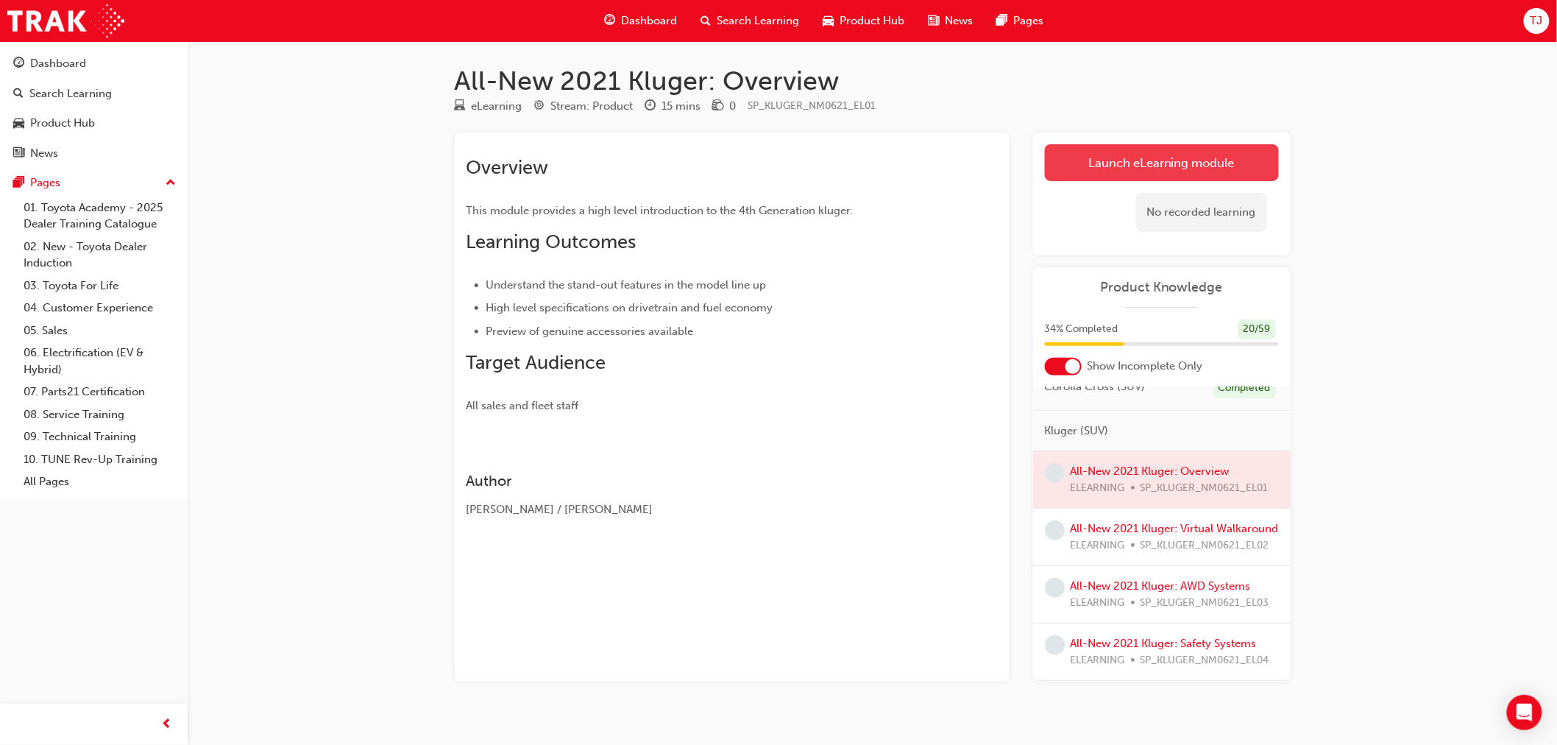
click at [1121, 180] on link "Launch eLearning module" at bounding box center [1162, 162] width 234 height 37
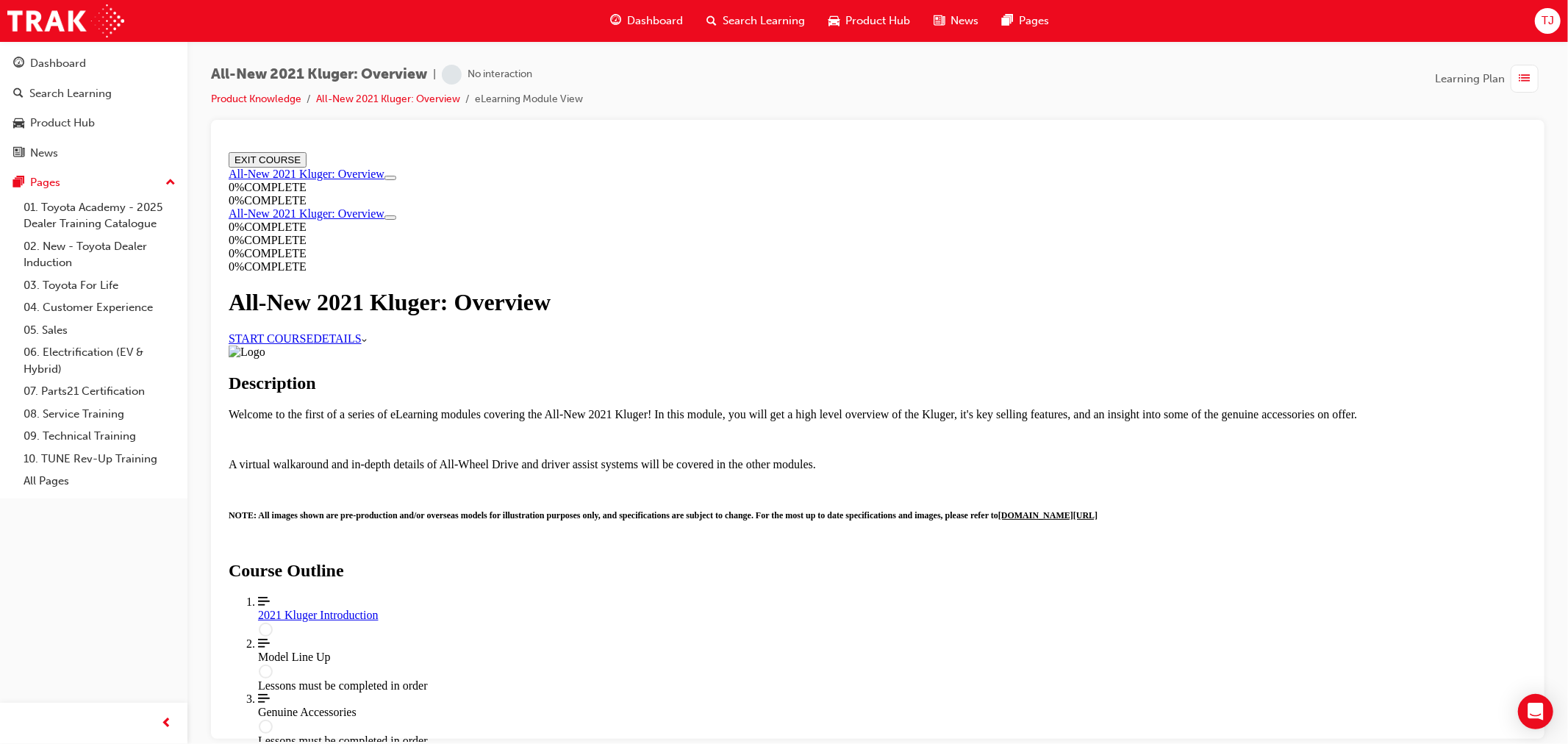
click at [313, 344] on link "START COURSE" at bounding box center [270, 338] width 85 height 13
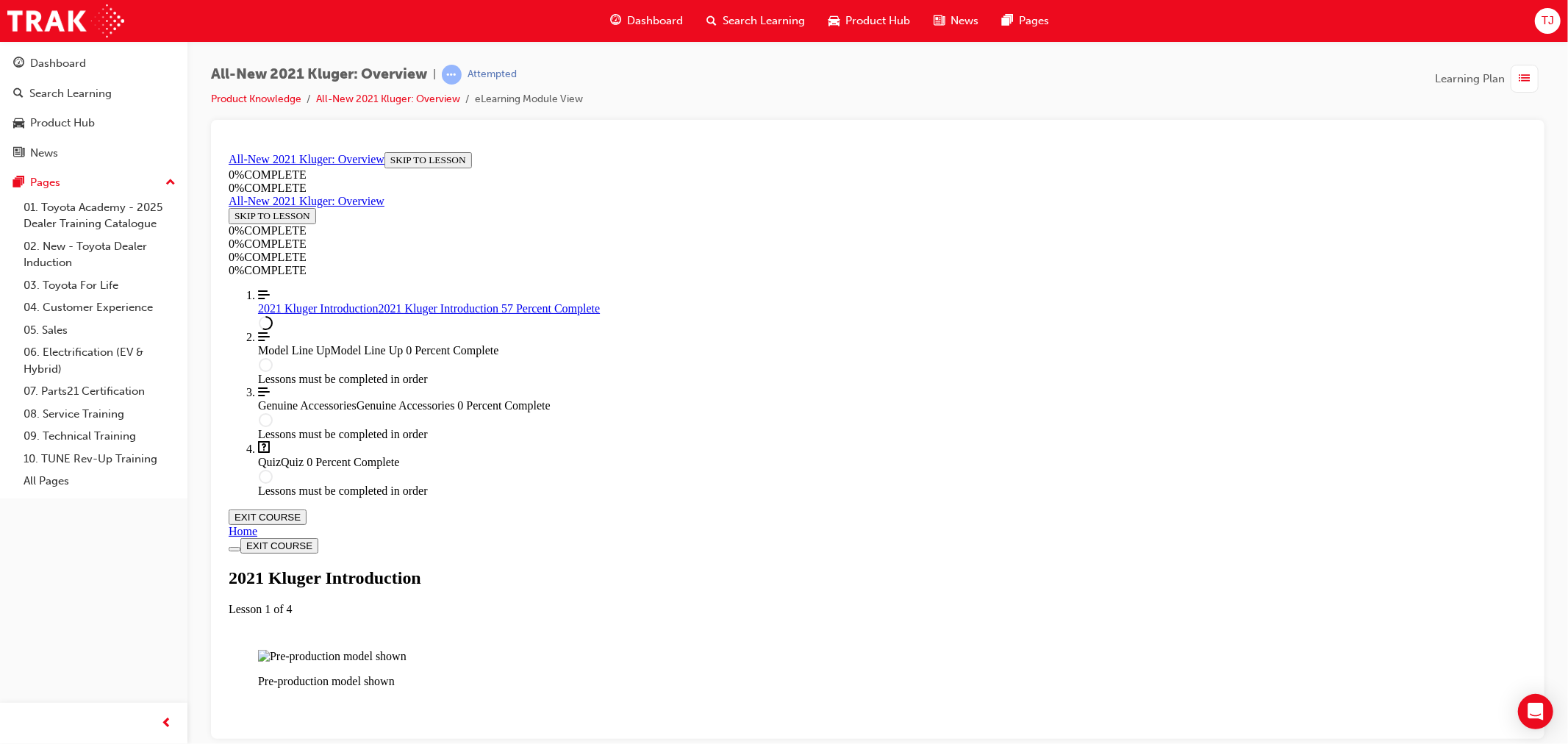
scroll to position [1193, 0]
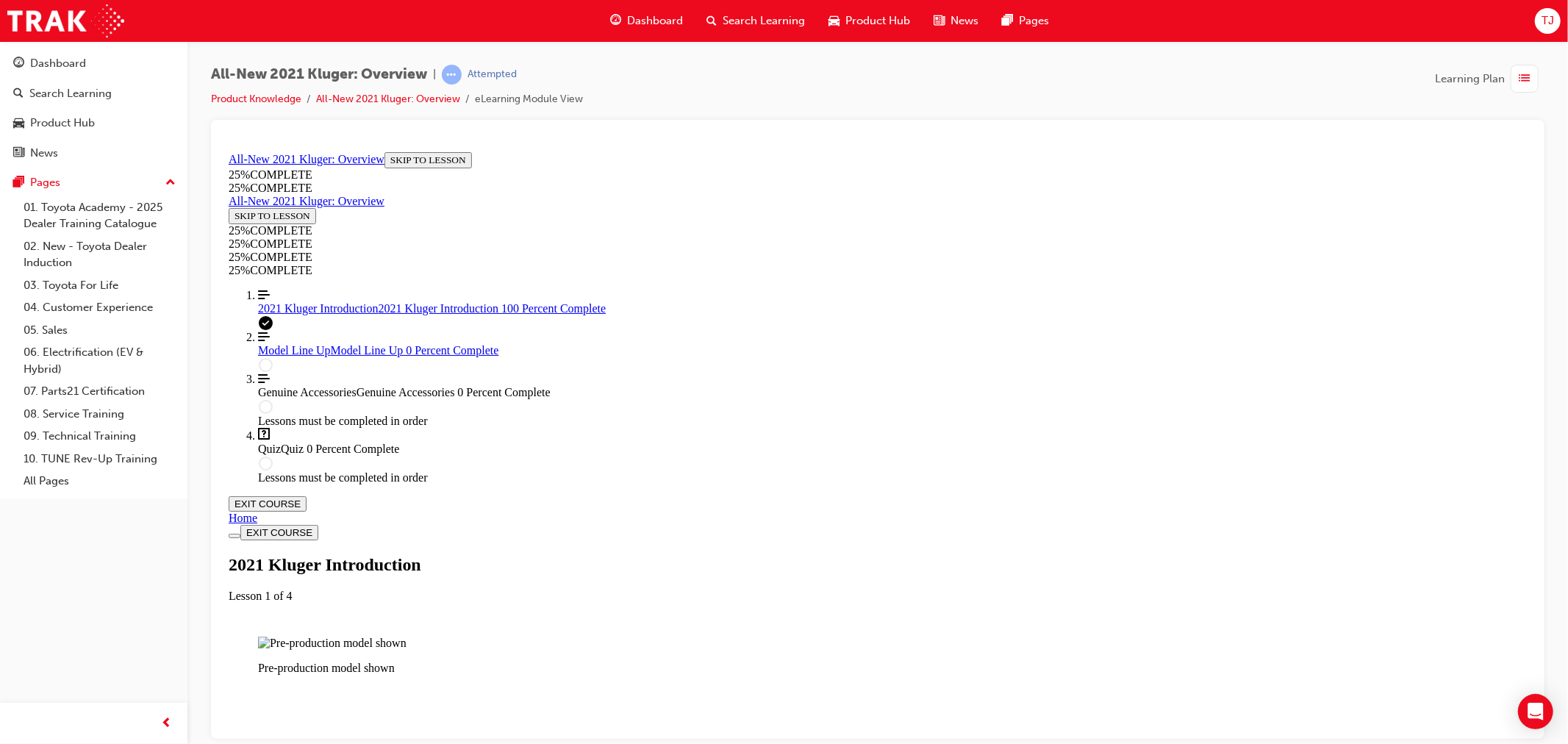
scroll to position [2337, 0]
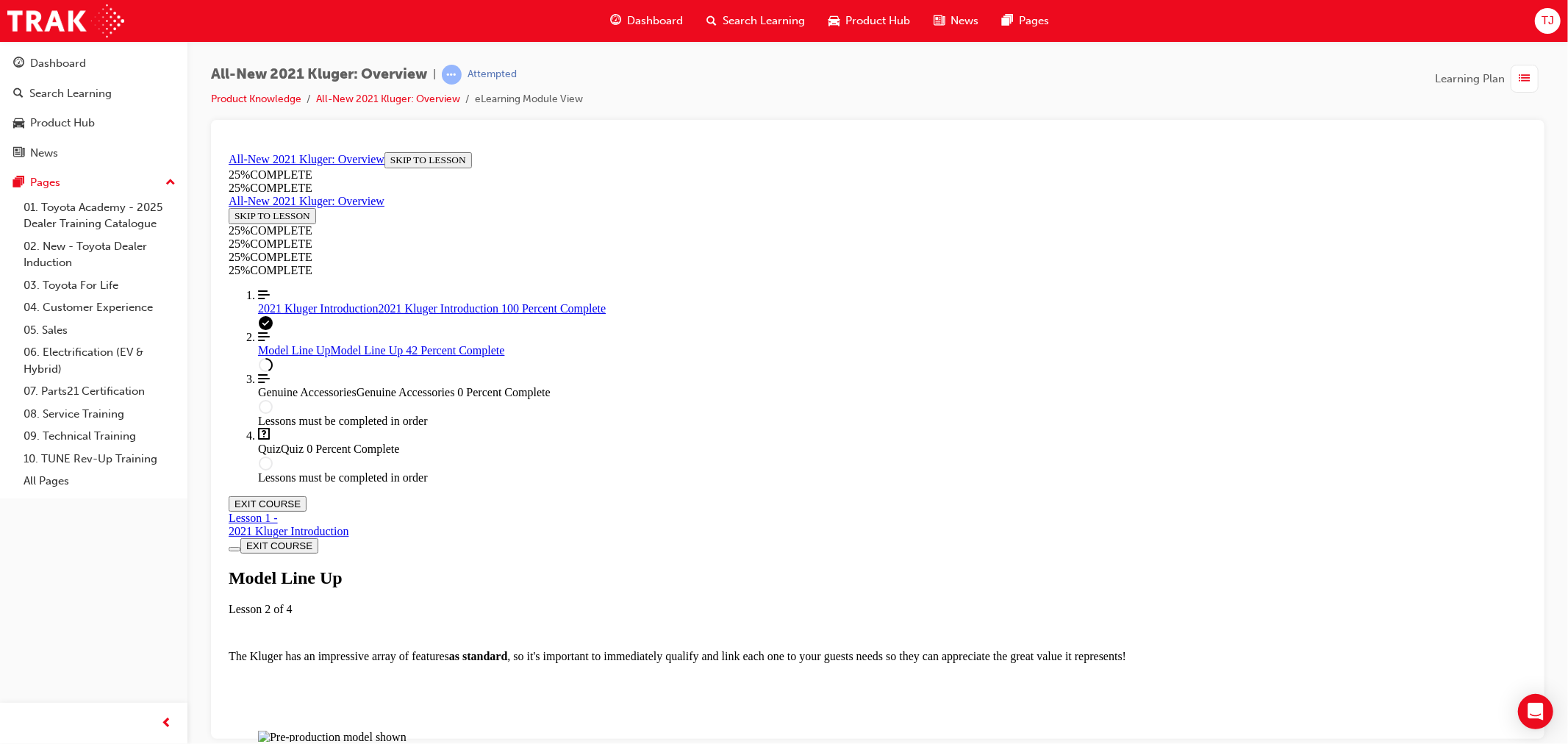
scroll to position [1602, 0]
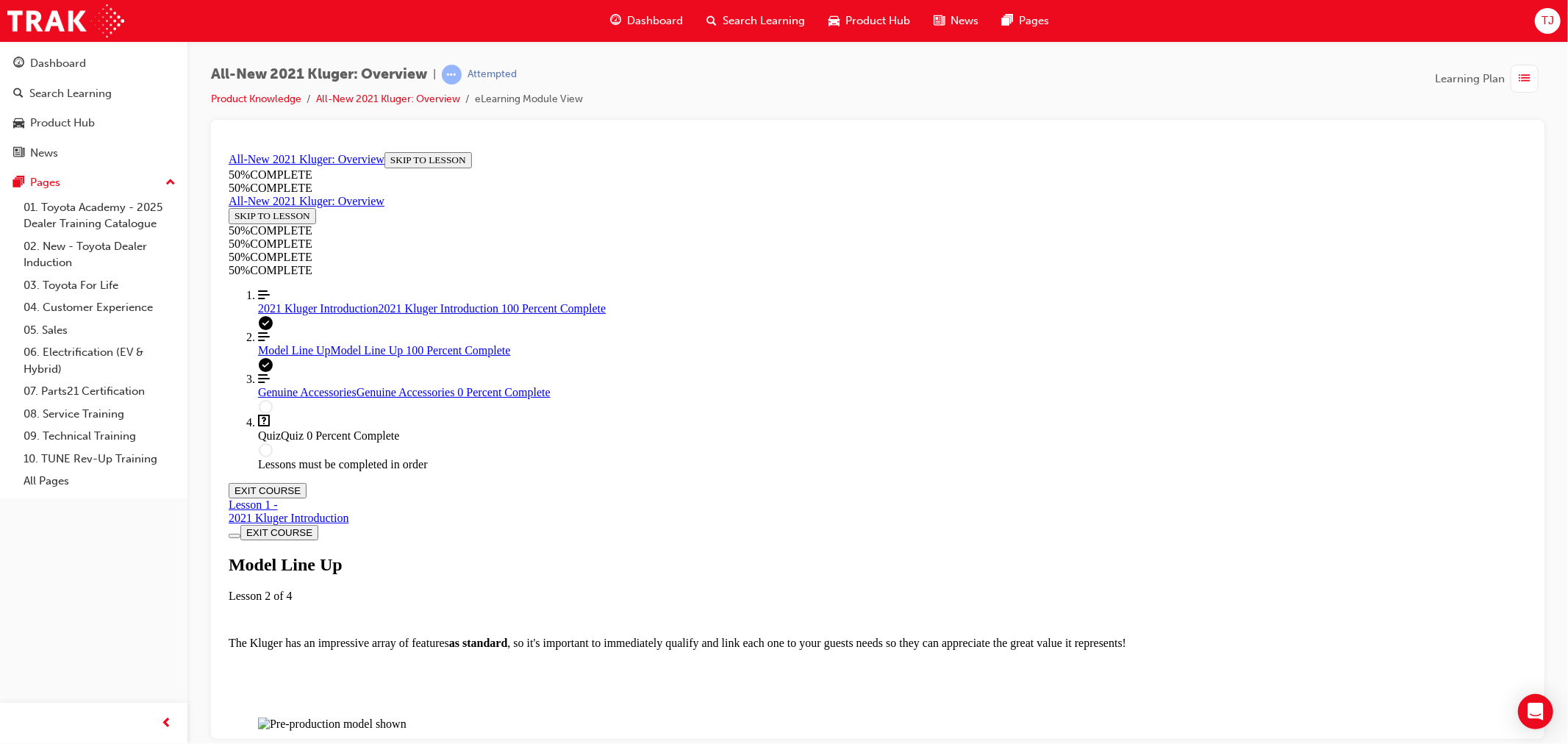
scroll to position [2943, 0]
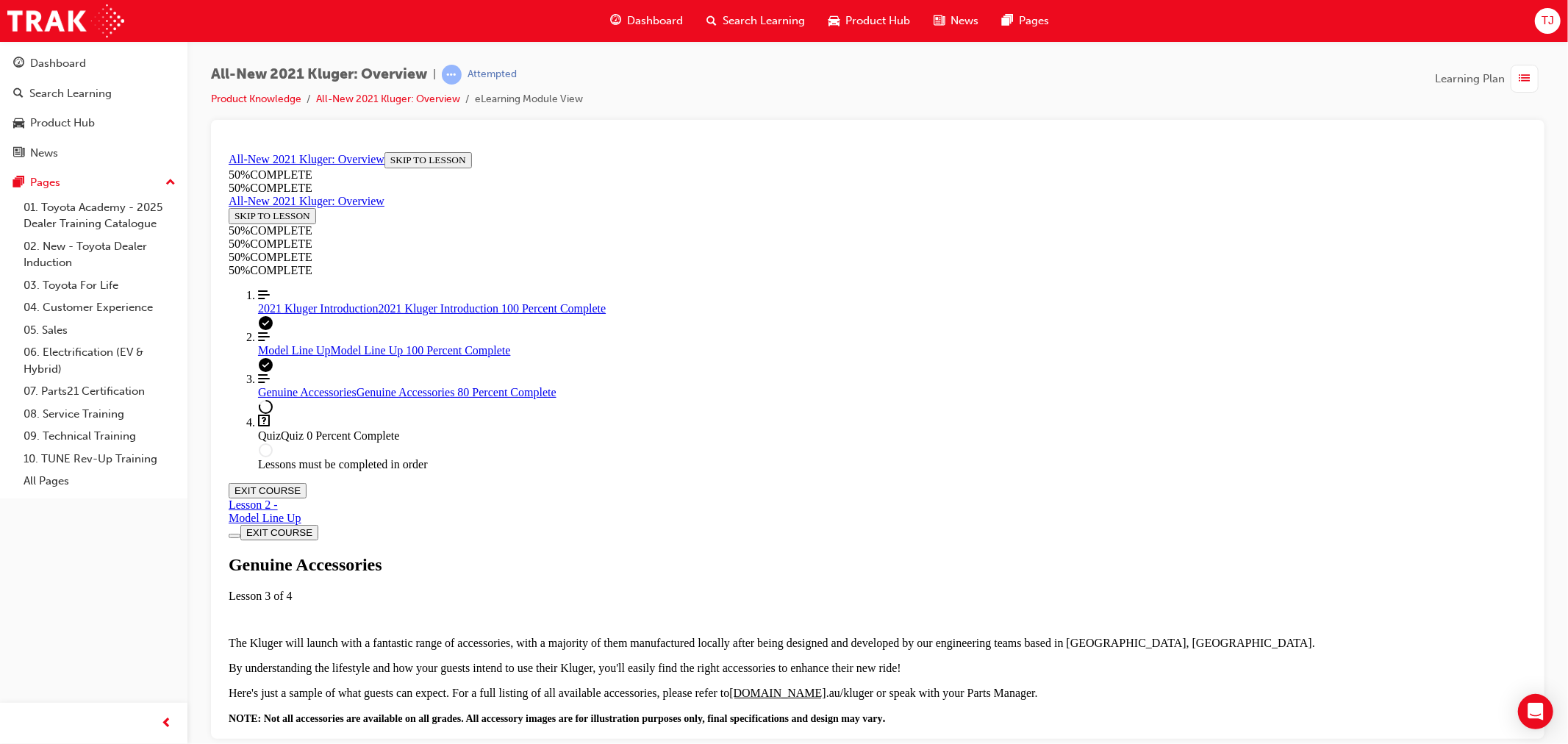
scroll to position [540, 0]
drag, startPoint x: 894, startPoint y: 500, endPoint x: 905, endPoint y: 475, distance: 27.3
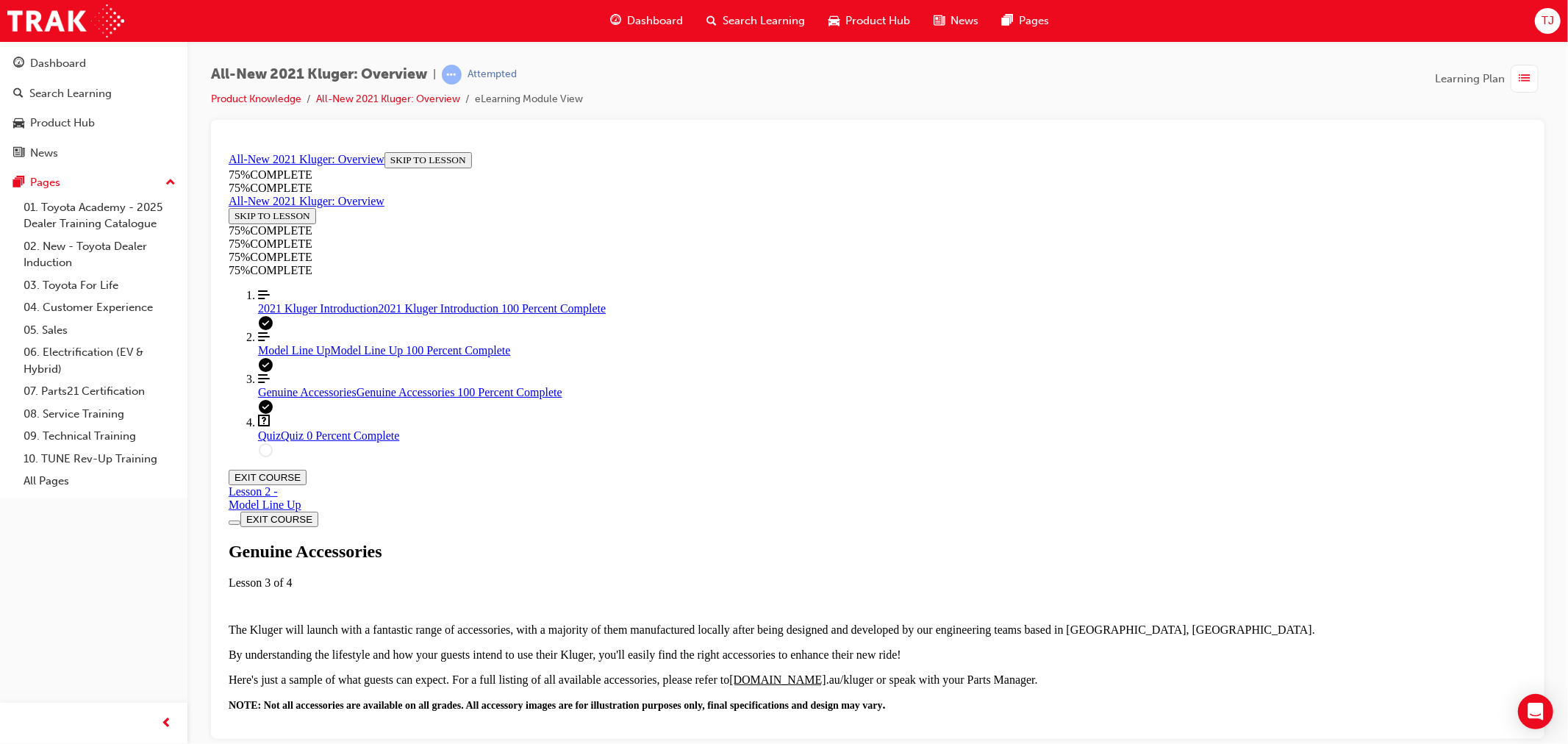
drag, startPoint x: 973, startPoint y: 370, endPoint x: 1149, endPoint y: 366, distance: 176.0
drag, startPoint x: 858, startPoint y: 491, endPoint x: 906, endPoint y: 491, distance: 48.0
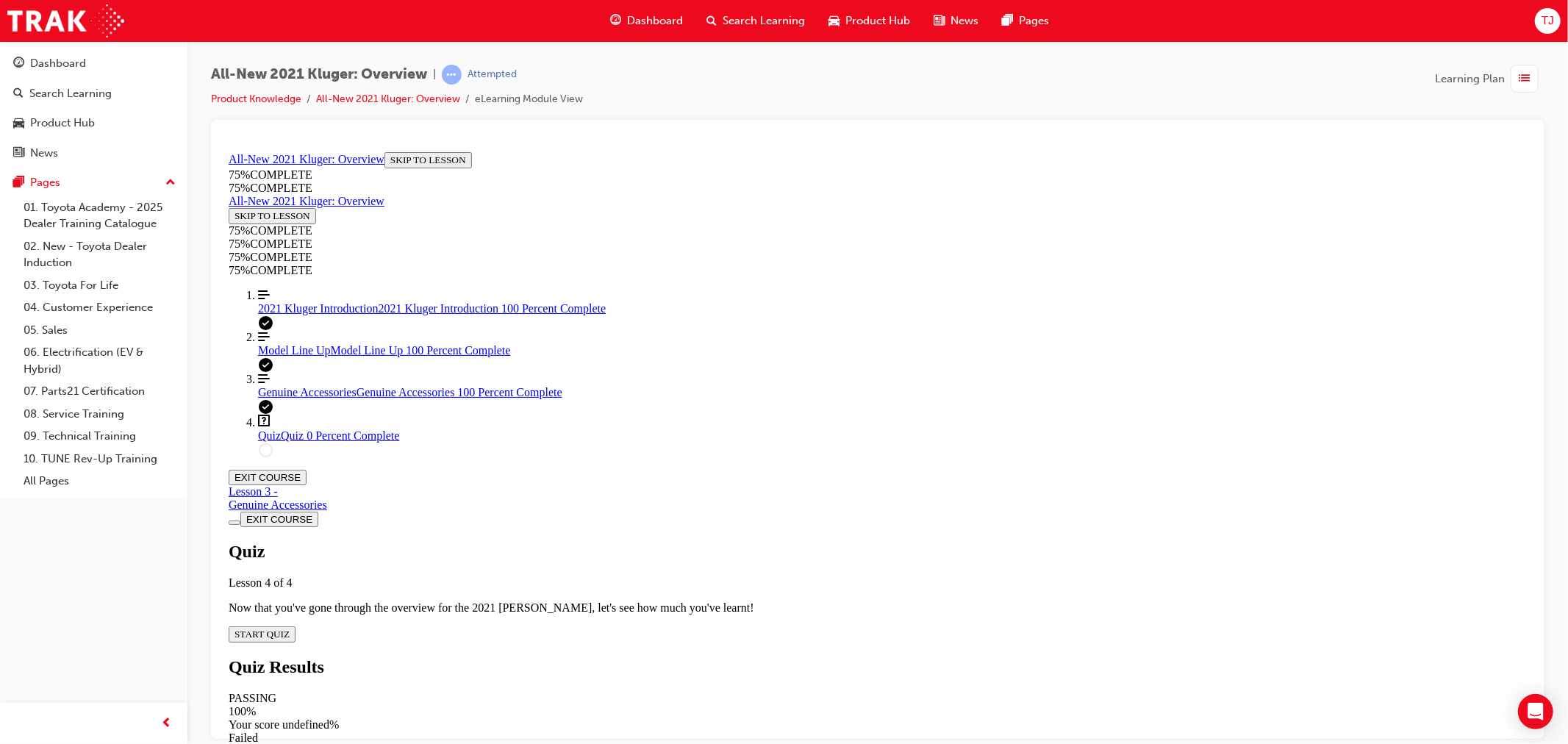
scroll to position [50, 0]
click at [289, 628] on span "START QUIZ" at bounding box center [261, 633] width 55 height 11
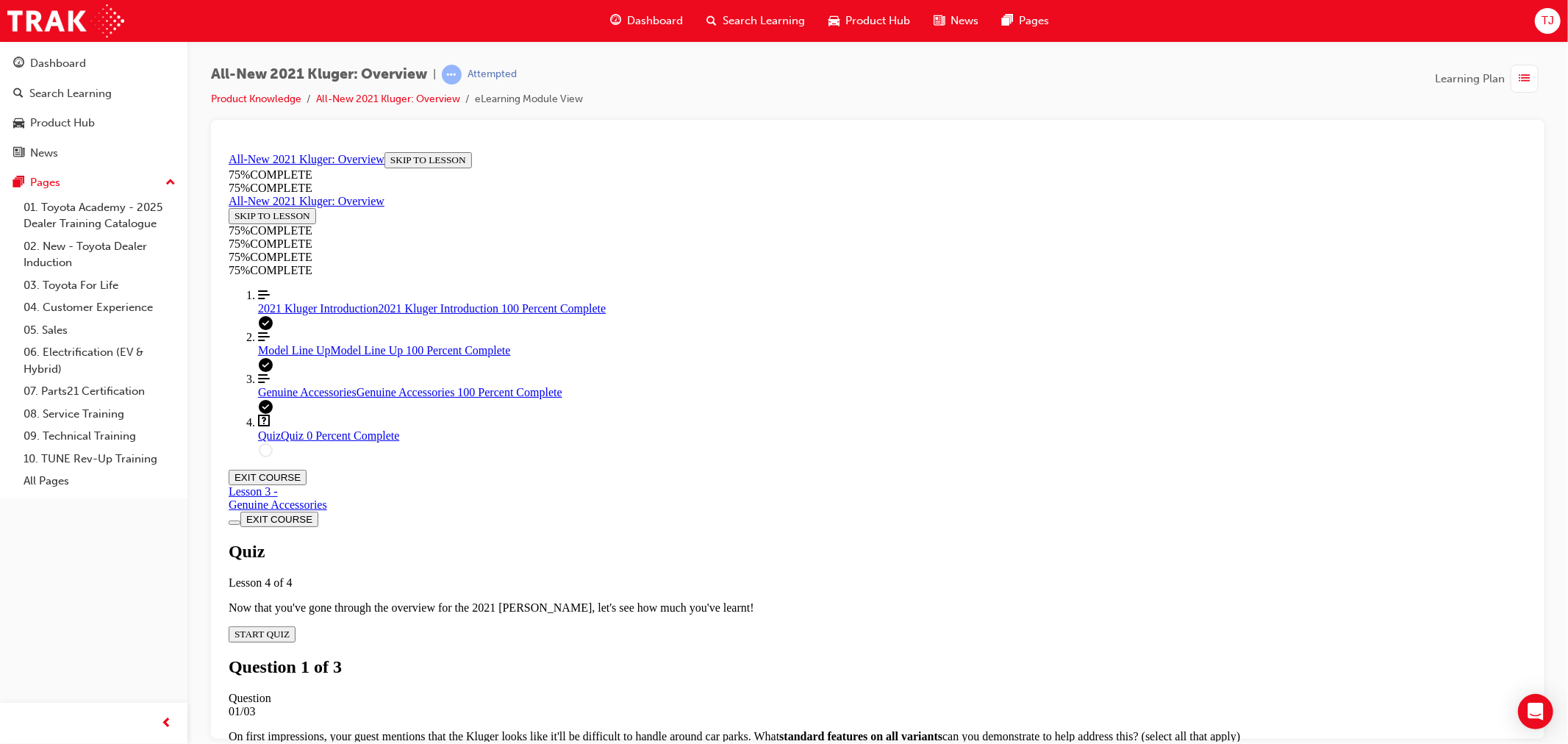
scroll to position [143, 0]
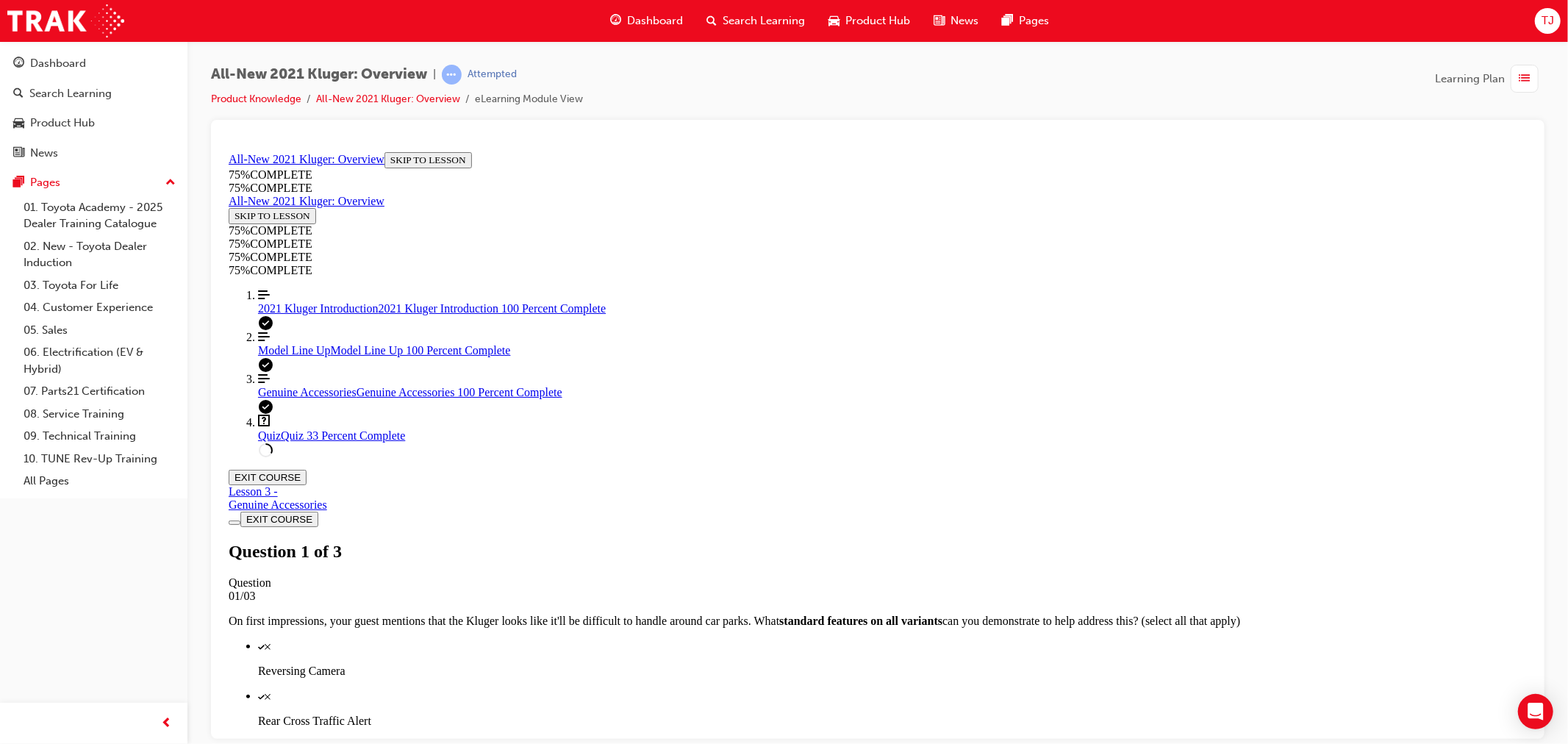
scroll to position [135, 0]
drag, startPoint x: 842, startPoint y: 593, endPoint x: 841, endPoint y: 602, distance: 9.1
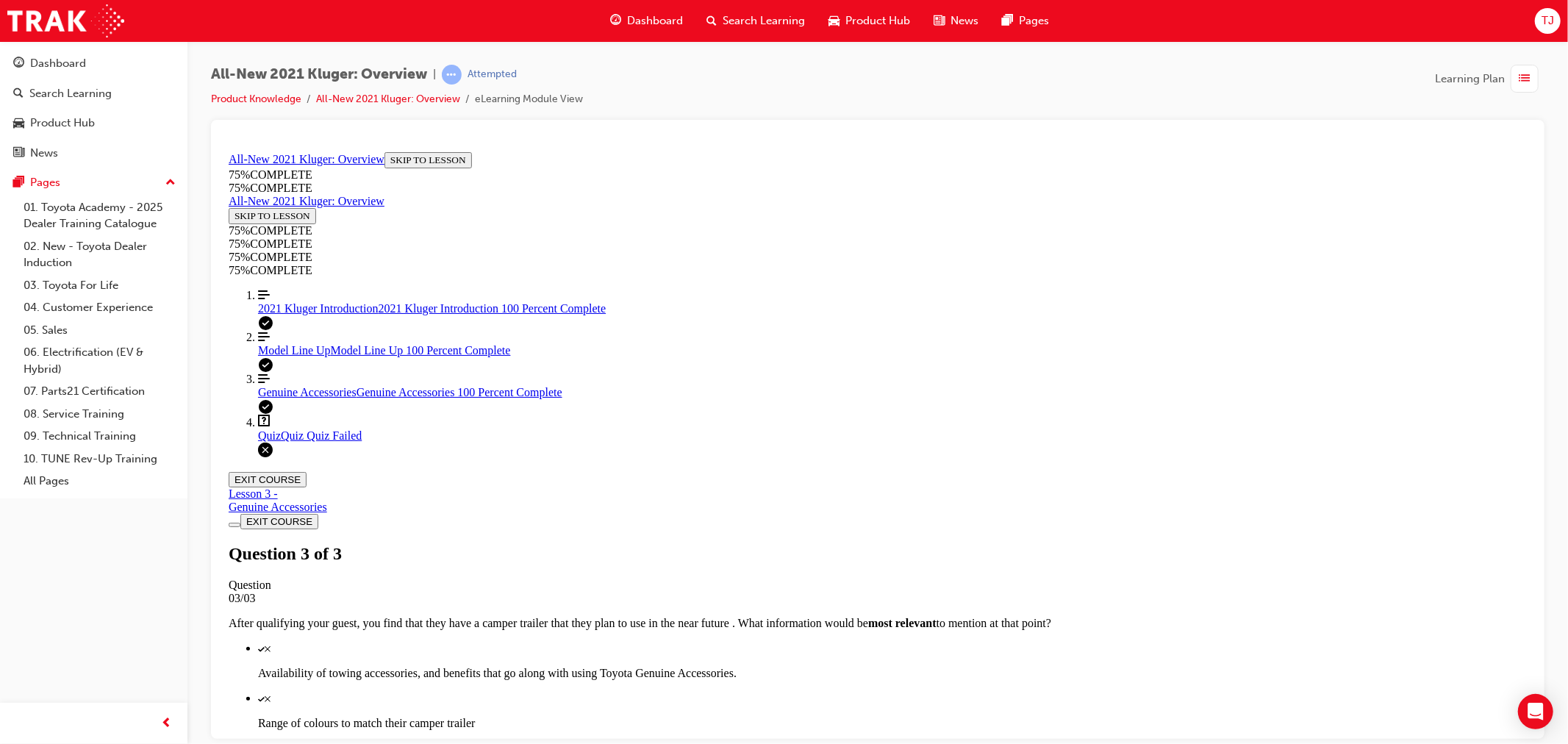
scroll to position [53, 0]
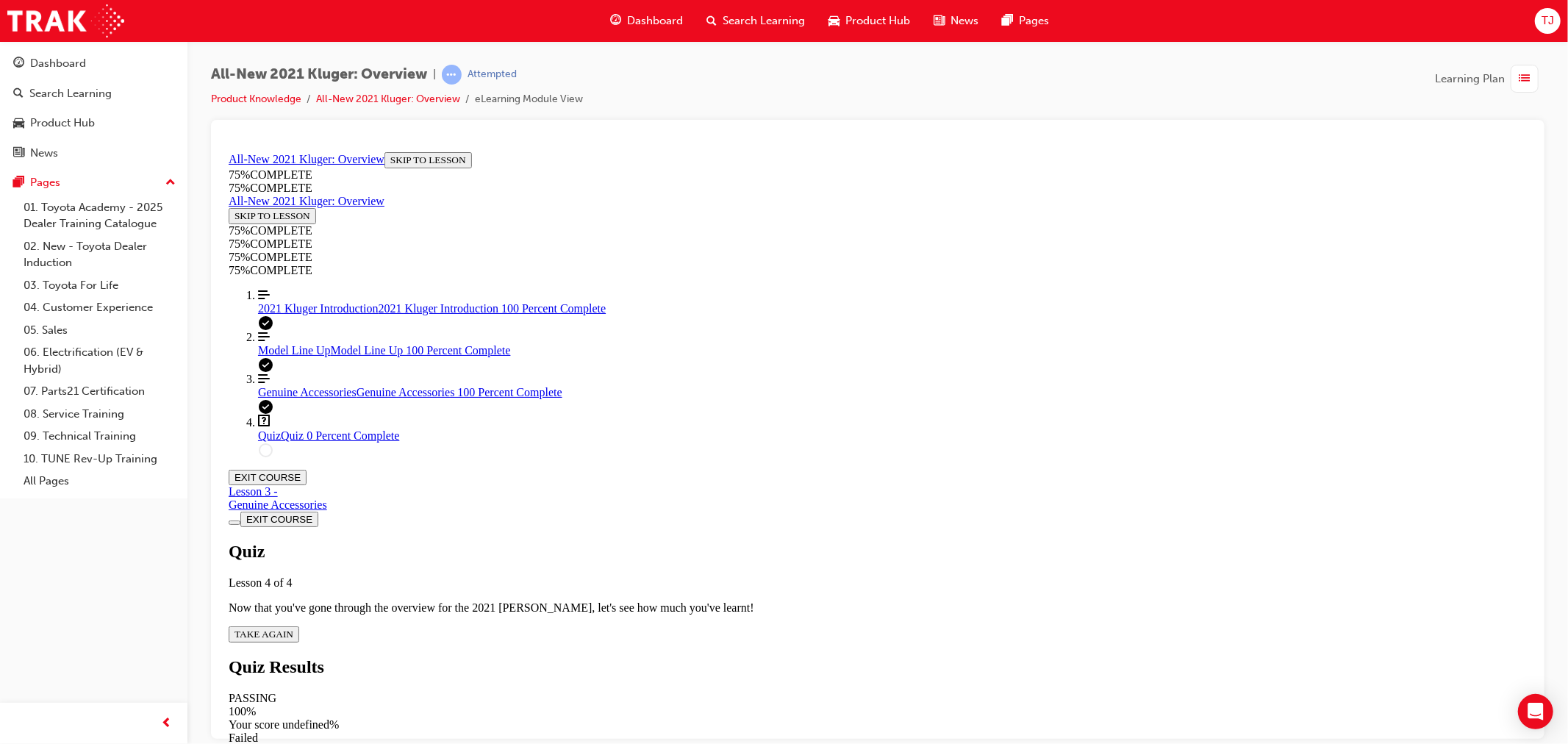
click at [293, 628] on span "TAKE AGAIN" at bounding box center [263, 633] width 59 height 11
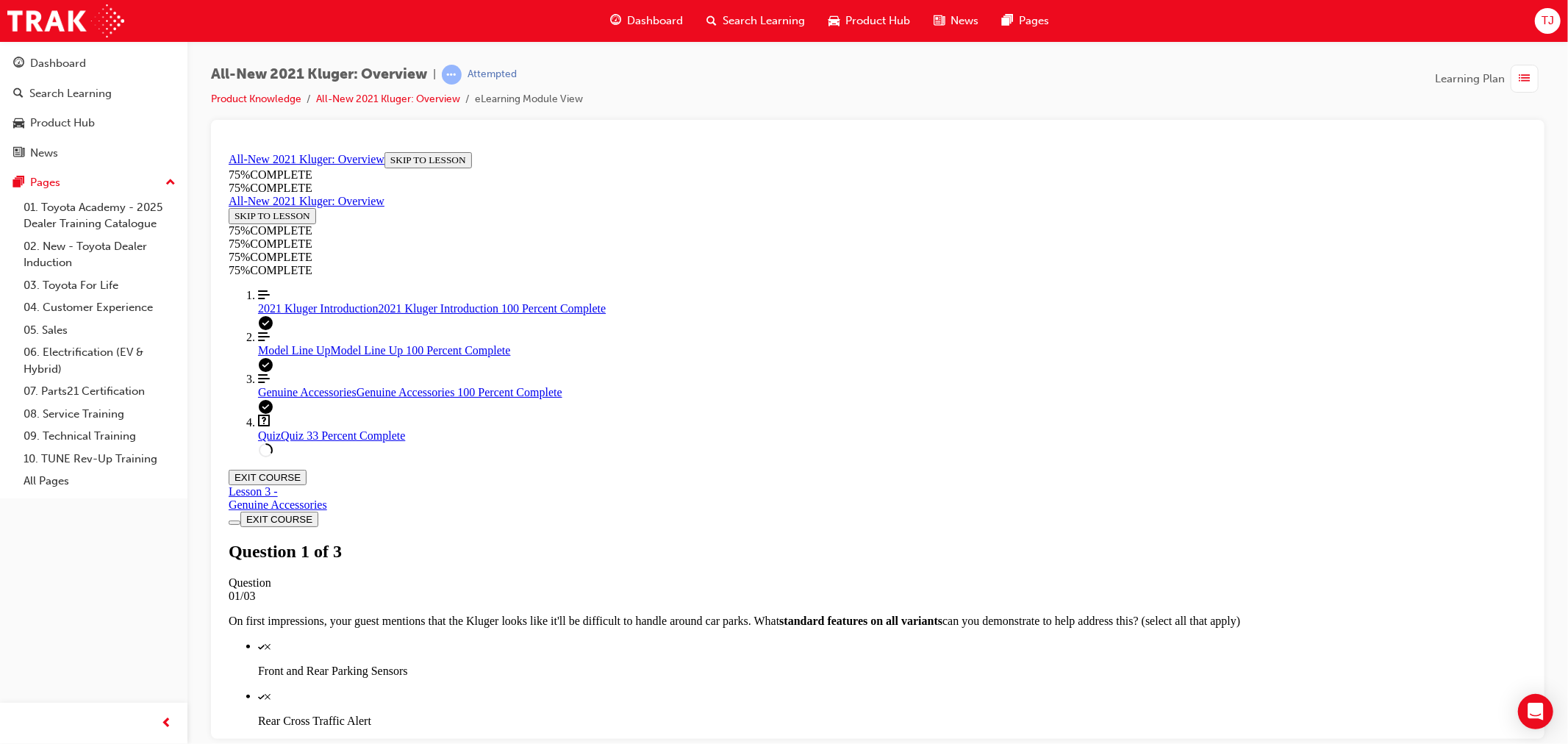
scroll to position [216, 0]
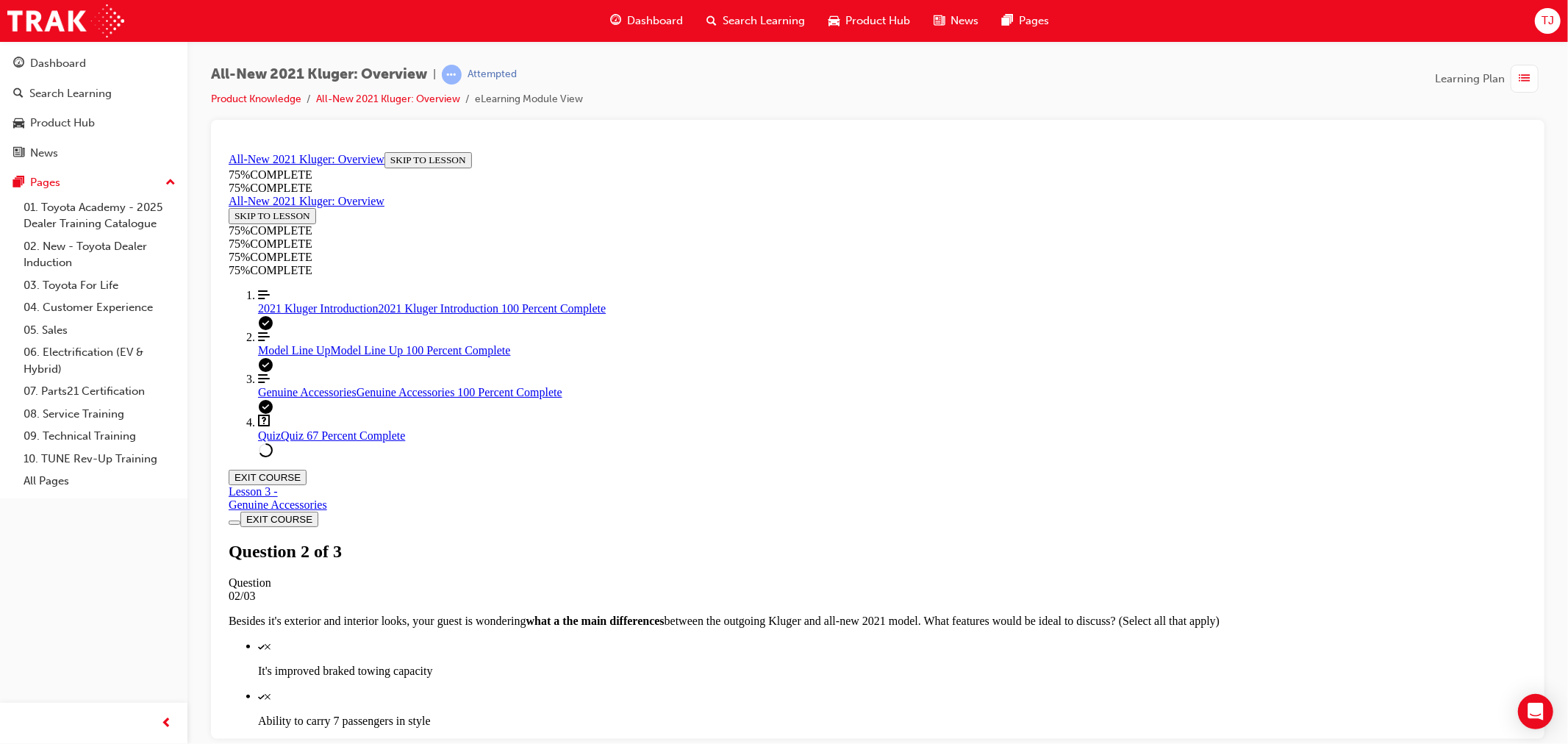
scroll to position [135, 0]
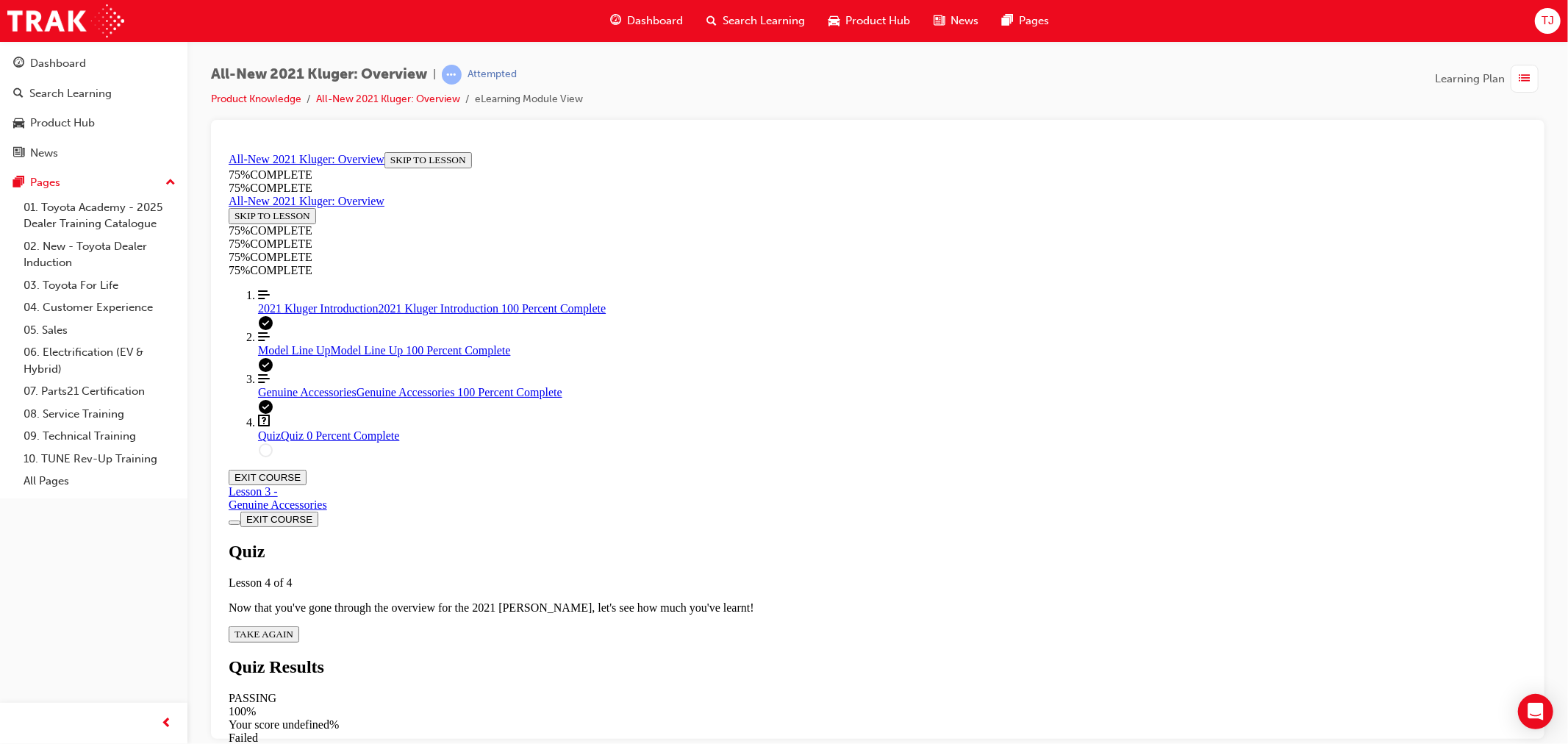
click at [293, 628] on span "TAKE AGAIN" at bounding box center [263, 633] width 59 height 11
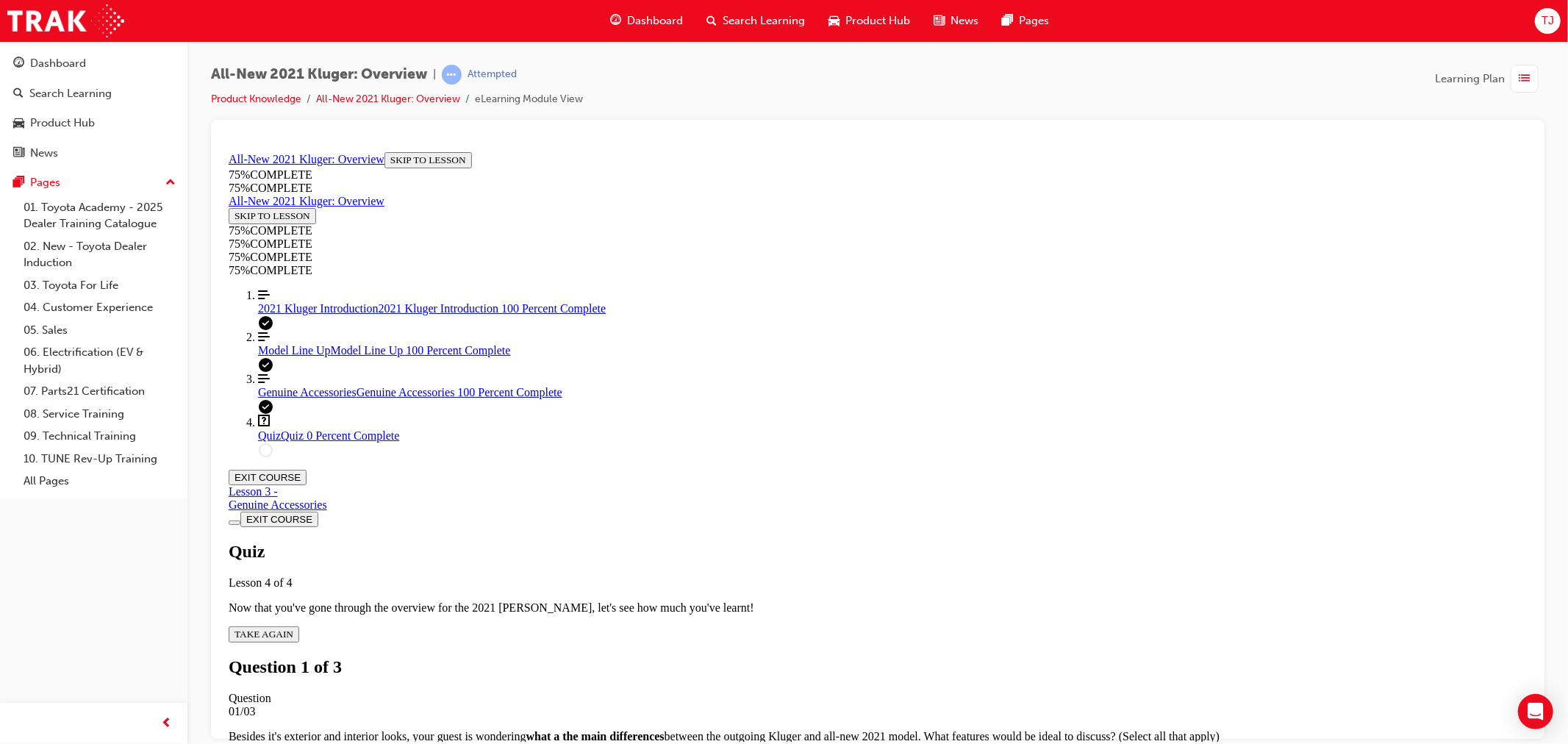
scroll to position [216, 0]
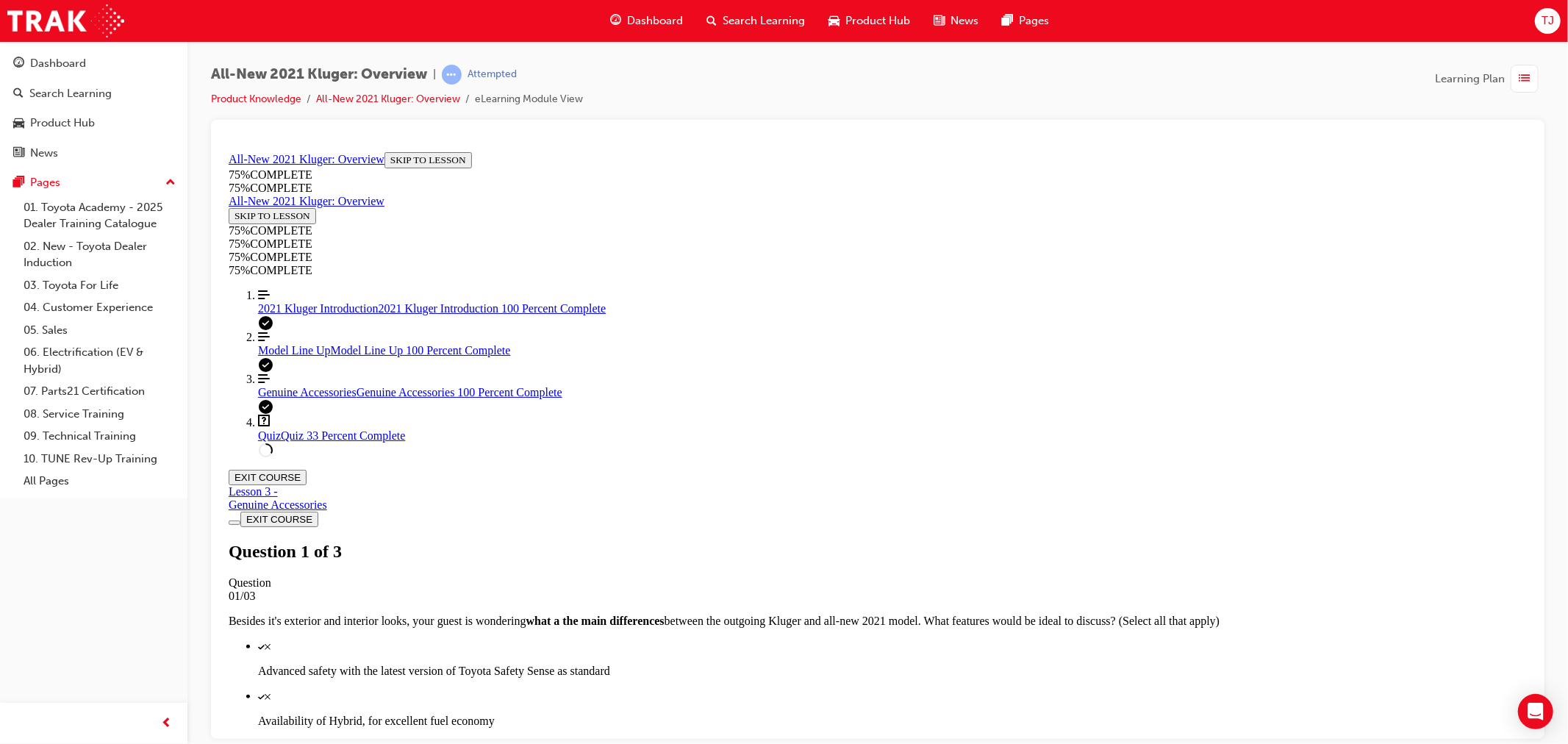
scroll to position [135, 0]
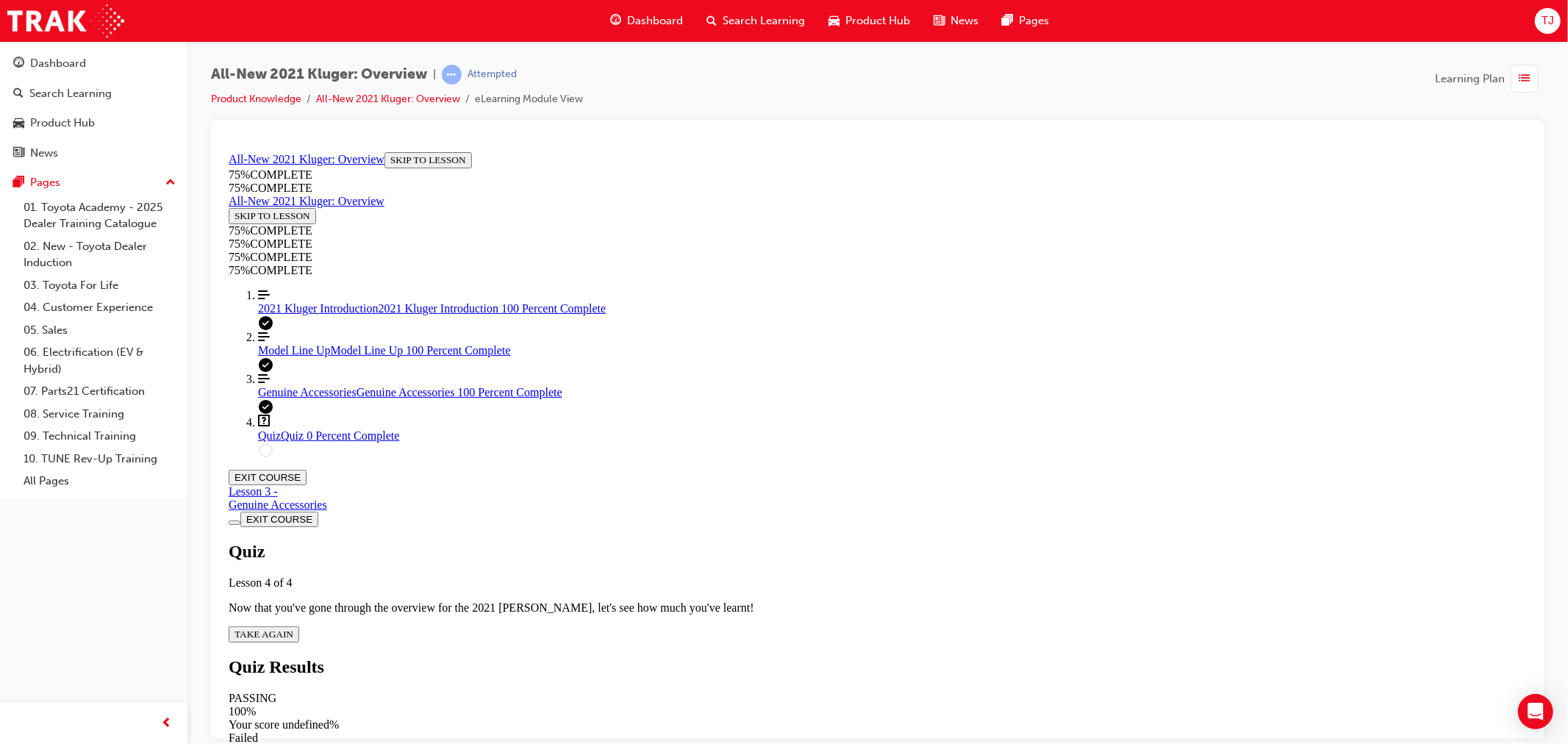
scroll to position [53, 0]
click at [299, 625] on button "TAKE AGAIN" at bounding box center [263, 633] width 71 height 16
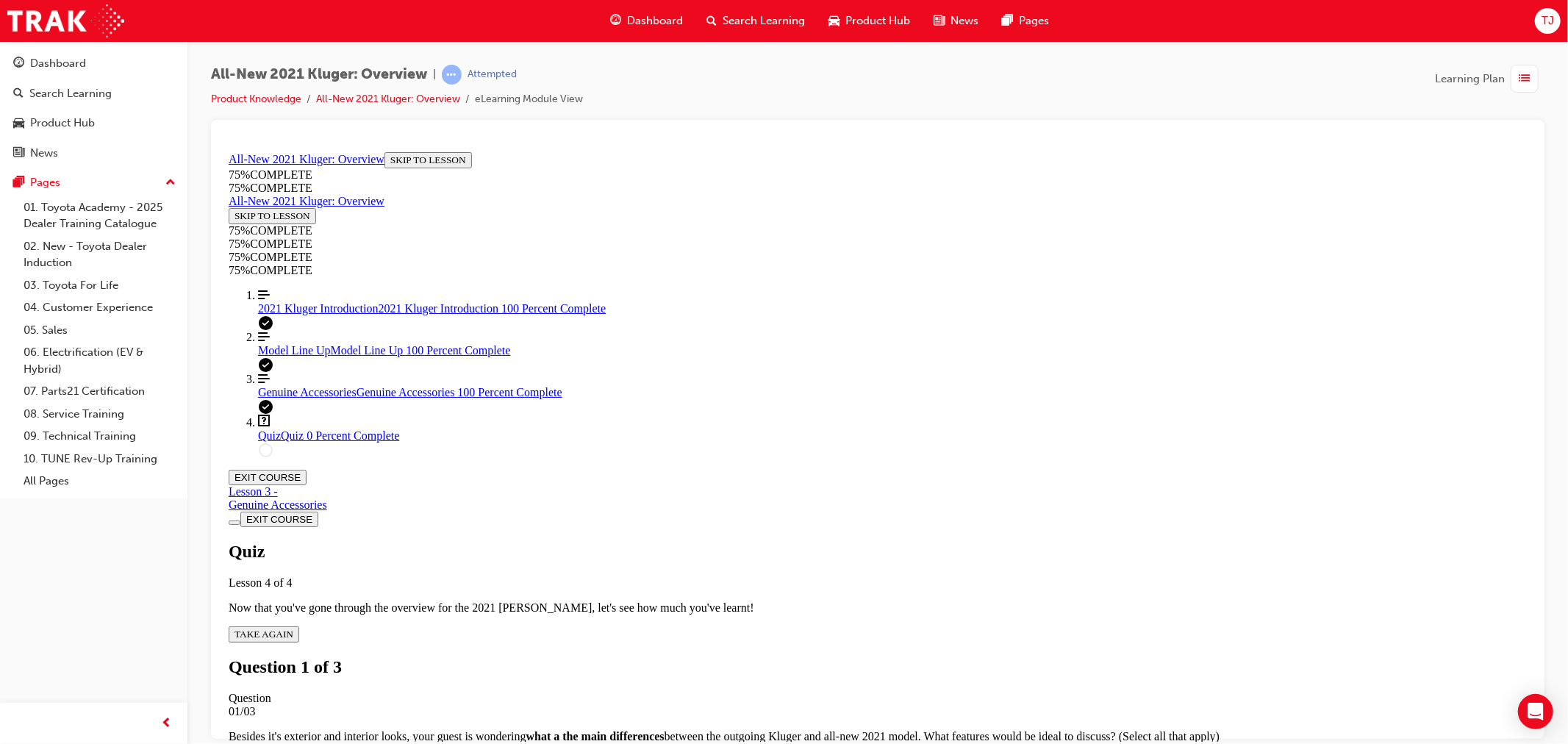
scroll to position [54, 0]
drag, startPoint x: 1023, startPoint y: 248, endPoint x: 695, endPoint y: 188, distance: 333.4
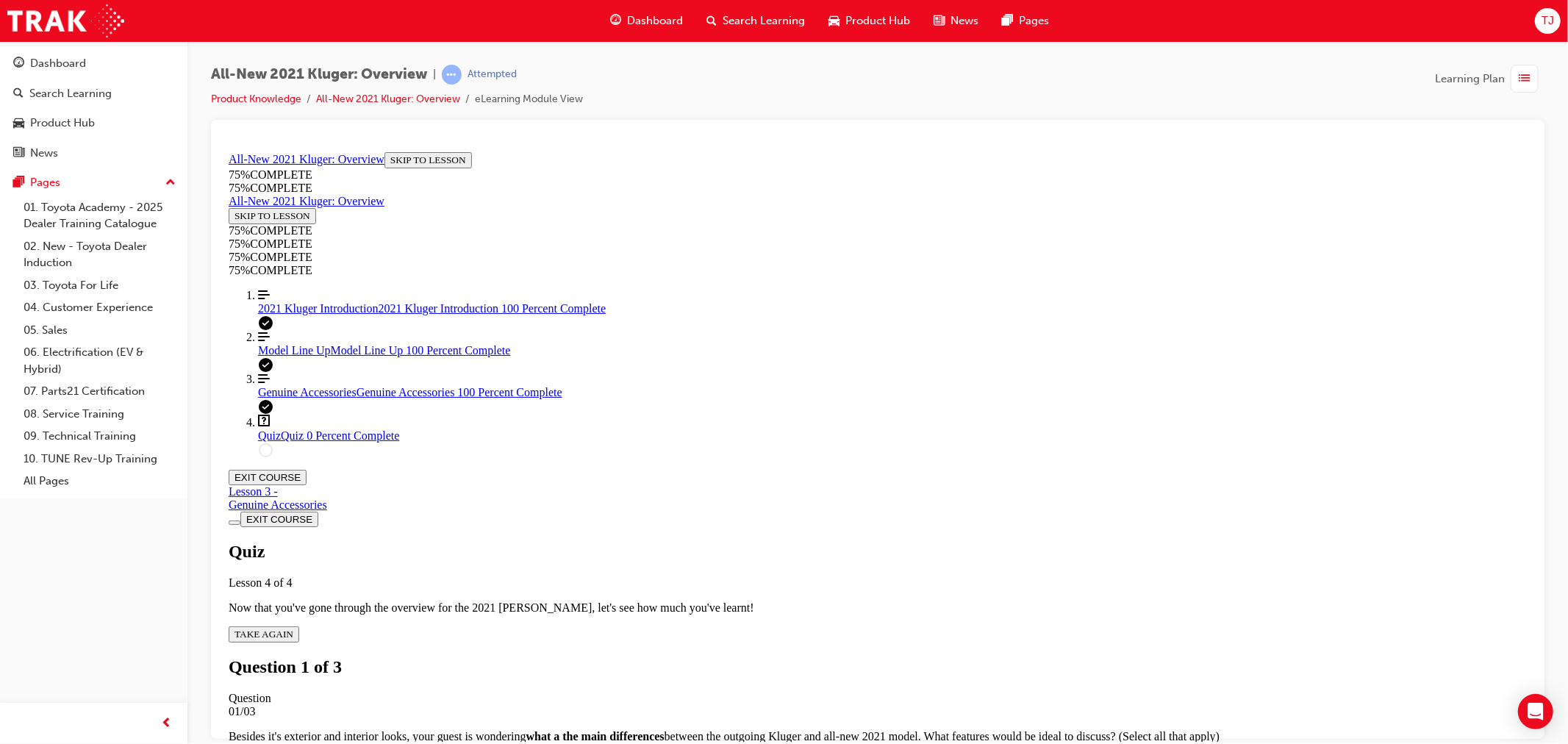
copy p "Besides it's exterior and interior looks, your guest is wondering what a the ma…"
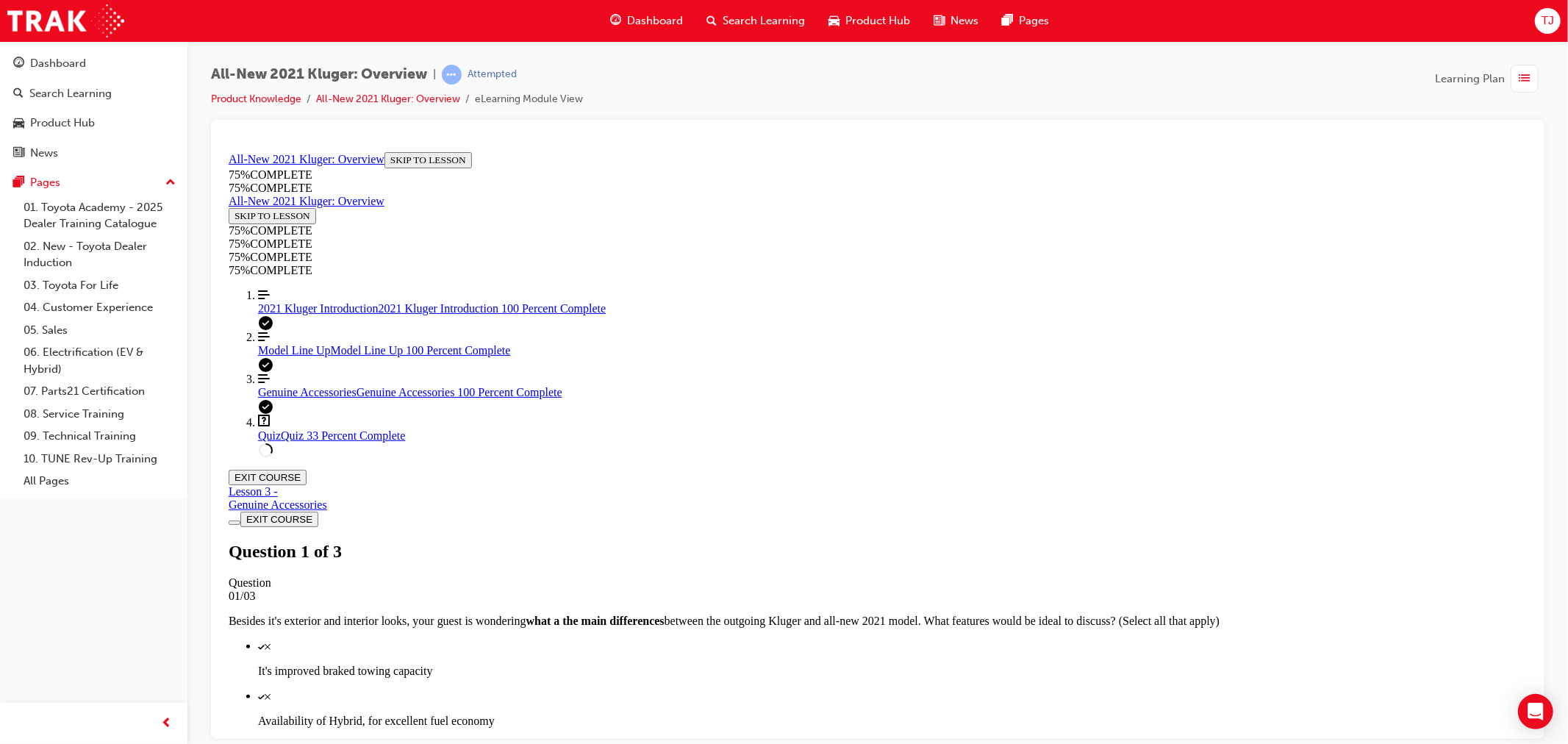
scroll to position [172, 0]
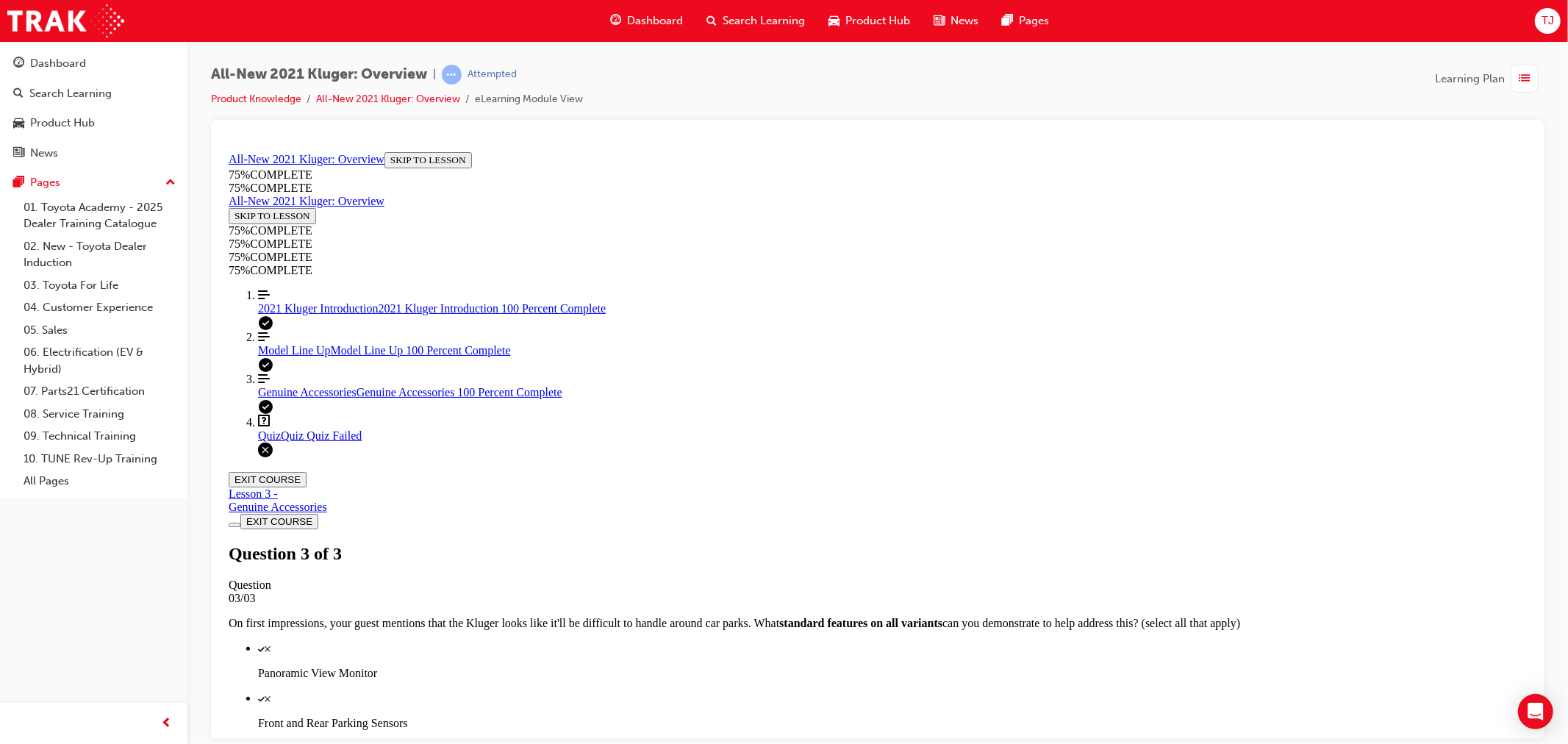
scroll to position [165, 0]
click at [322, 397] on span "Genuine Accessories" at bounding box center [307, 391] width 99 height 13
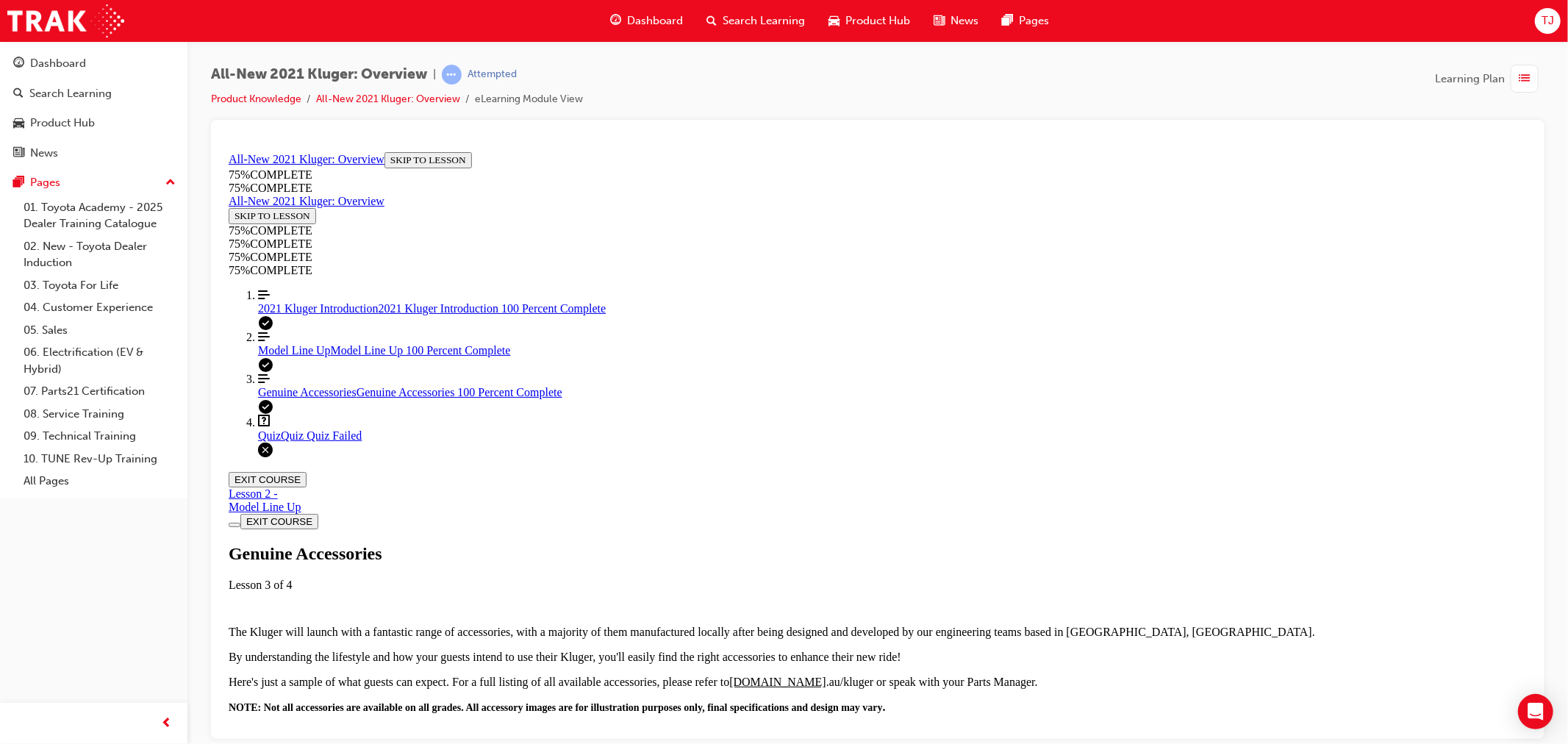
click at [322, 357] on div "Model Line Up Model Line Up 100 Percent Complete" at bounding box center [892, 350] width 1268 height 13
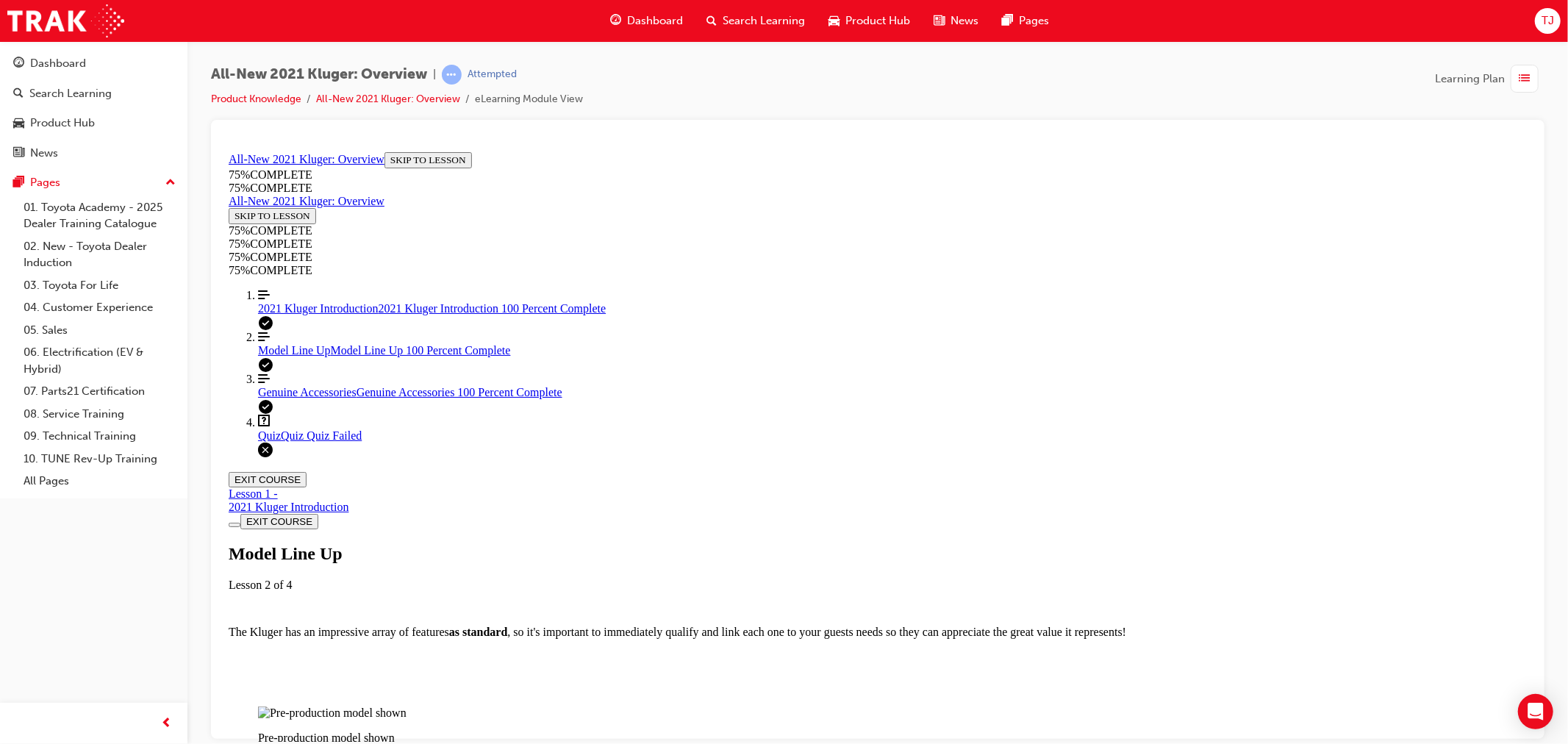
scroll to position [785, 0]
